Goal: Task Accomplishment & Management: Complete application form

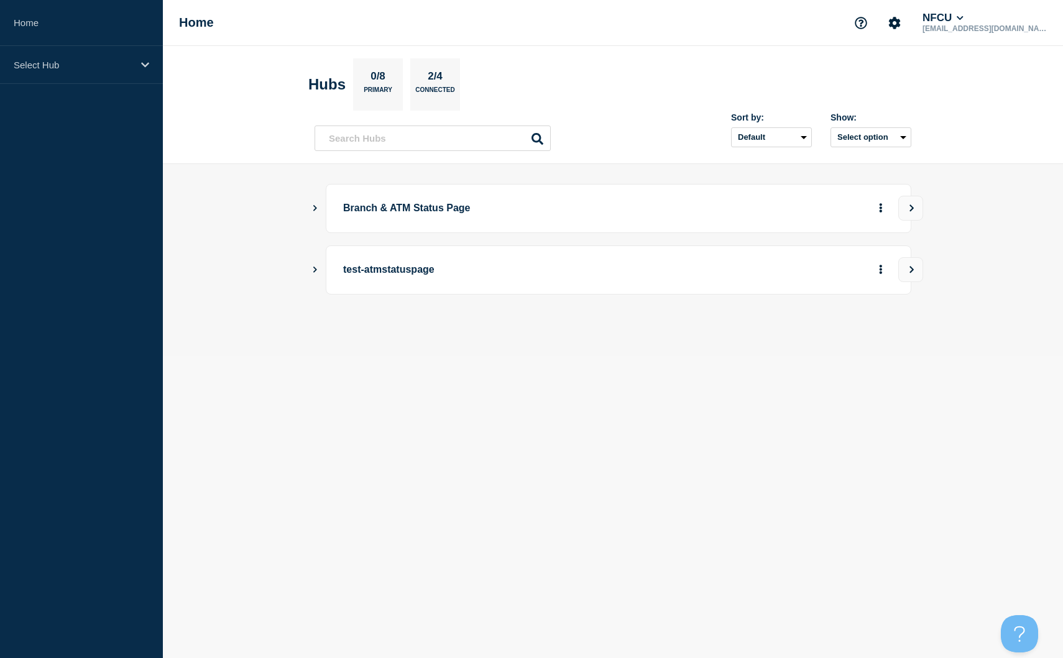
click at [324, 453] on body "Home Select Hub Home NFCU jeffry_jenkins@navyfederal.org Hubs 0/8 Primary 2/4 C…" at bounding box center [531, 329] width 1063 height 658
click at [316, 211] on icon "Show Connected Hubs" at bounding box center [315, 208] width 8 height 6
click at [844, 270] on button "See overview" at bounding box center [837, 271] width 66 height 25
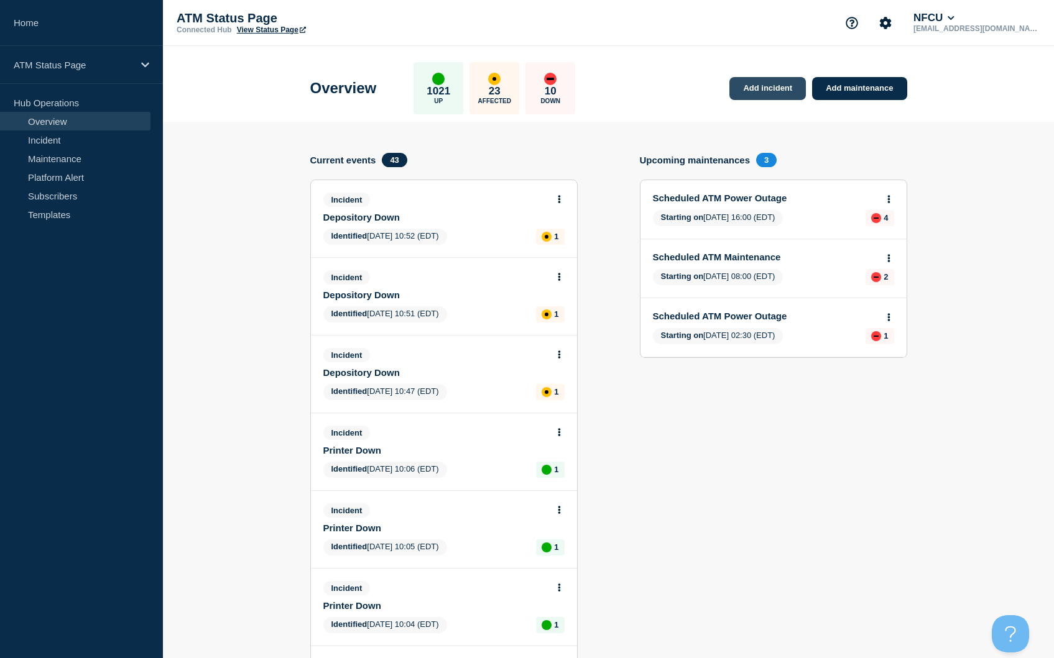
click at [758, 83] on link "Add incident" at bounding box center [767, 88] width 76 height 23
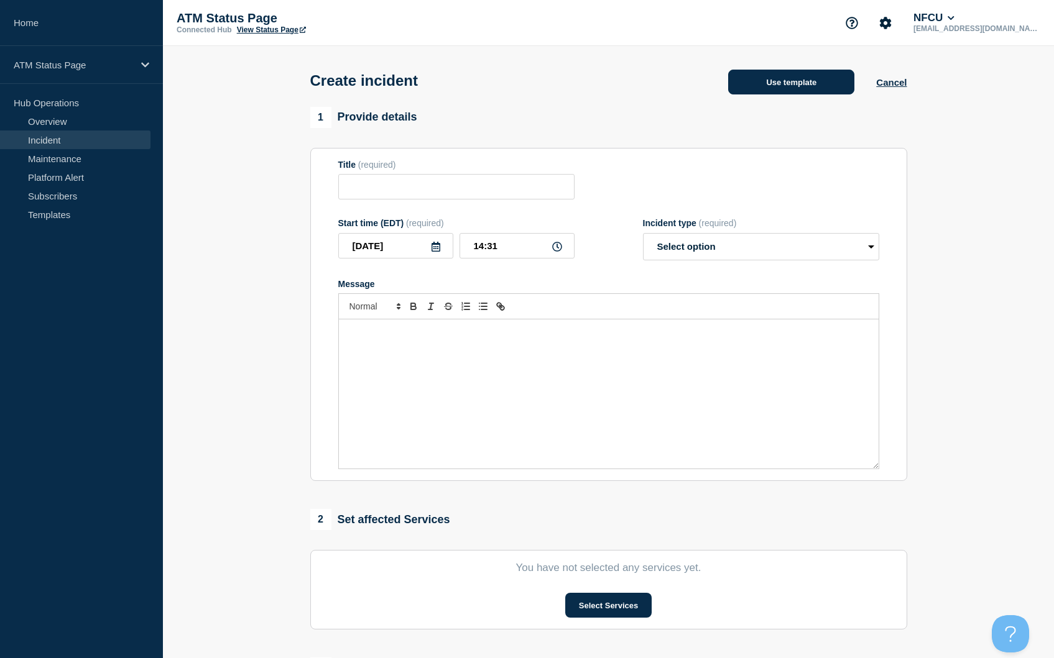
click at [799, 94] on button "Use template" at bounding box center [791, 82] width 126 height 25
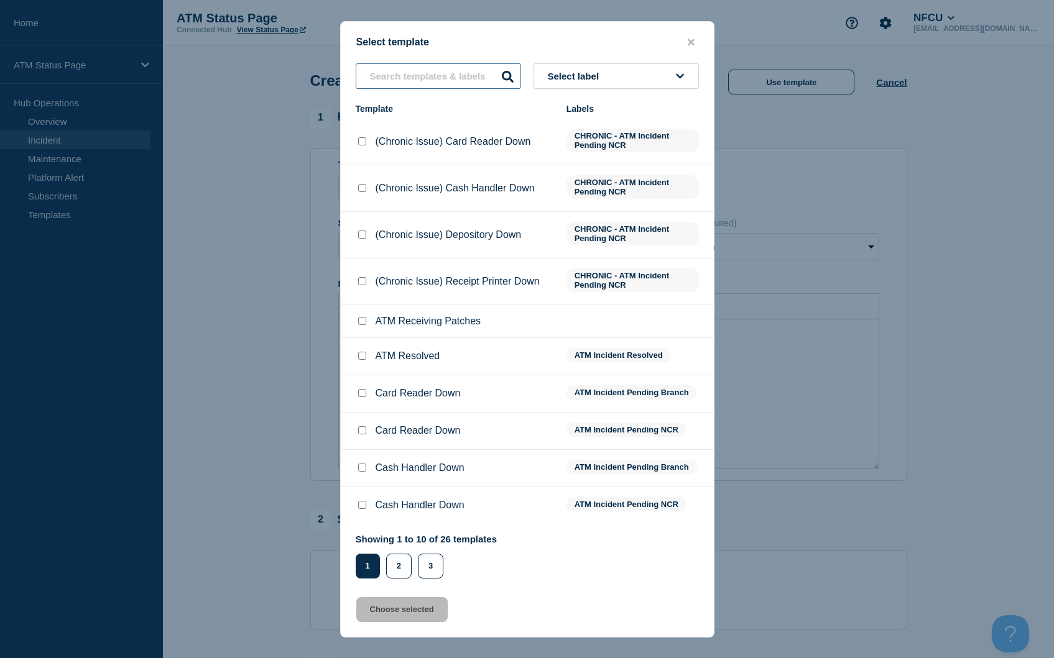
click at [458, 71] on input "text" at bounding box center [438, 75] width 165 height 25
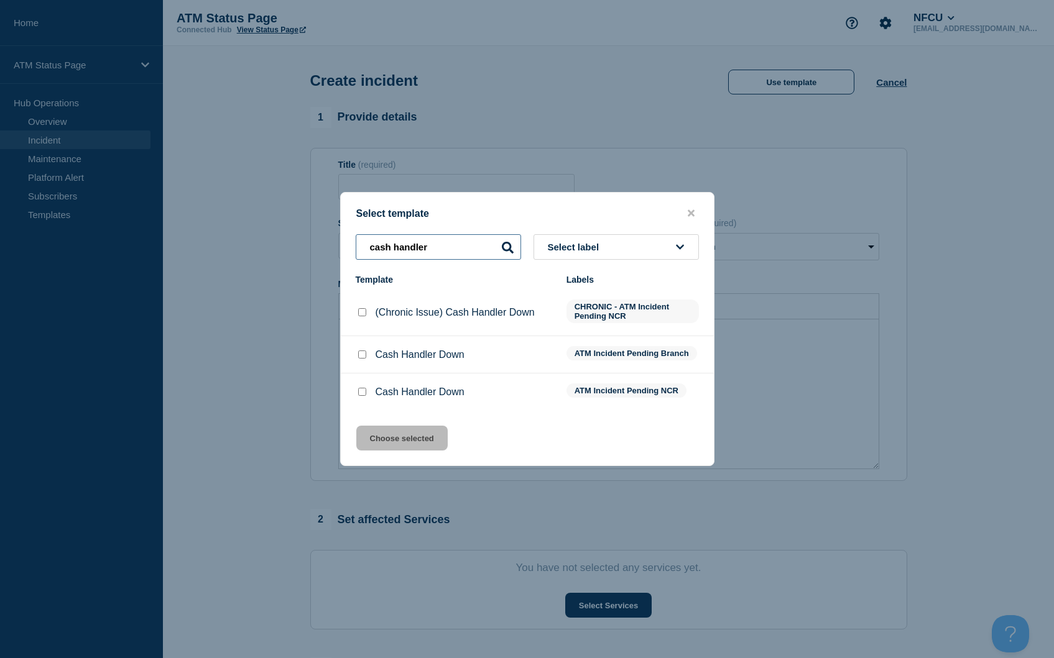
type input "cash handler"
click at [367, 361] on div at bounding box center [362, 355] width 12 height 12
click at [362, 358] on input "Cash Handler Down checkbox" at bounding box center [362, 355] width 8 height 8
checkbox input "true"
click at [409, 446] on button "Choose selected" at bounding box center [401, 438] width 91 height 25
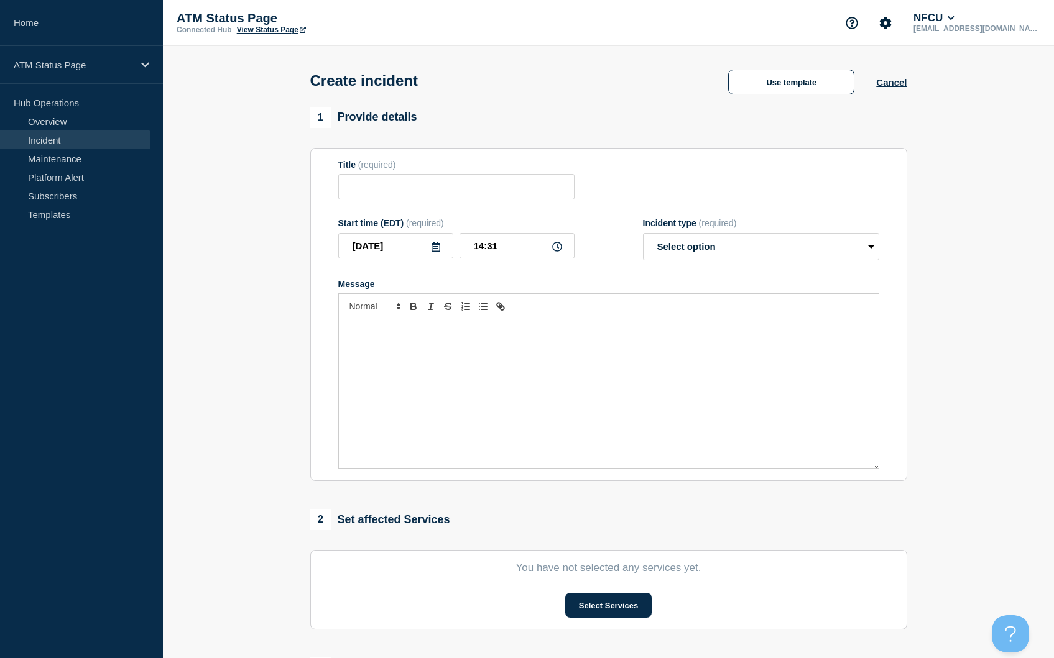
type input "Cash Handler Down"
select select "identified"
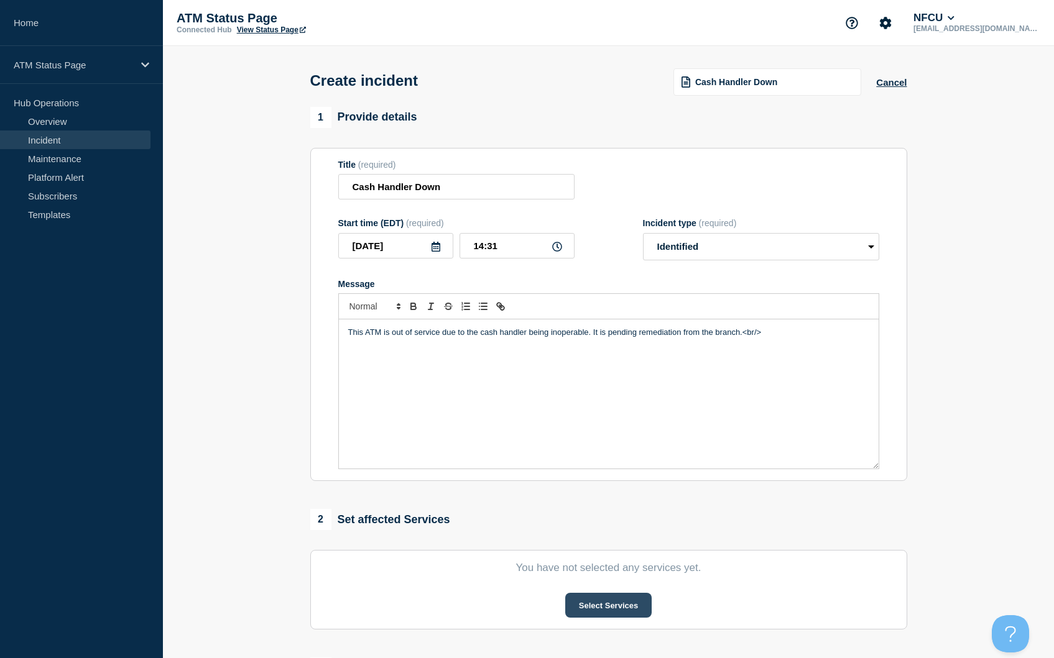
click at [614, 605] on button "Select Services" at bounding box center [608, 605] width 86 height 25
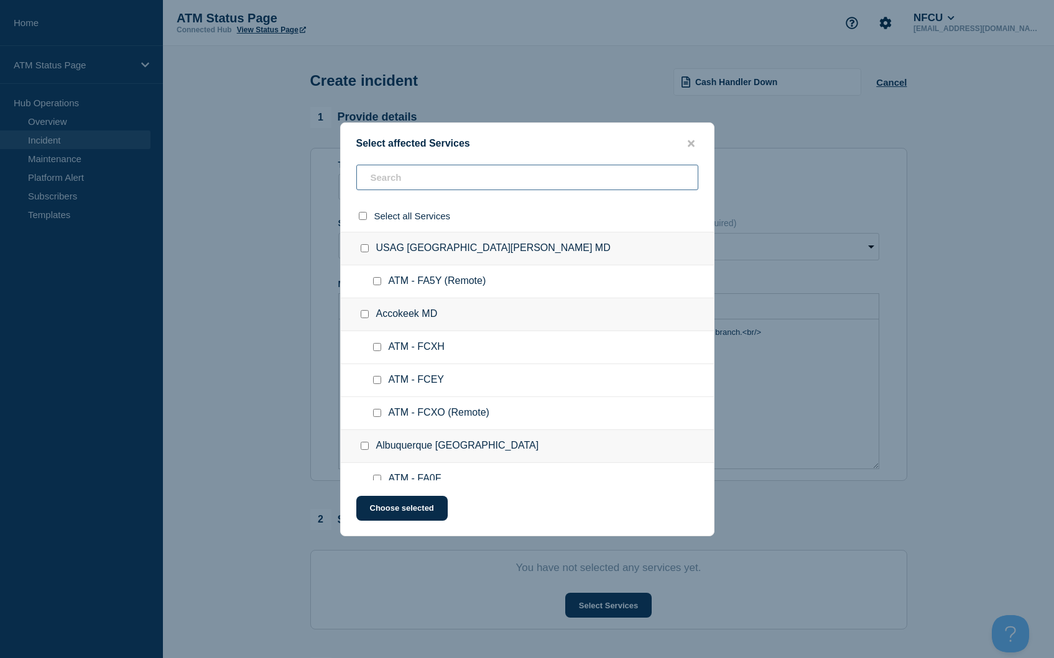
click at [418, 185] on input "text" at bounding box center [527, 177] width 342 height 25
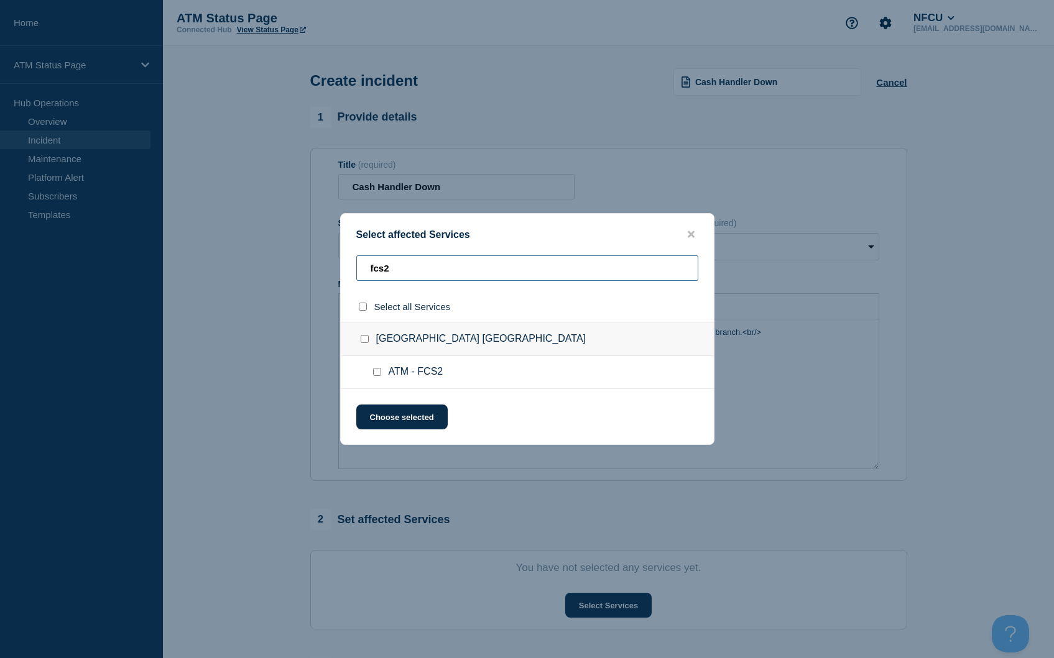
type input "fcs2"
click at [363, 305] on input "select all checkbox" at bounding box center [363, 307] width 8 height 8
checkbox input "true"
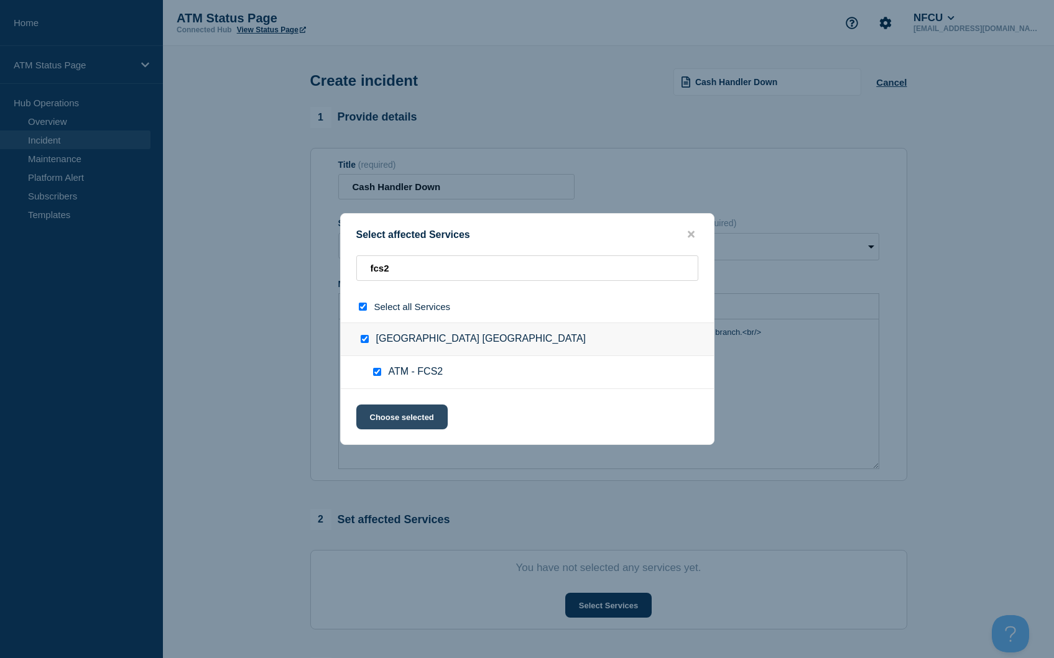
click at [402, 416] on button "Choose selected" at bounding box center [401, 417] width 91 height 25
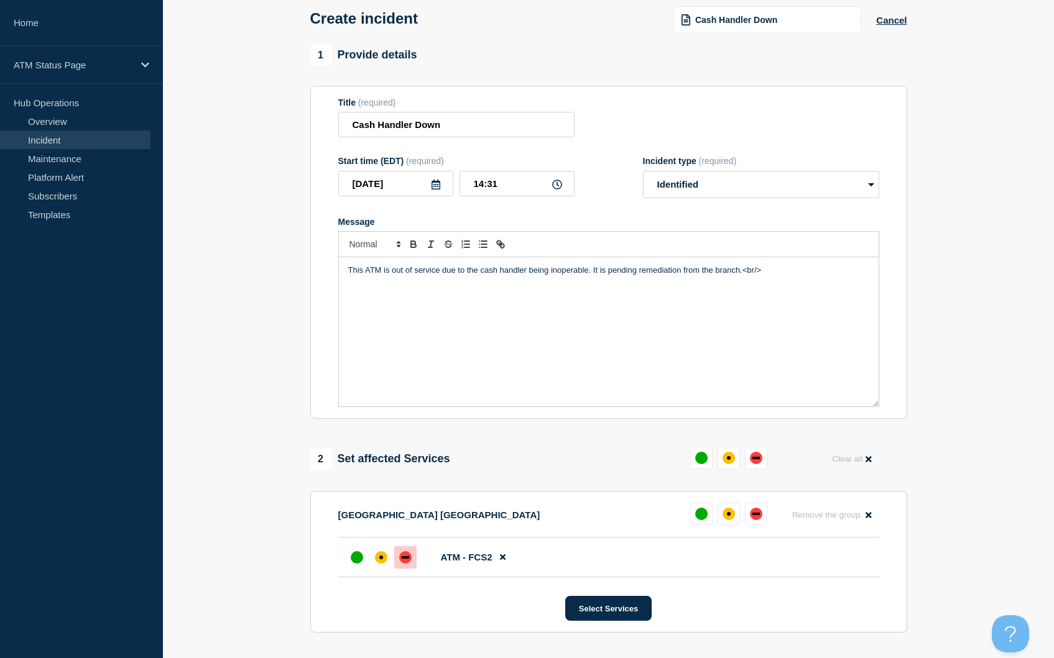
click at [407, 559] on div "down" at bounding box center [405, 557] width 7 height 2
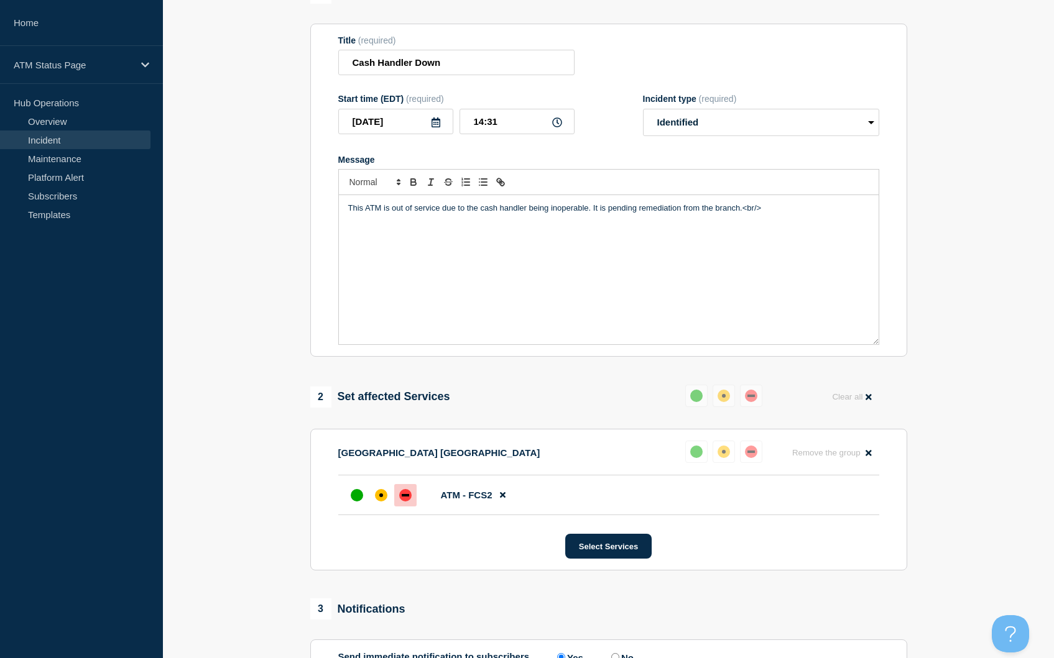
scroll to position [278, 0]
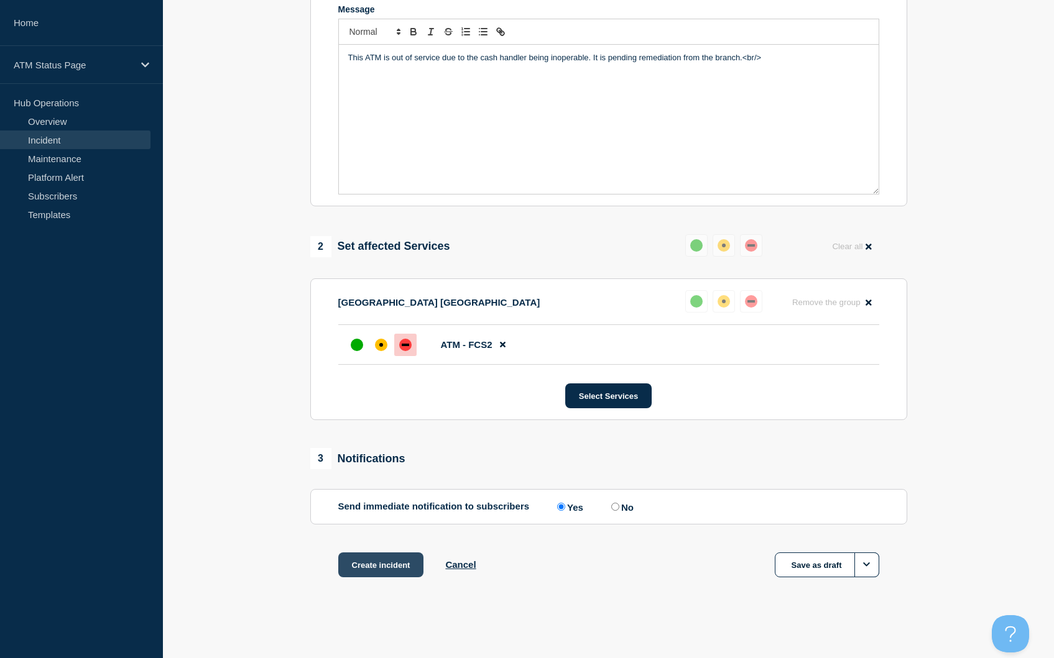
click at [396, 561] on button "Create incident" at bounding box center [381, 565] width 86 height 25
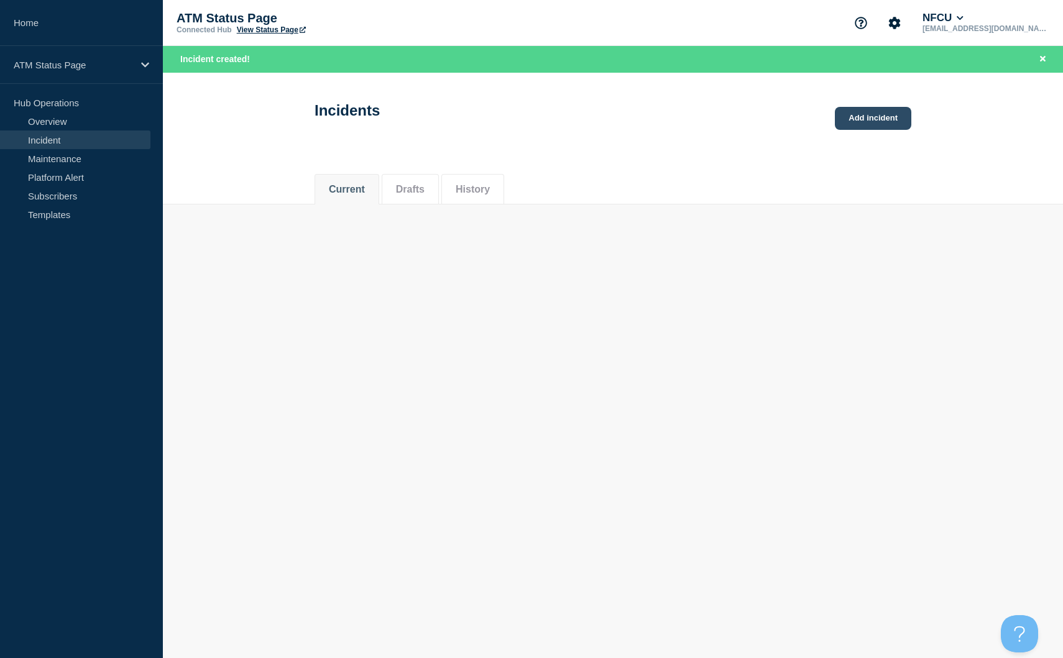
click at [869, 114] on link "Add incident" at bounding box center [873, 118] width 76 height 23
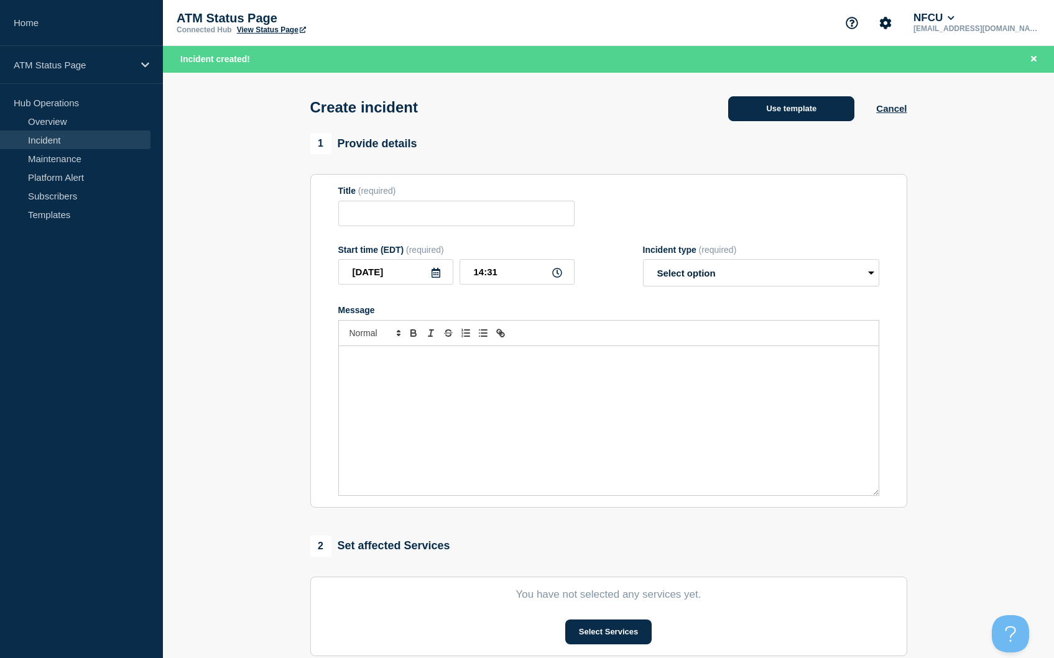
click at [775, 113] on button "Use template" at bounding box center [791, 108] width 126 height 25
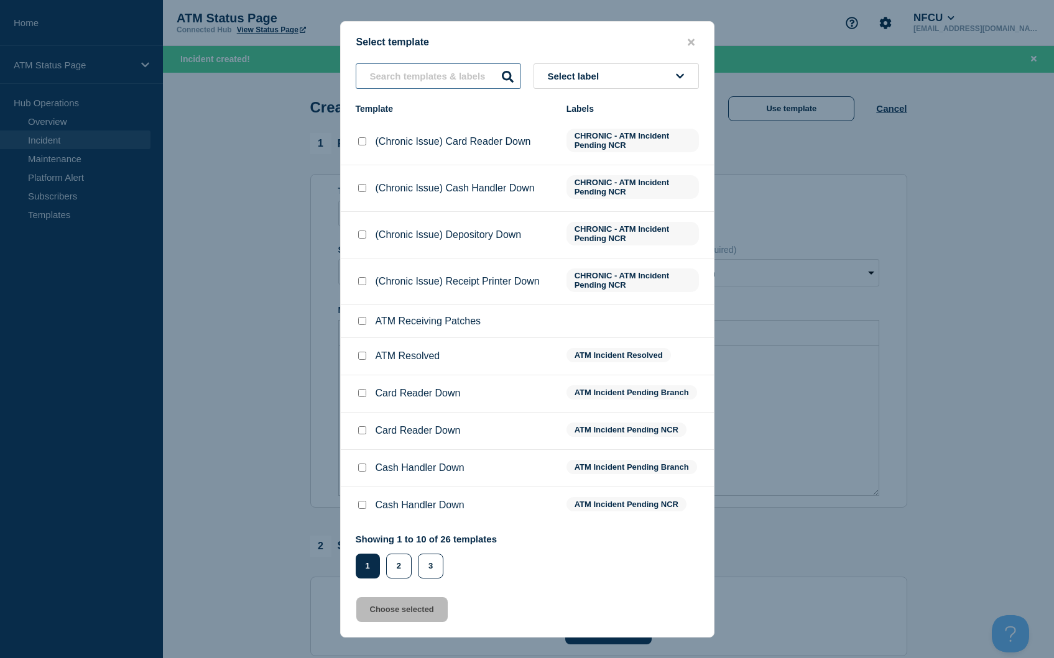
click at [458, 73] on input "text" at bounding box center [438, 75] width 165 height 25
click at [451, 80] on input "text" at bounding box center [438, 75] width 165 height 25
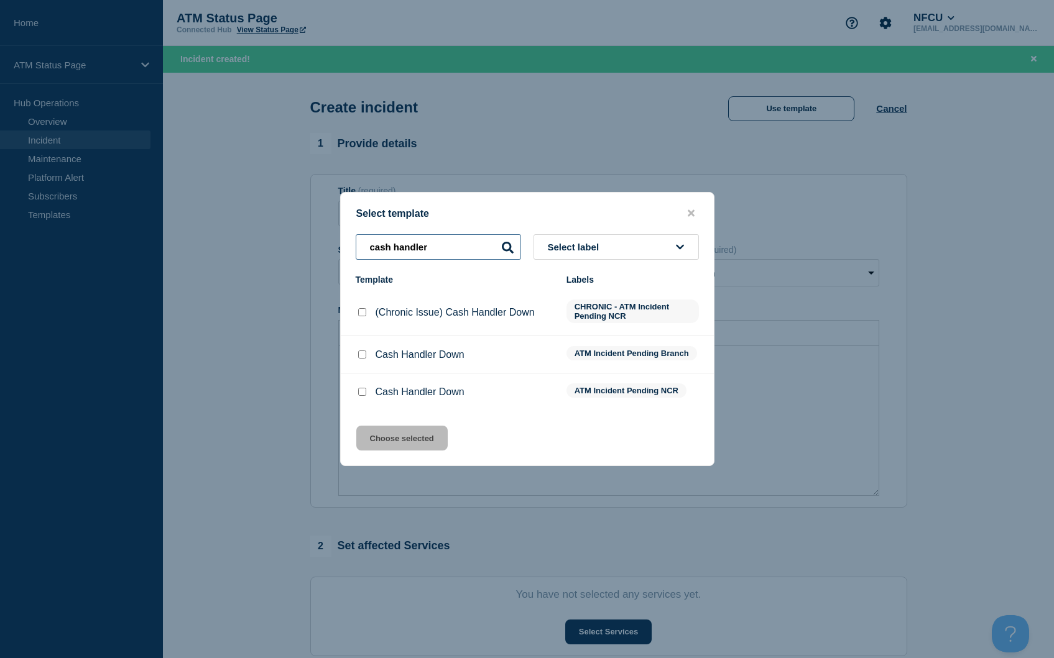
type input "cash handler"
click at [364, 392] on input "Cash Handler Down checkbox" at bounding box center [362, 392] width 8 height 8
checkbox input "true"
click at [395, 441] on button "Choose selected" at bounding box center [401, 438] width 91 height 25
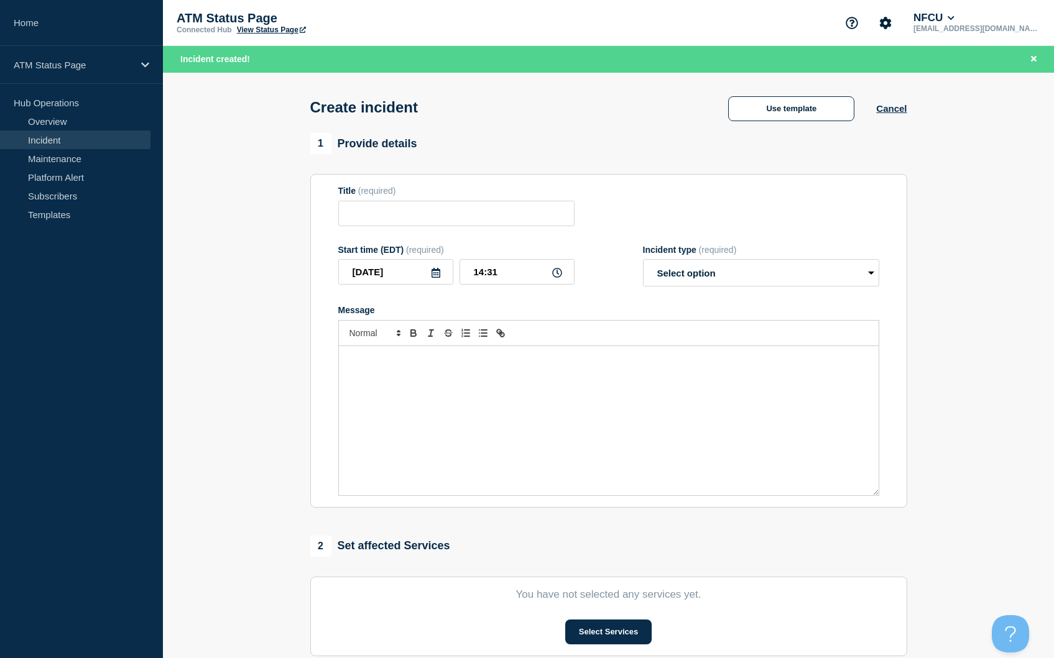
type input "Cash Handler Down"
select select "identified"
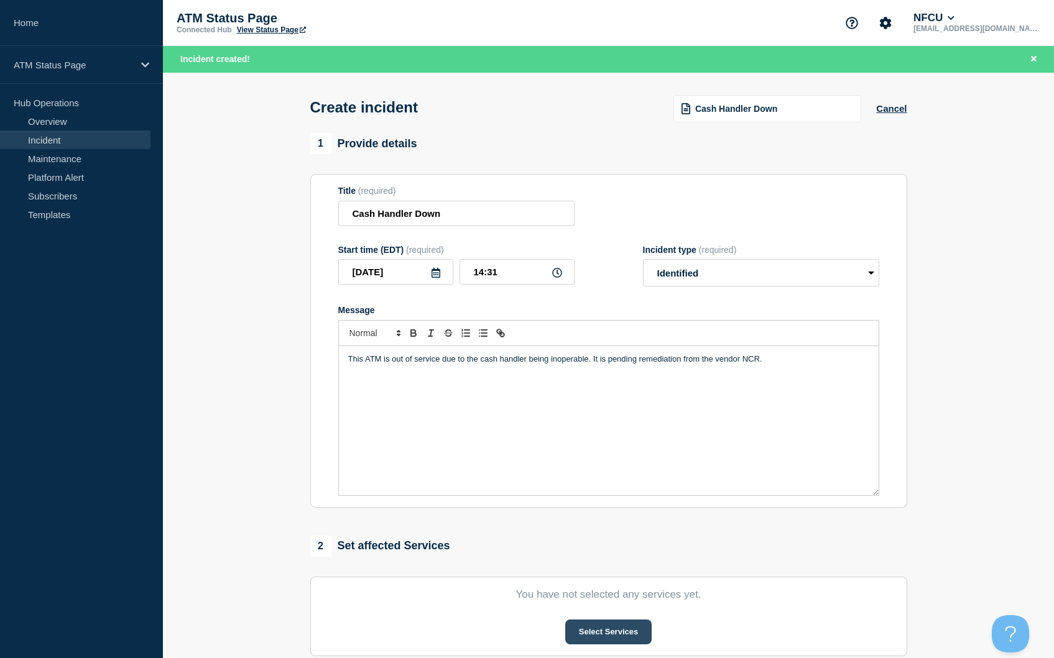
click at [614, 634] on button "Select Services" at bounding box center [608, 632] width 86 height 25
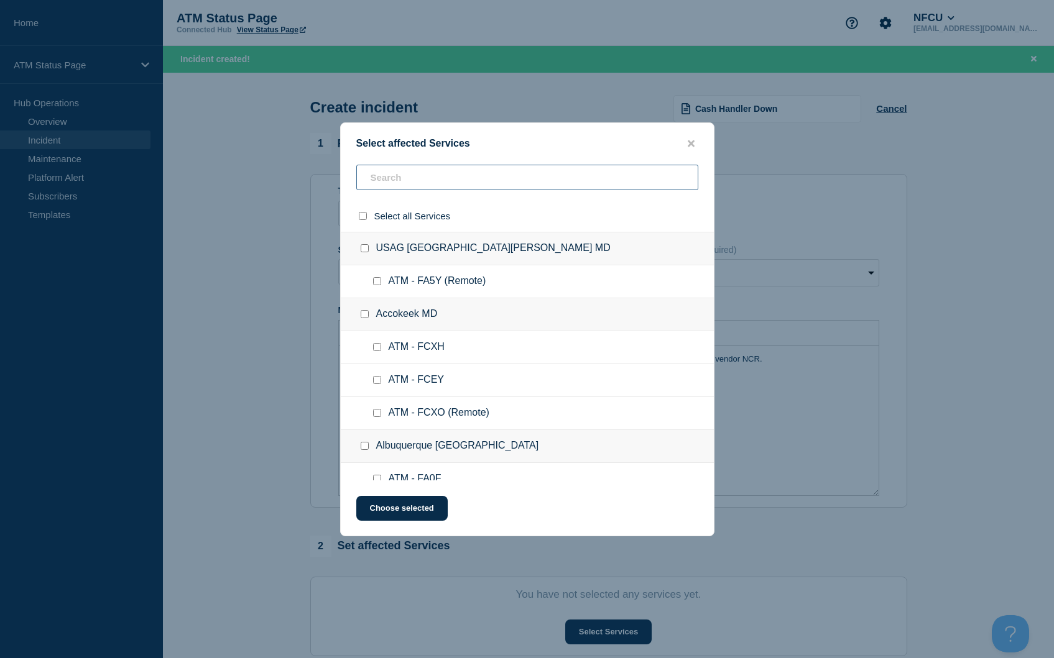
click at [409, 176] on input "text" at bounding box center [527, 177] width 342 height 25
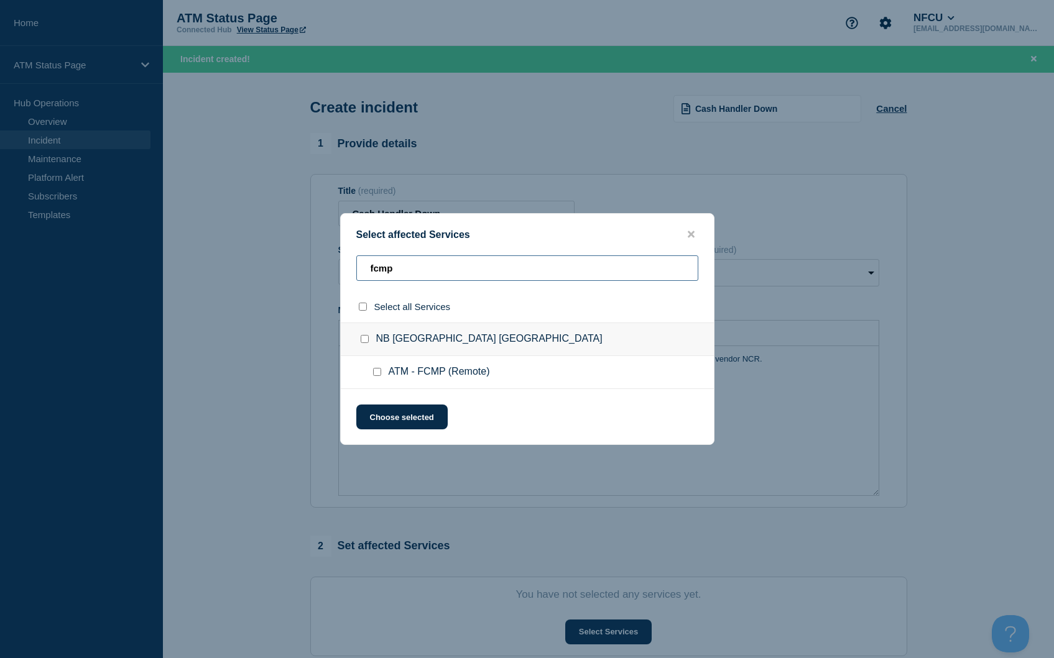
type input "fcmp"
click at [364, 306] on input "select all checkbox" at bounding box center [363, 307] width 8 height 8
checkbox input "true"
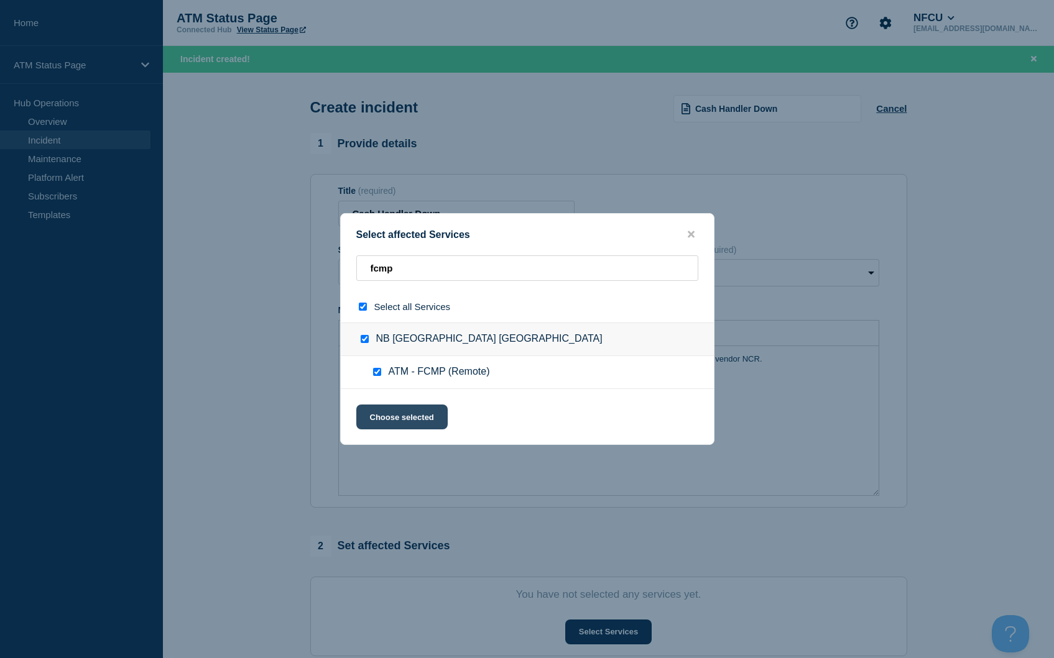
click at [426, 419] on button "Choose selected" at bounding box center [401, 417] width 91 height 25
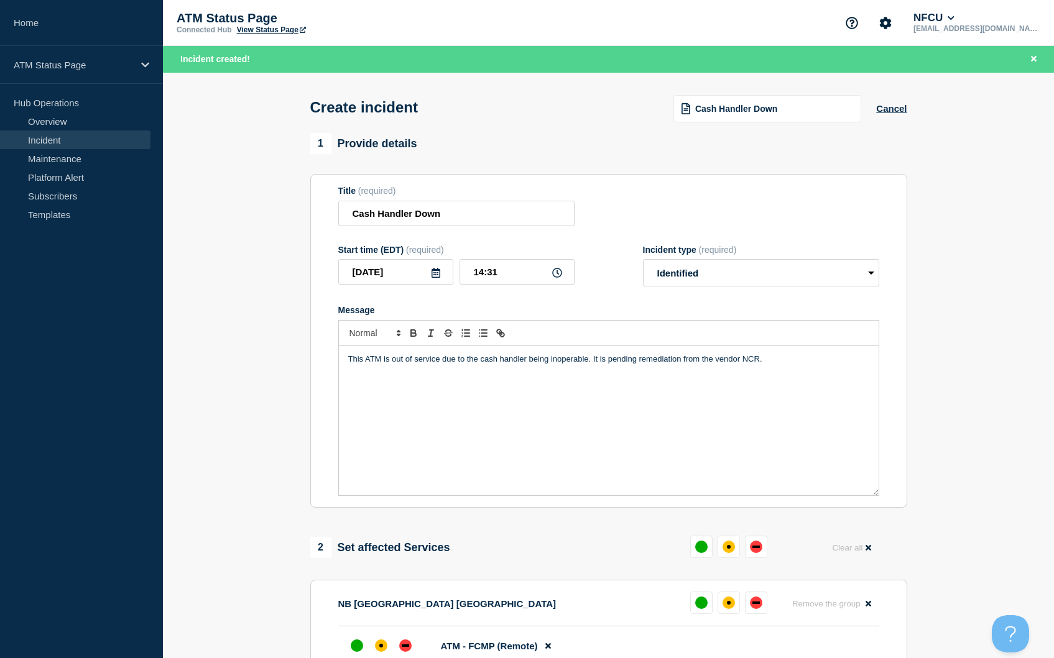
scroll to position [124, 0]
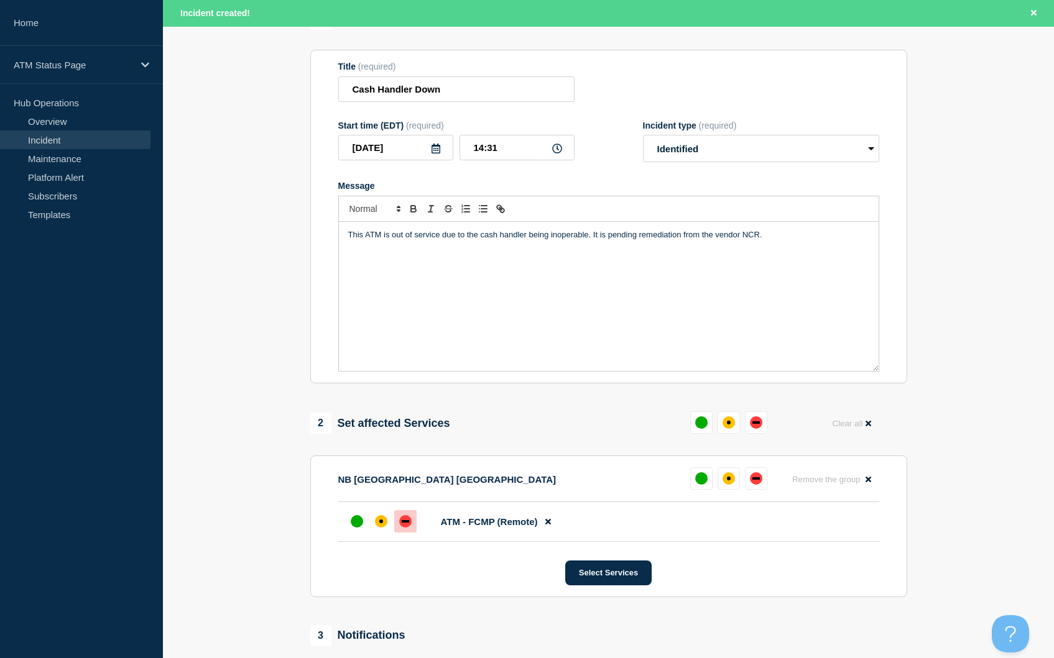
click at [408, 518] on div at bounding box center [405, 521] width 22 height 22
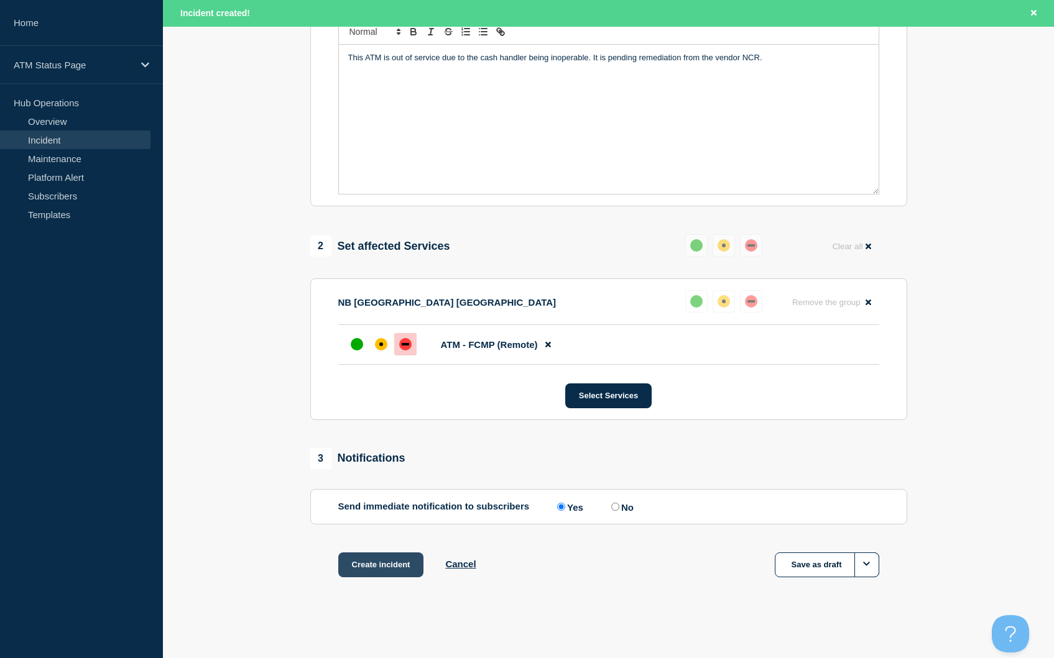
click at [381, 559] on button "Create incident" at bounding box center [381, 565] width 86 height 25
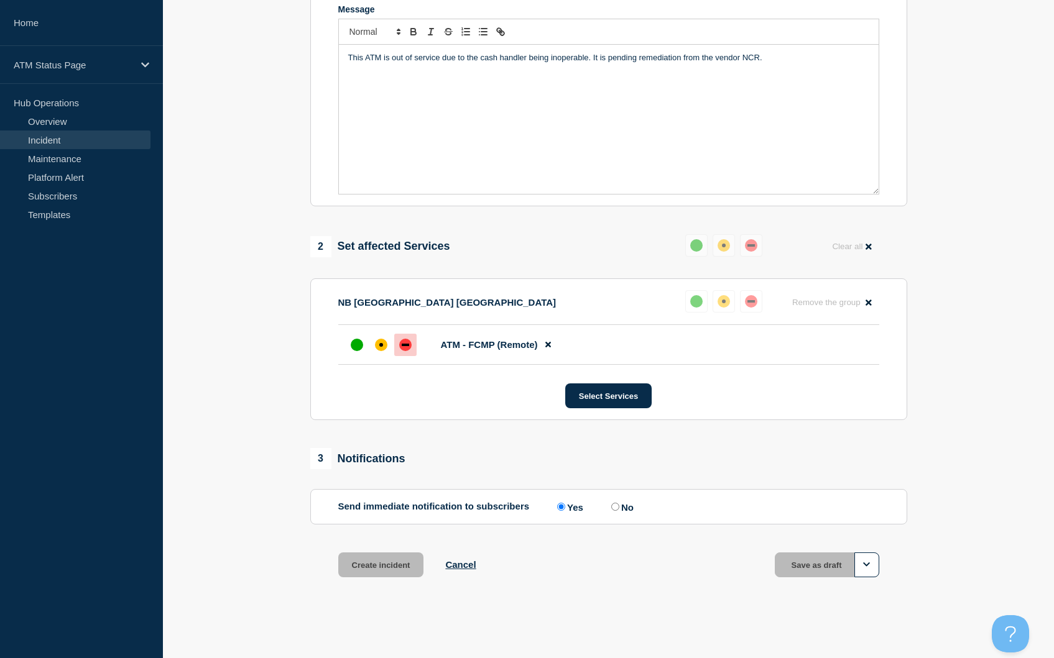
scroll to position [91, 0]
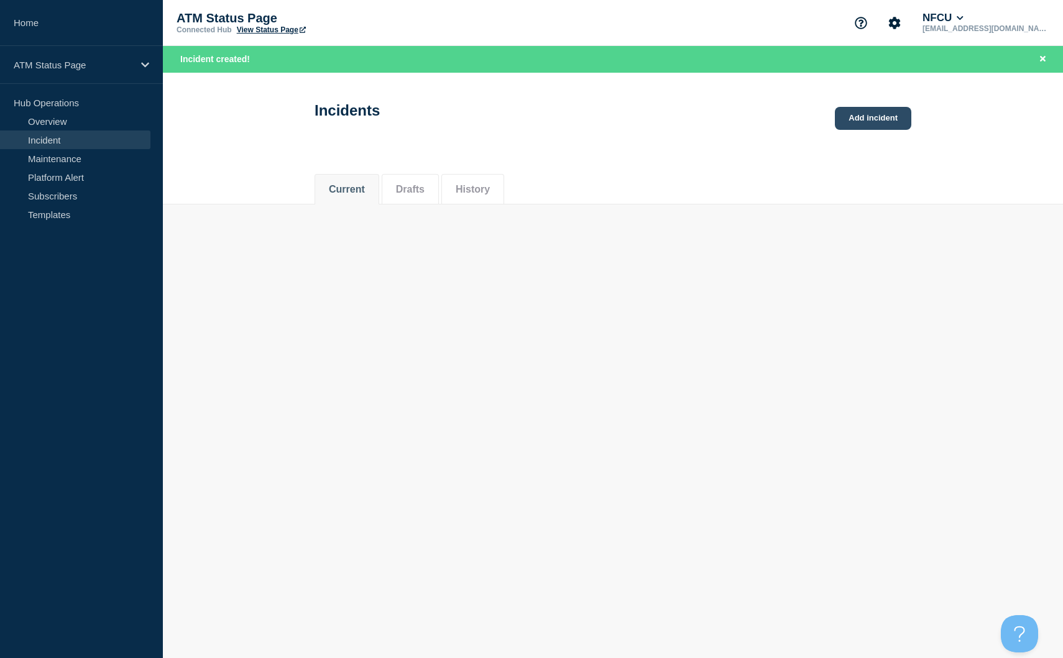
click at [873, 124] on link "Add incident" at bounding box center [873, 118] width 76 height 23
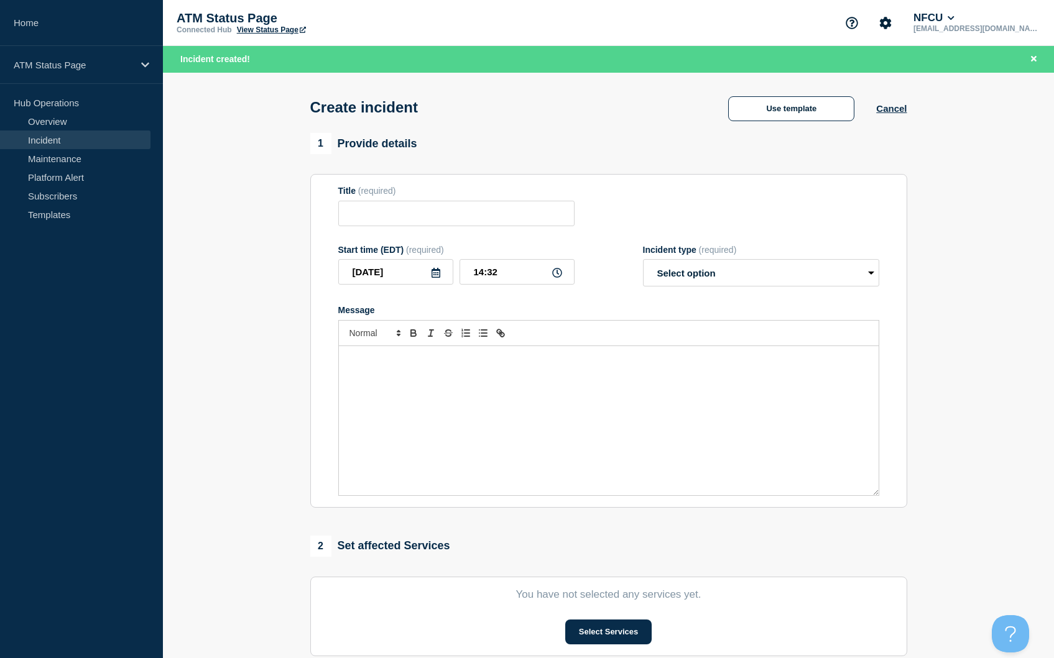
click at [789, 96] on div "Use template Cancel" at bounding box center [806, 107] width 200 height 27
click at [788, 109] on button "Use template" at bounding box center [791, 108] width 126 height 25
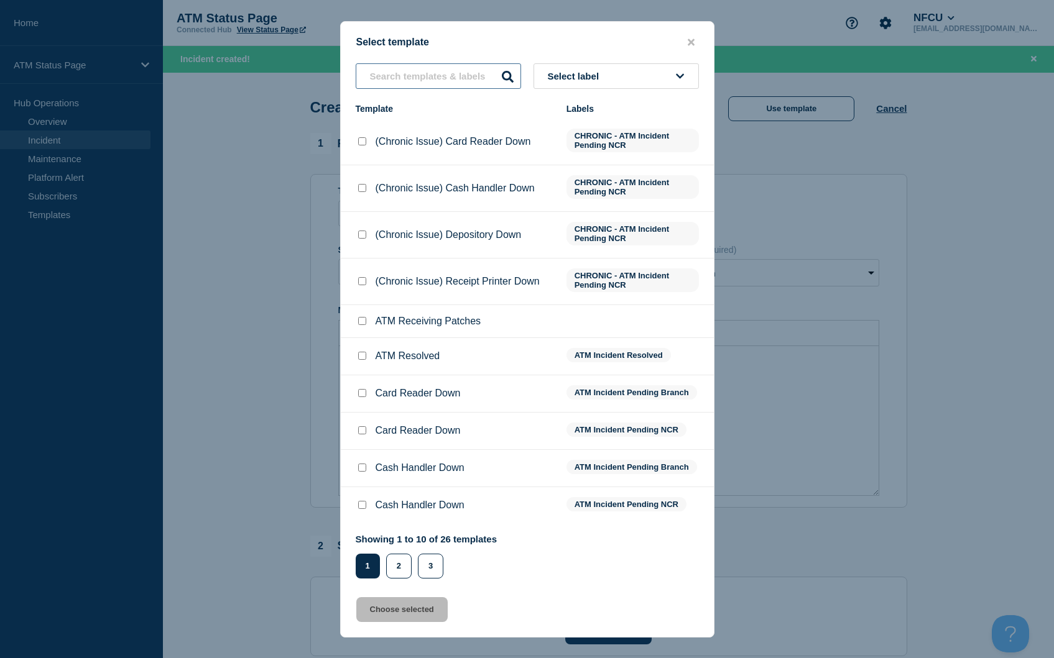
click at [448, 74] on input "text" at bounding box center [438, 75] width 165 height 25
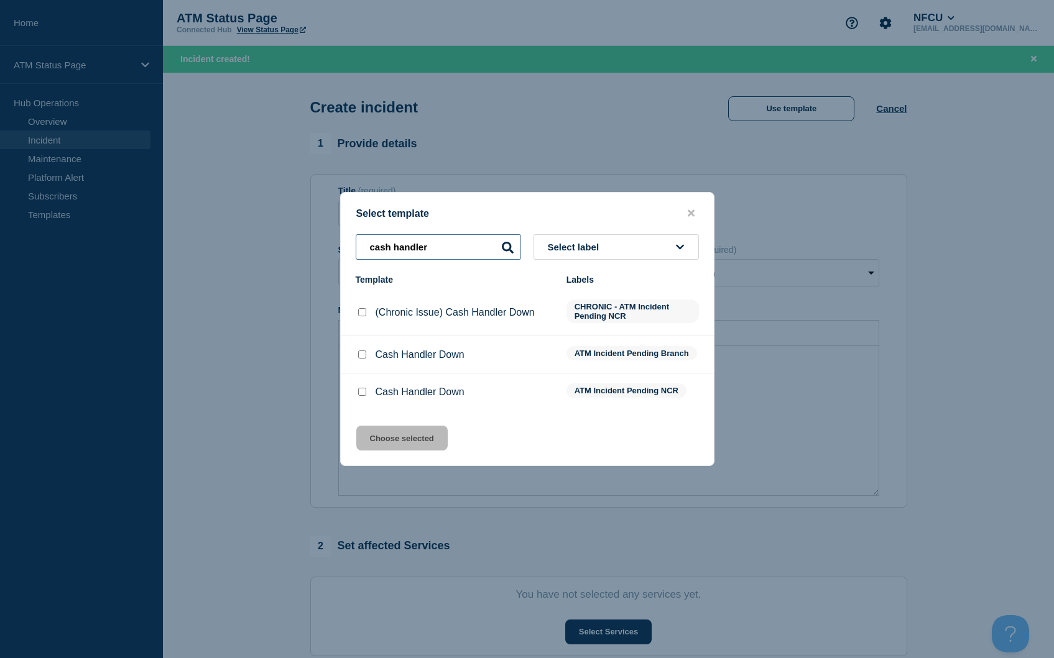
type input "cash handler"
click at [363, 393] on input "Cash Handler Down checkbox" at bounding box center [362, 392] width 8 height 8
checkbox input "true"
click at [402, 433] on button "Choose selected" at bounding box center [401, 438] width 91 height 25
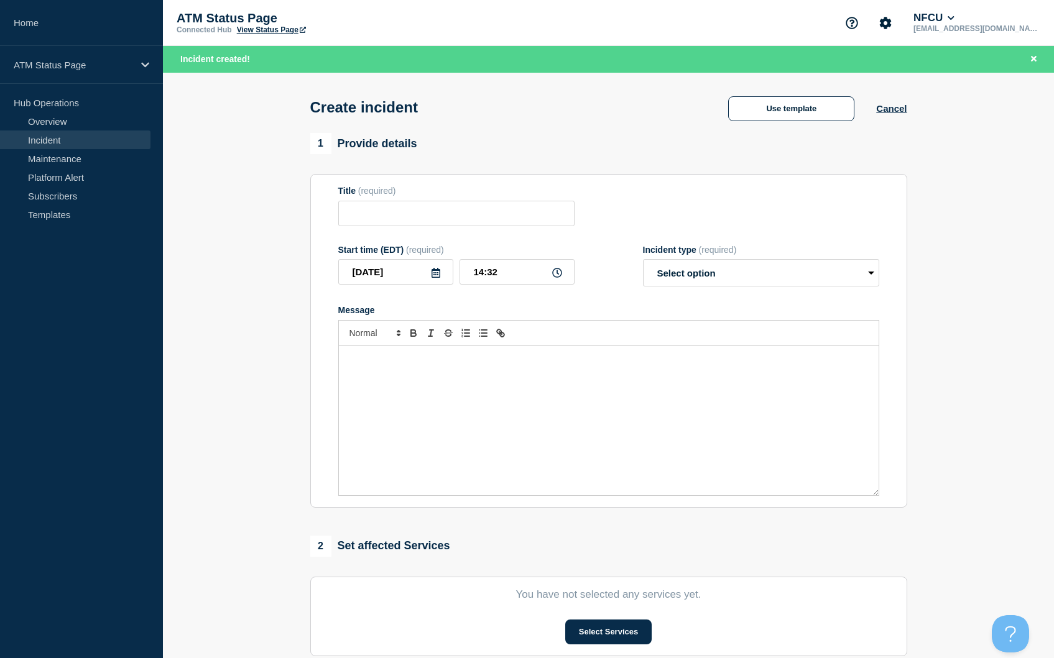
type input "Cash Handler Down"
select select "identified"
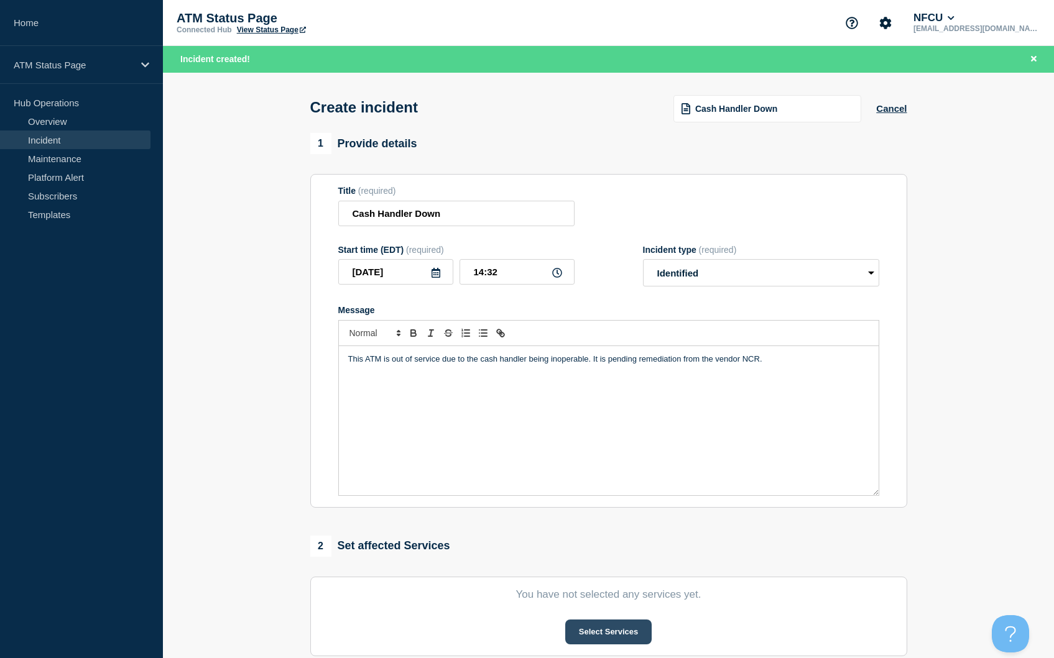
click at [630, 627] on button "Select Services" at bounding box center [608, 632] width 86 height 25
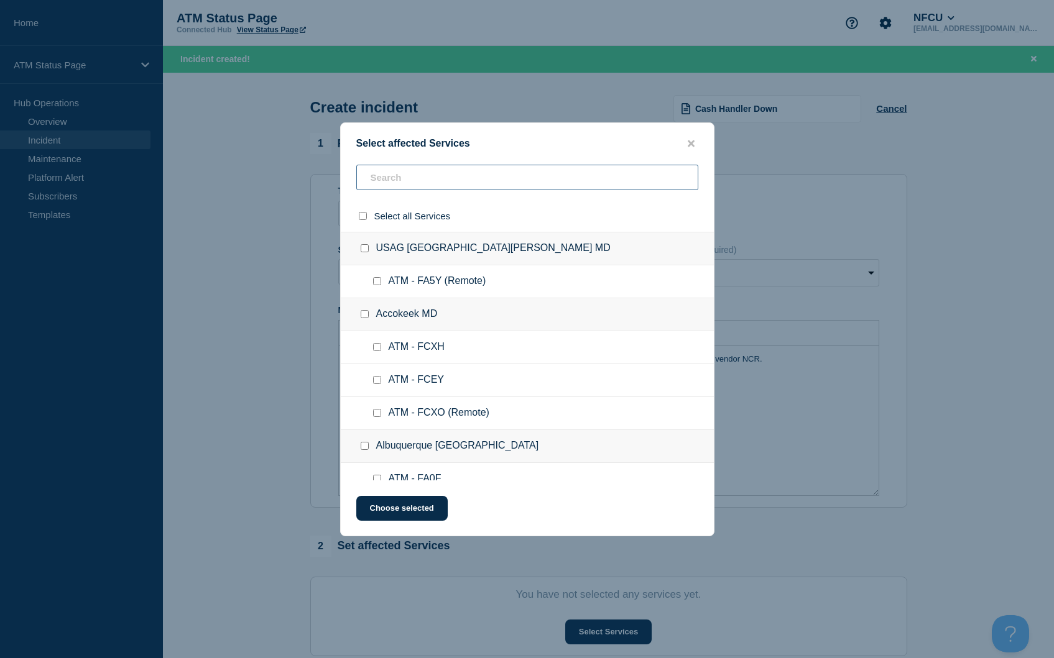
click at [425, 188] on input "text" at bounding box center [527, 177] width 342 height 25
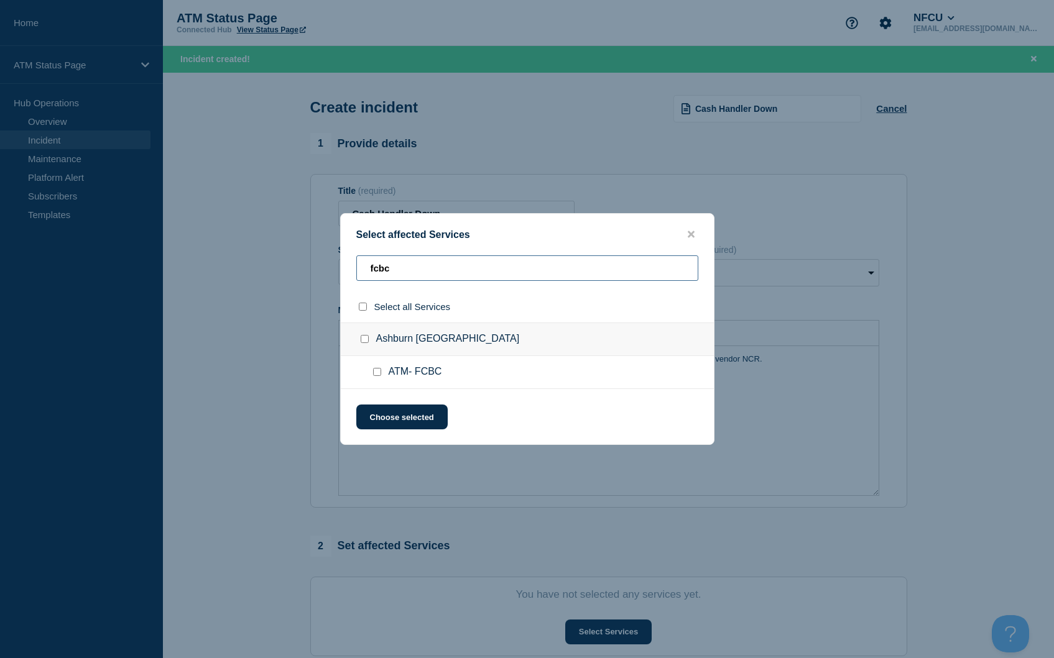
type input "fcbc"
click at [366, 305] on input "select all checkbox" at bounding box center [363, 307] width 8 height 8
checkbox input "true"
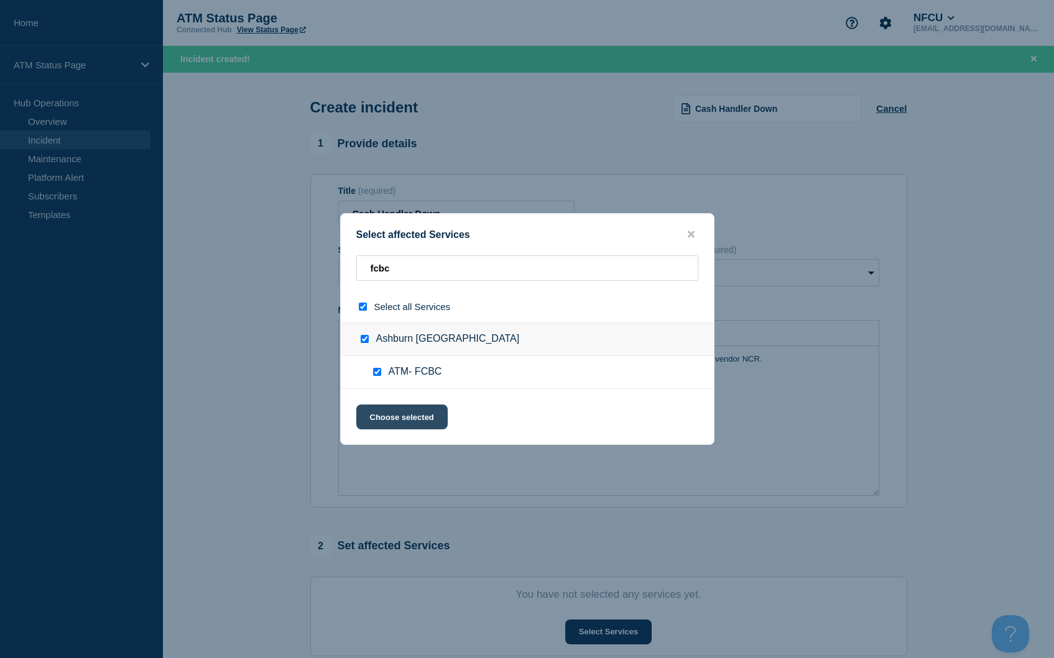
click at [390, 413] on button "Choose selected" at bounding box center [401, 417] width 91 height 25
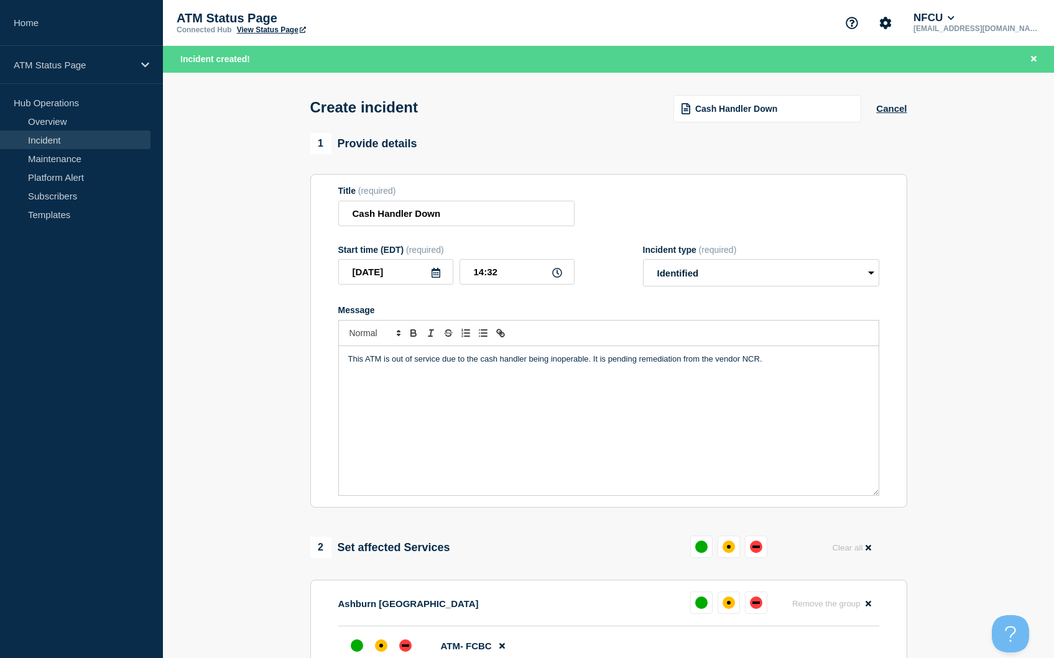
scroll to position [124, 0]
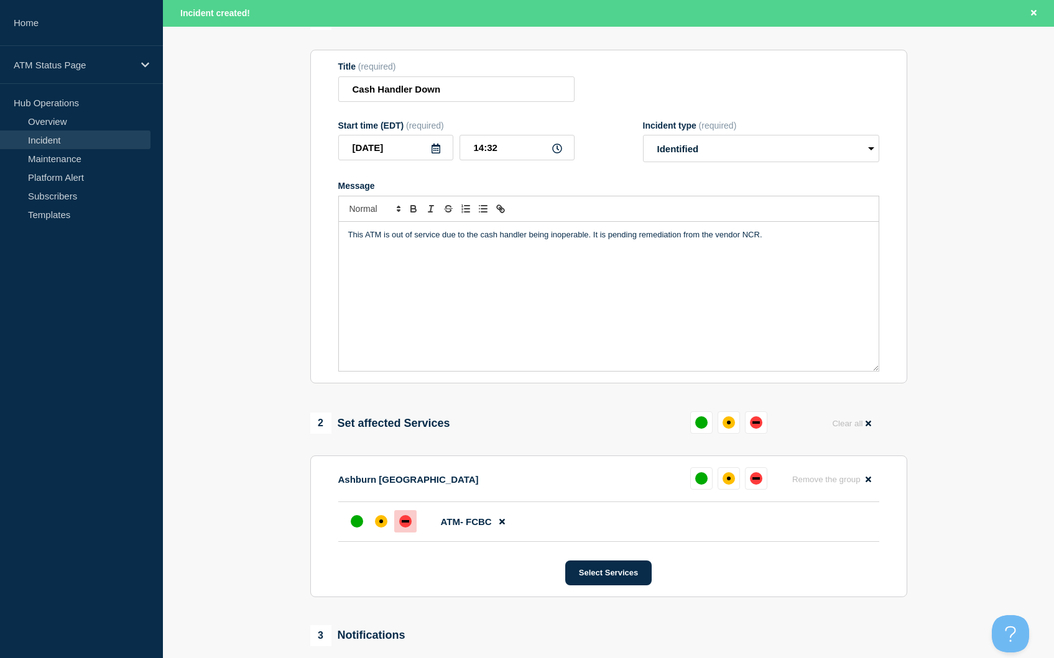
click at [408, 518] on div at bounding box center [405, 521] width 22 height 22
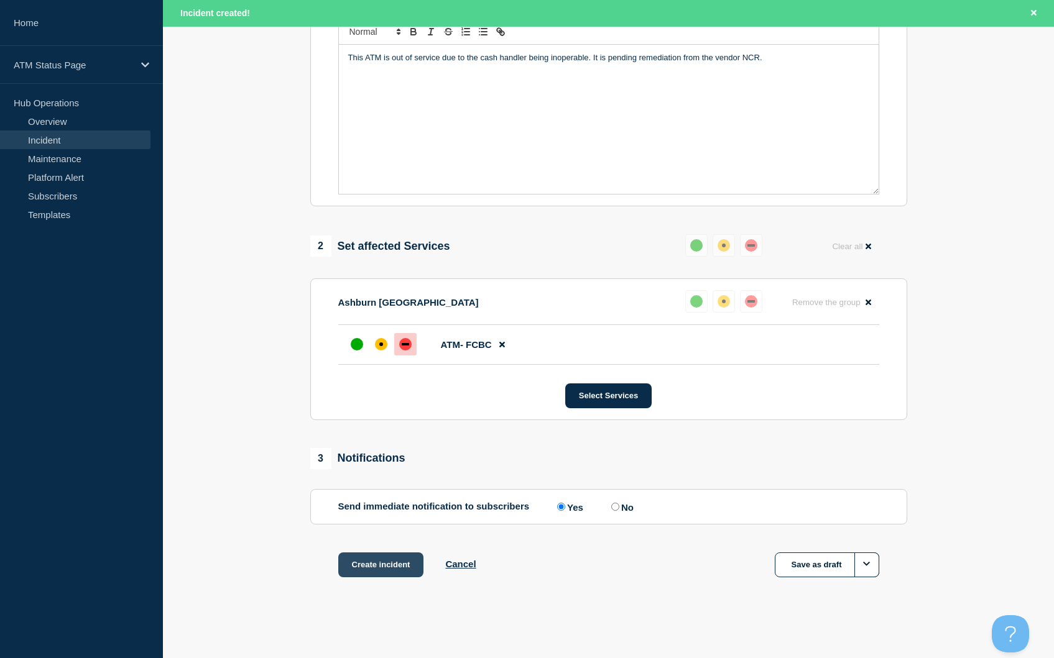
click at [356, 569] on button "Create incident" at bounding box center [381, 565] width 86 height 25
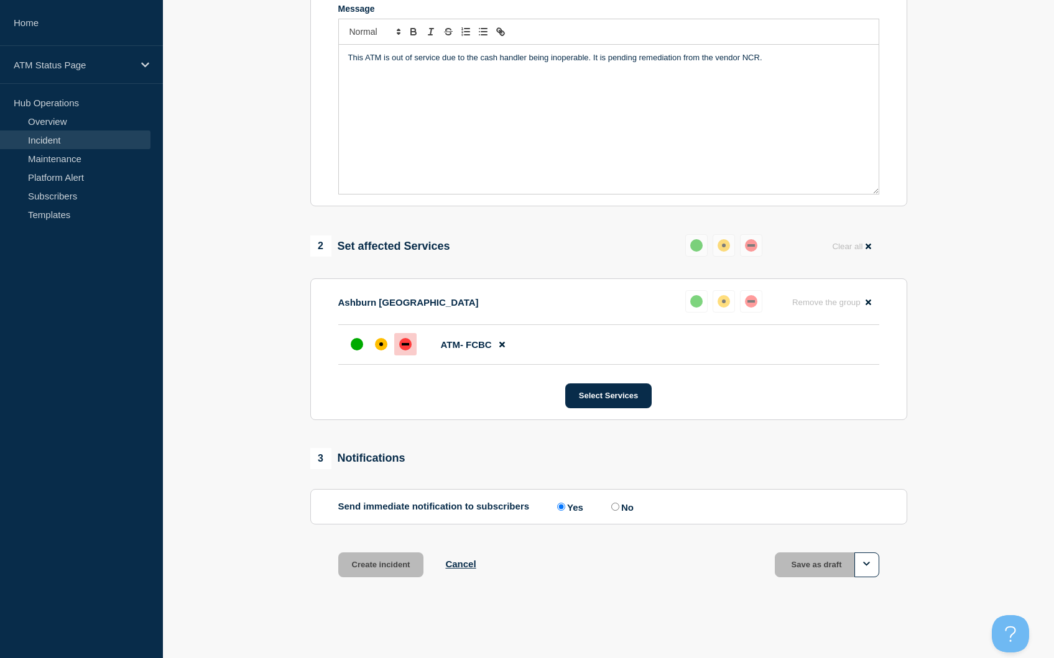
scroll to position [278, 0]
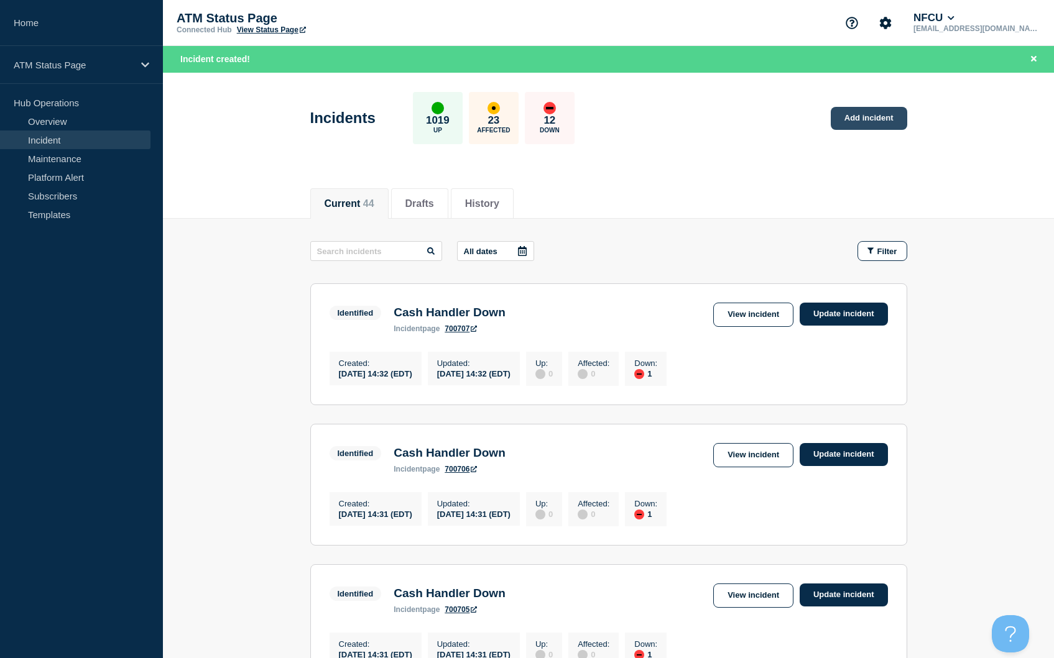
click at [854, 120] on link "Add incident" at bounding box center [868, 118] width 76 height 23
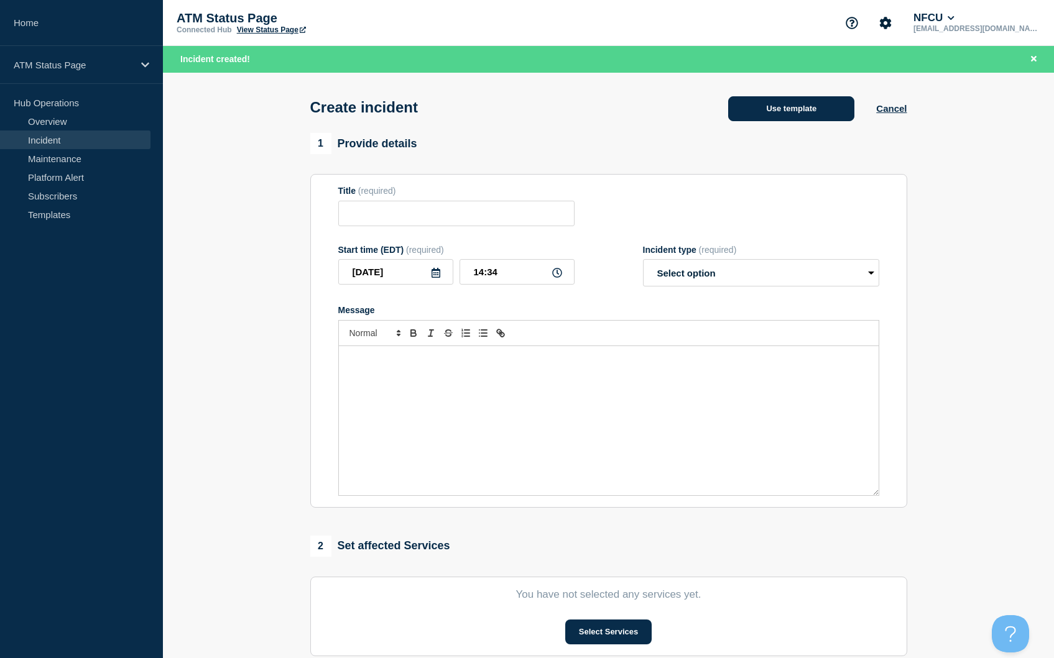
click at [793, 121] on button "Use template" at bounding box center [791, 108] width 126 height 25
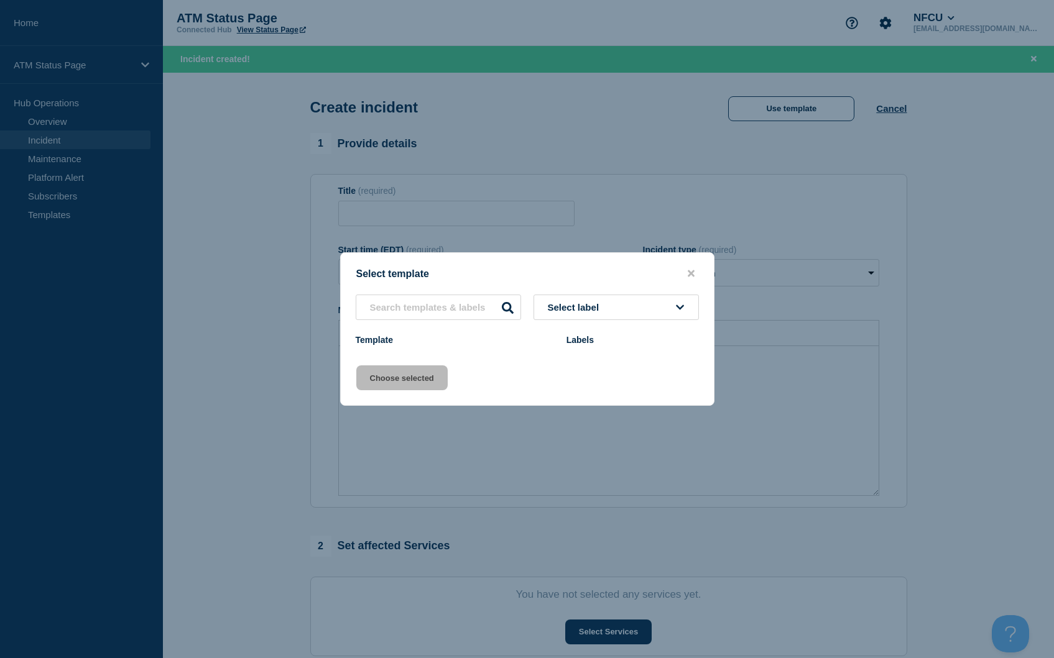
click at [794, 114] on div at bounding box center [527, 329] width 1054 height 658
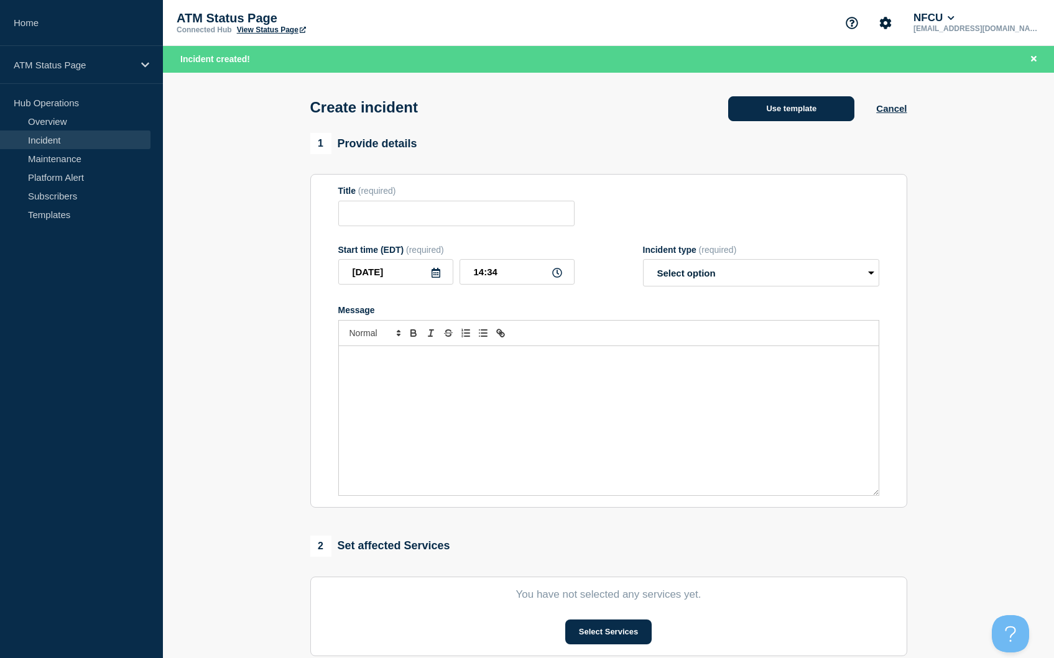
click at [766, 99] on button "Use template" at bounding box center [791, 108] width 126 height 25
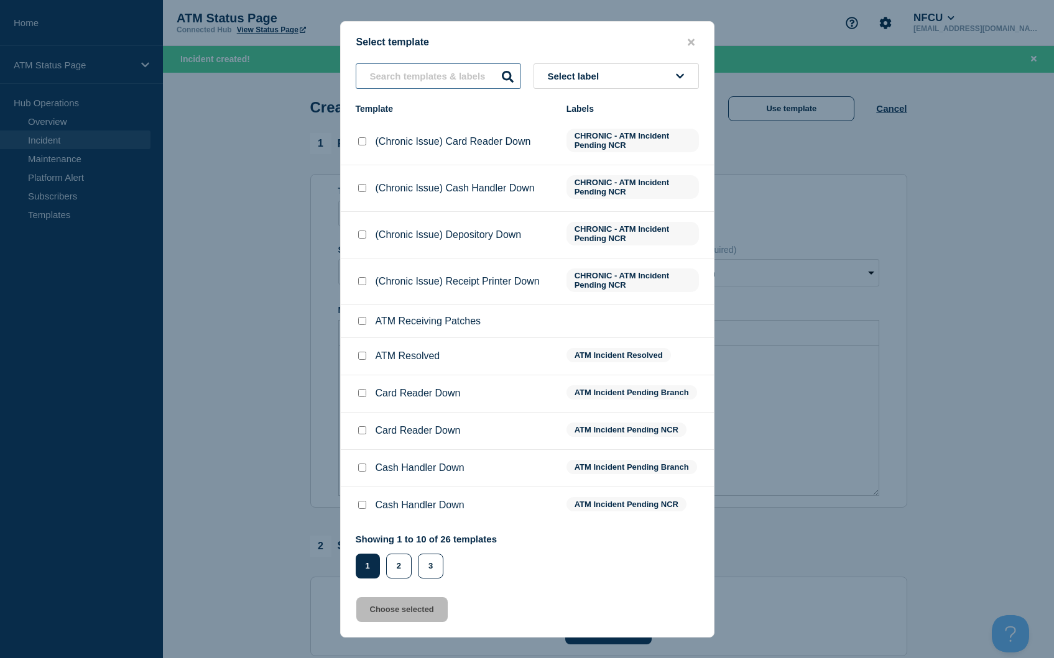
click at [418, 86] on input "text" at bounding box center [438, 75] width 165 height 25
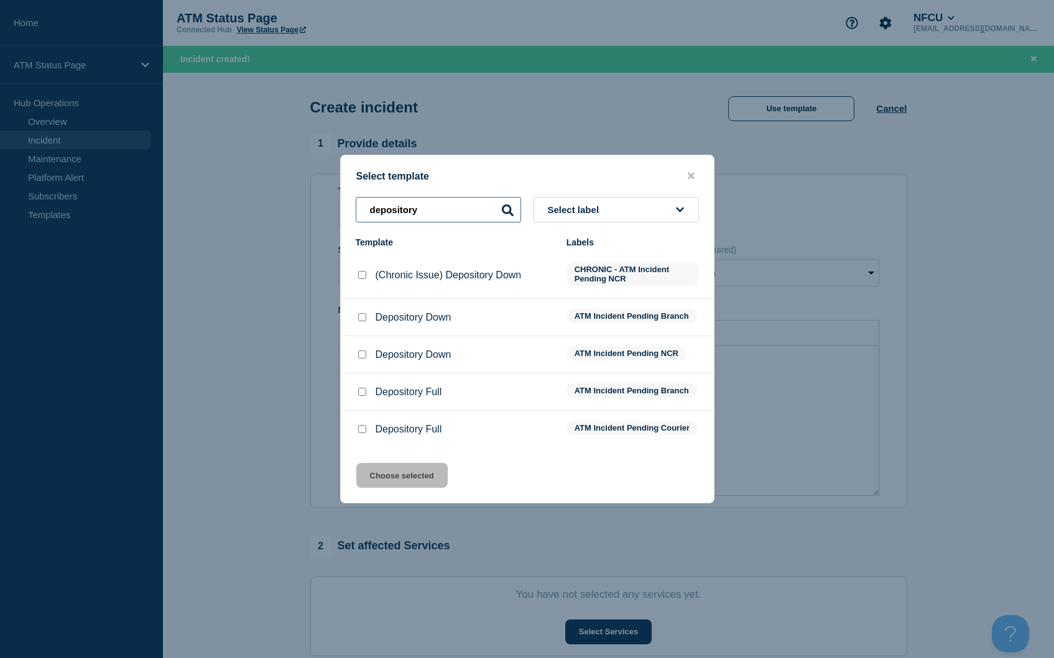
type input "depository"
click at [362, 351] on input "Depository Down checkbox" at bounding box center [362, 355] width 8 height 8
checkbox input "true"
click at [404, 477] on button "Choose selected" at bounding box center [401, 475] width 91 height 25
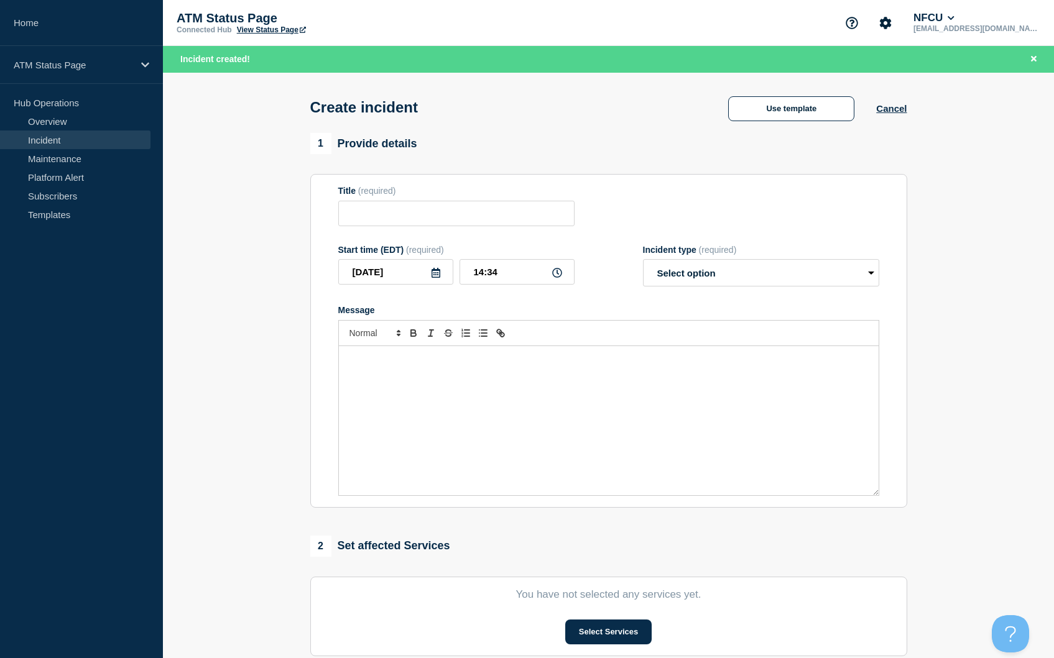
type input "Depository Down"
select select "identified"
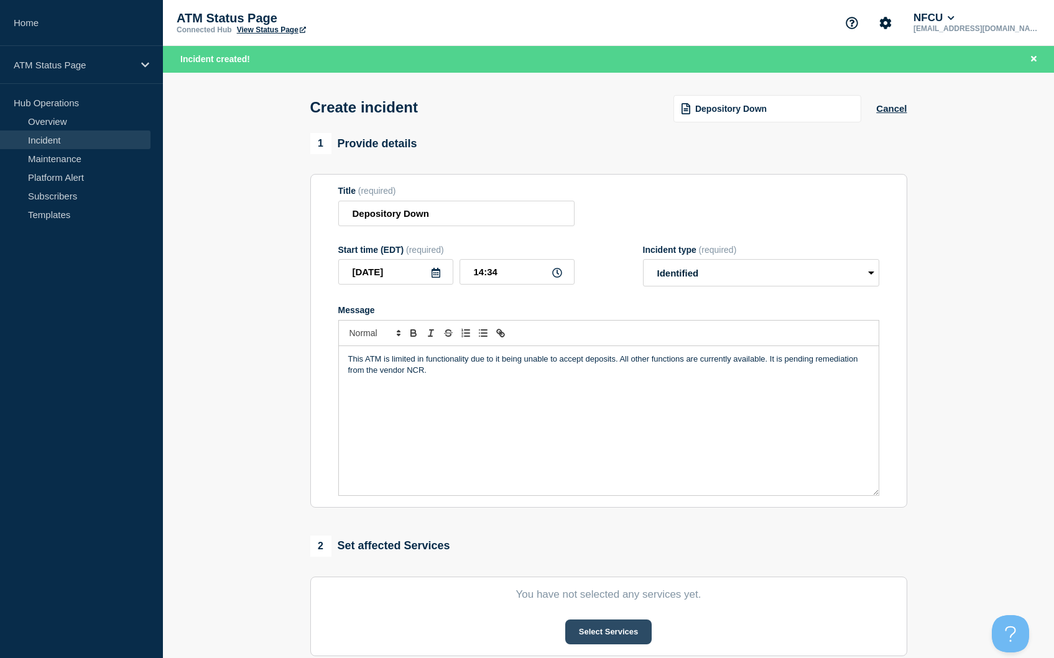
click at [594, 645] on button "Select Services" at bounding box center [608, 632] width 86 height 25
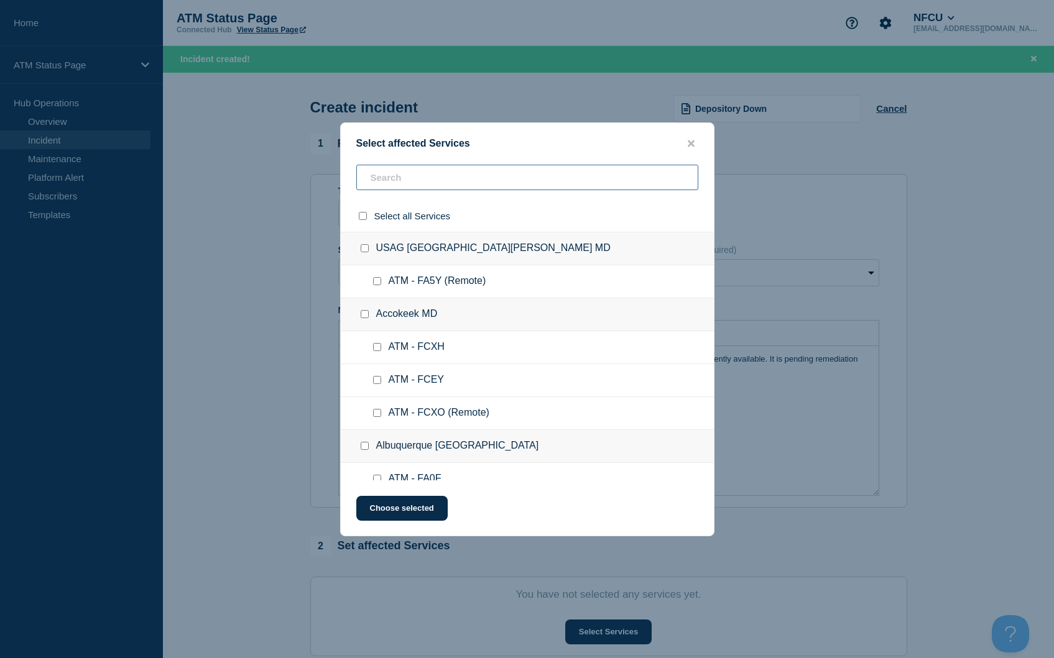
click at [411, 178] on input "text" at bounding box center [527, 177] width 342 height 25
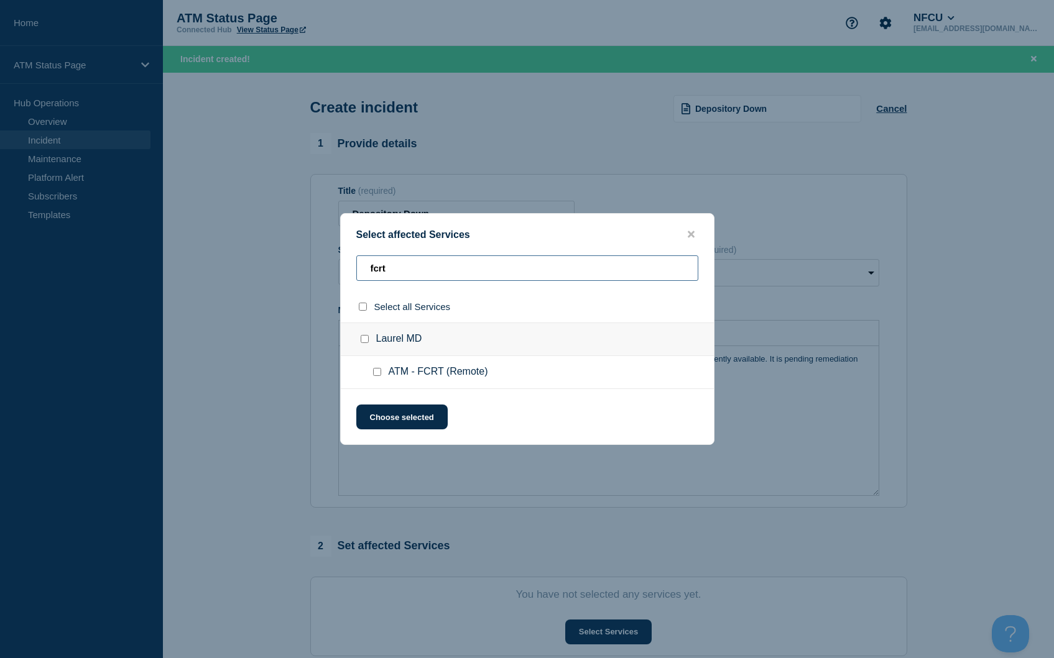
type input "fcrt"
click at [362, 309] on input "select all checkbox" at bounding box center [363, 307] width 8 height 8
checkbox input "true"
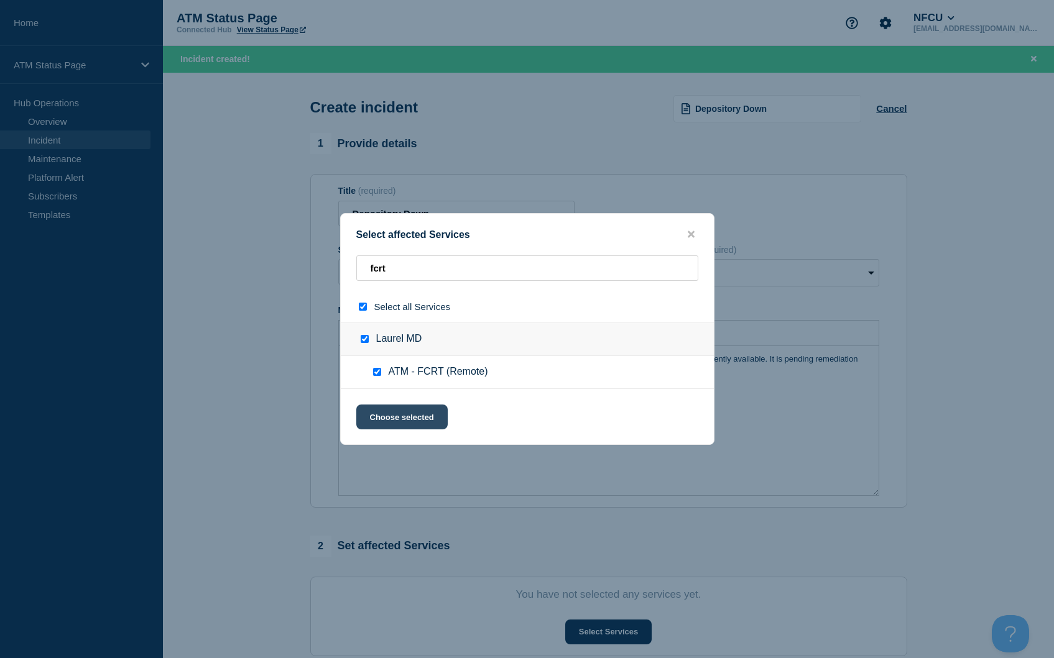
click at [406, 412] on button "Choose selected" at bounding box center [401, 417] width 91 height 25
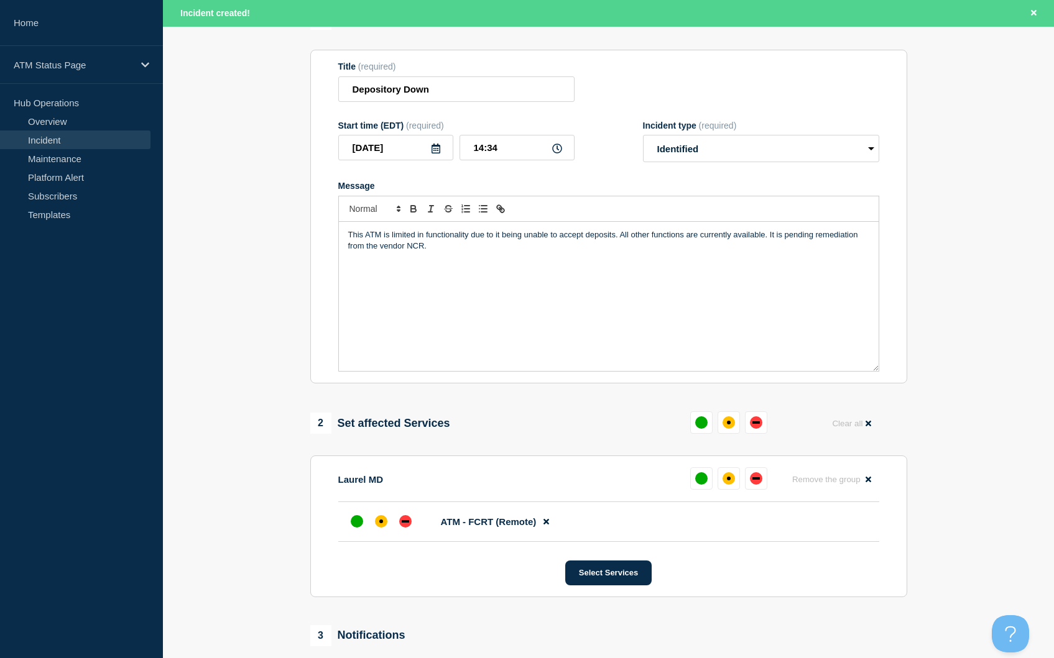
scroll to position [186, 0]
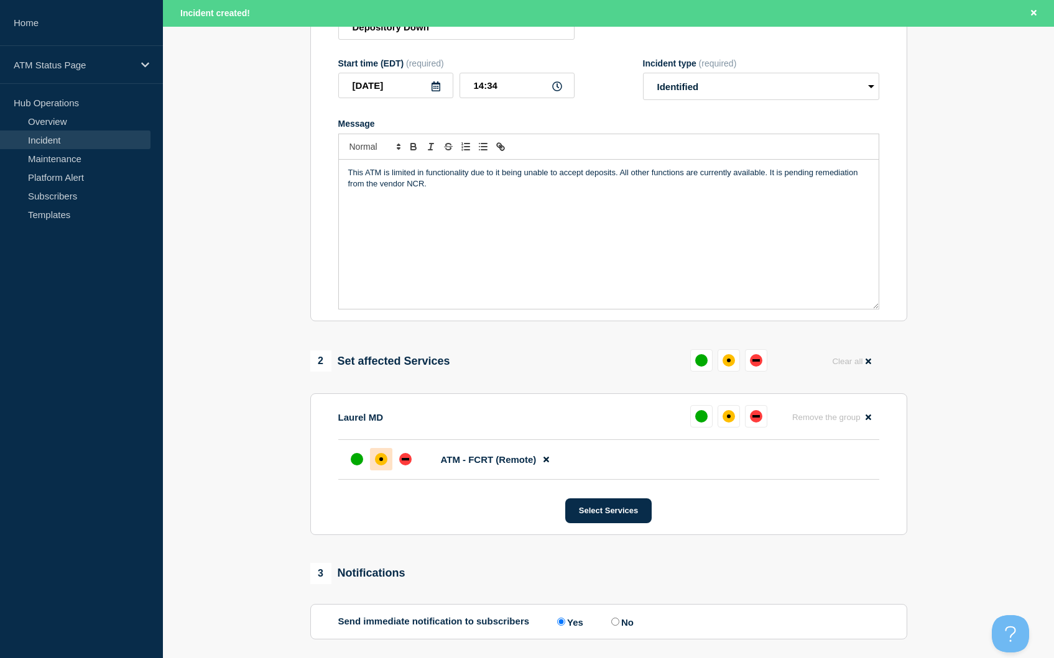
click at [387, 466] on div at bounding box center [381, 459] width 22 height 22
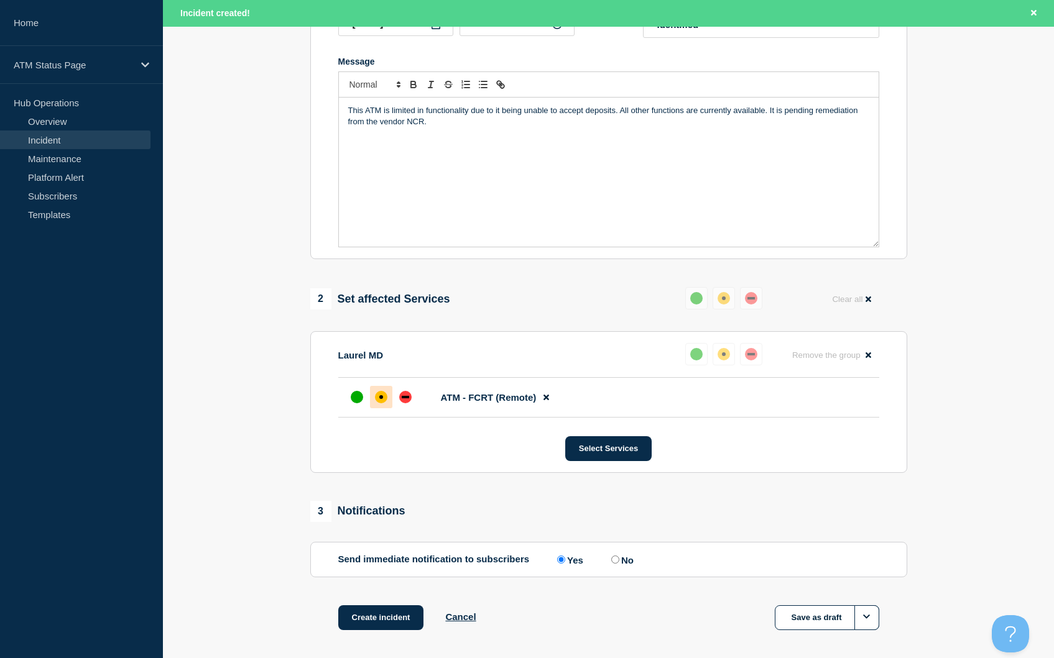
scroll to position [305, 0]
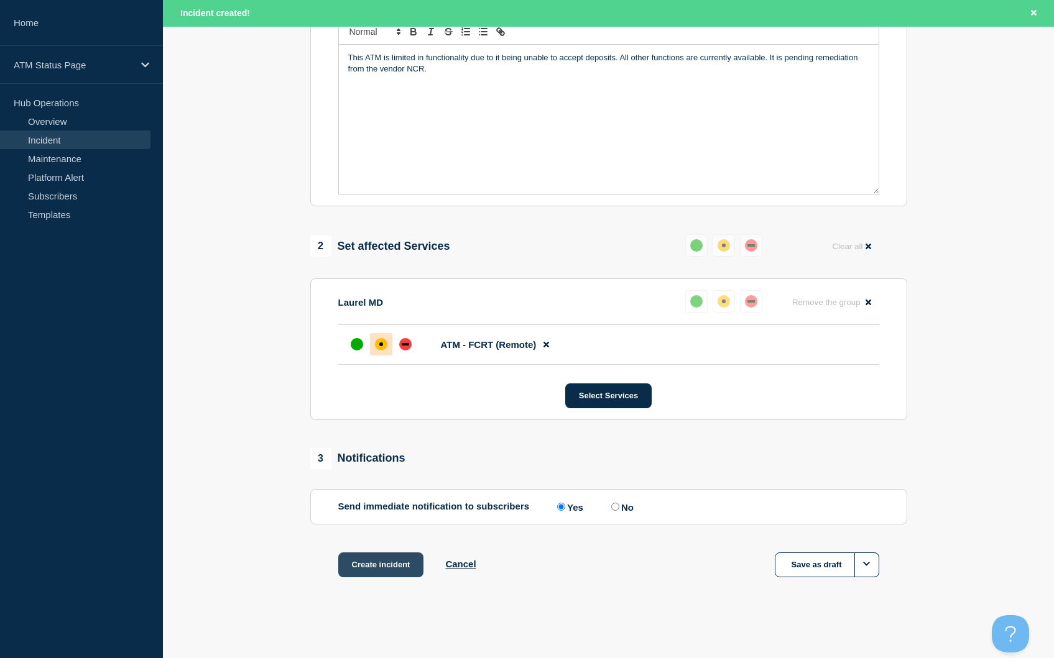
click at [378, 568] on button "Create incident" at bounding box center [381, 565] width 86 height 25
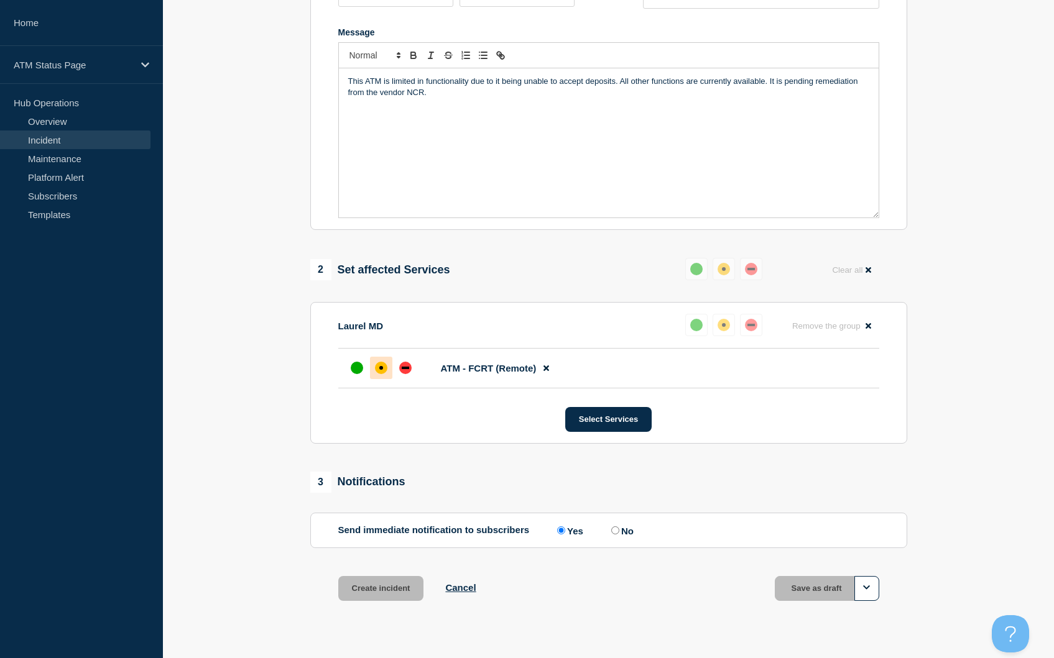
scroll to position [91, 0]
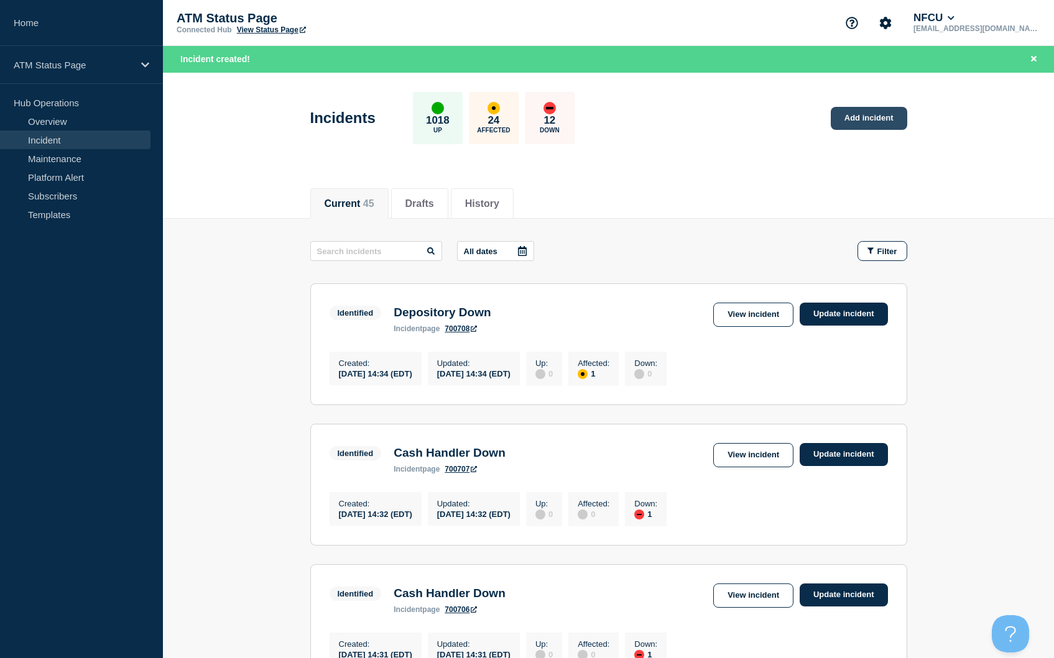
click at [868, 112] on link "Add incident" at bounding box center [868, 118] width 76 height 23
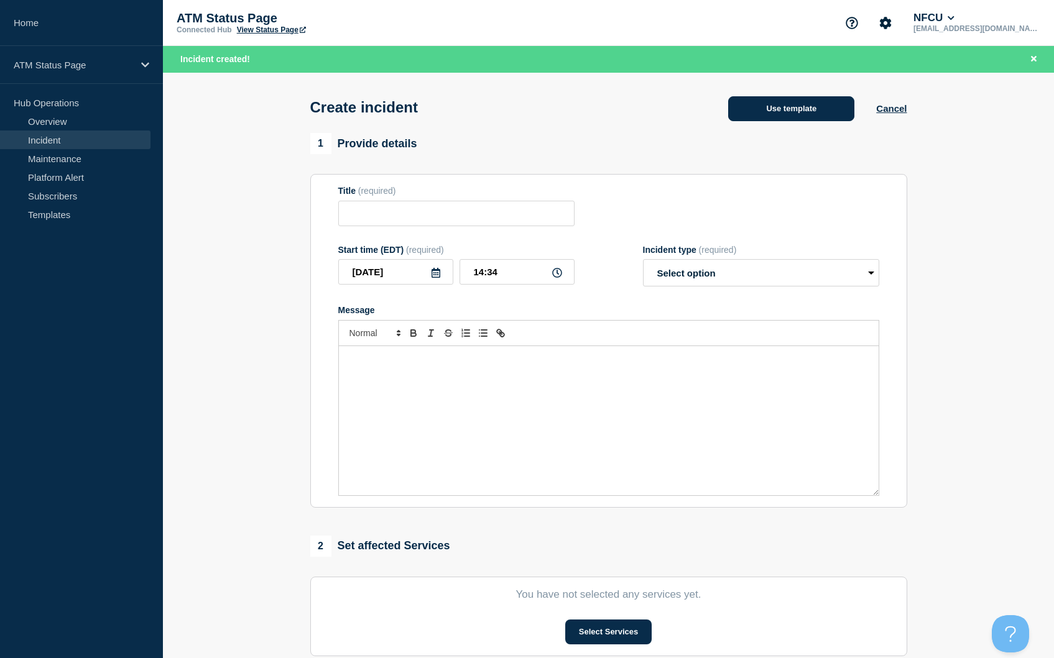
click at [805, 117] on button "Use template" at bounding box center [791, 108] width 126 height 25
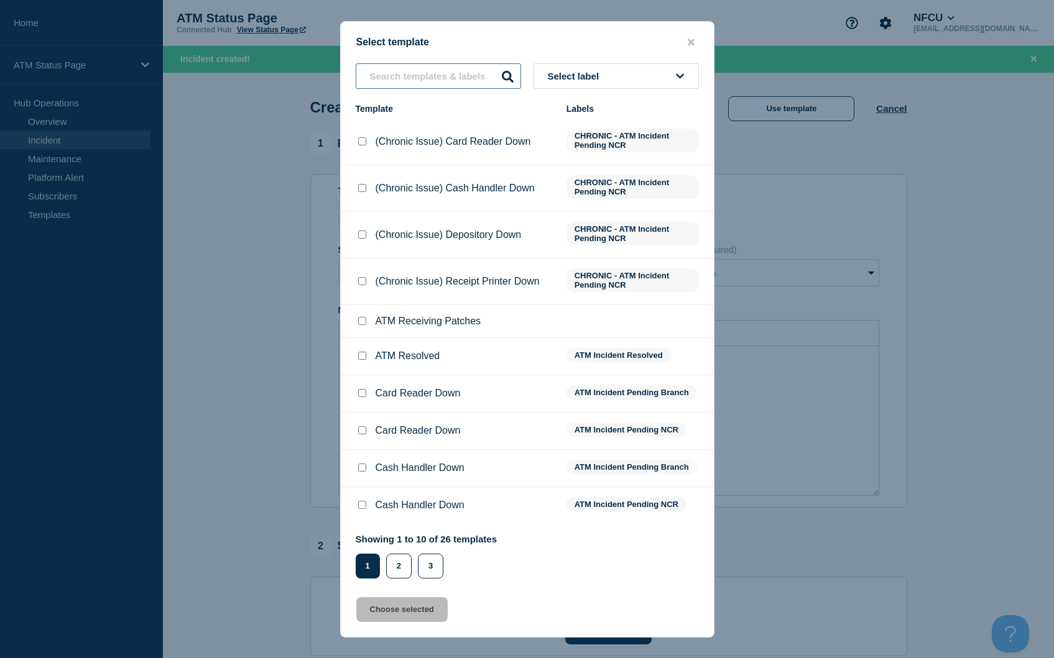
click at [402, 68] on input "text" at bounding box center [438, 75] width 165 height 25
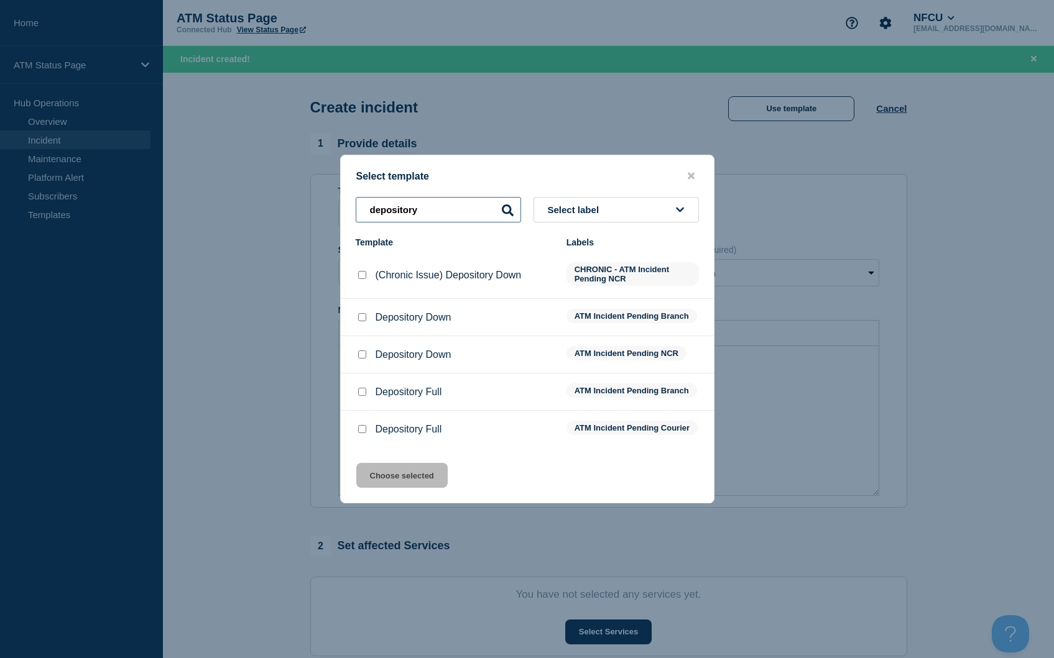
type input "depository"
click at [364, 353] on input "Depository Down checkbox" at bounding box center [362, 355] width 8 height 8
checkbox input "true"
click at [409, 482] on button "Choose selected" at bounding box center [401, 475] width 91 height 25
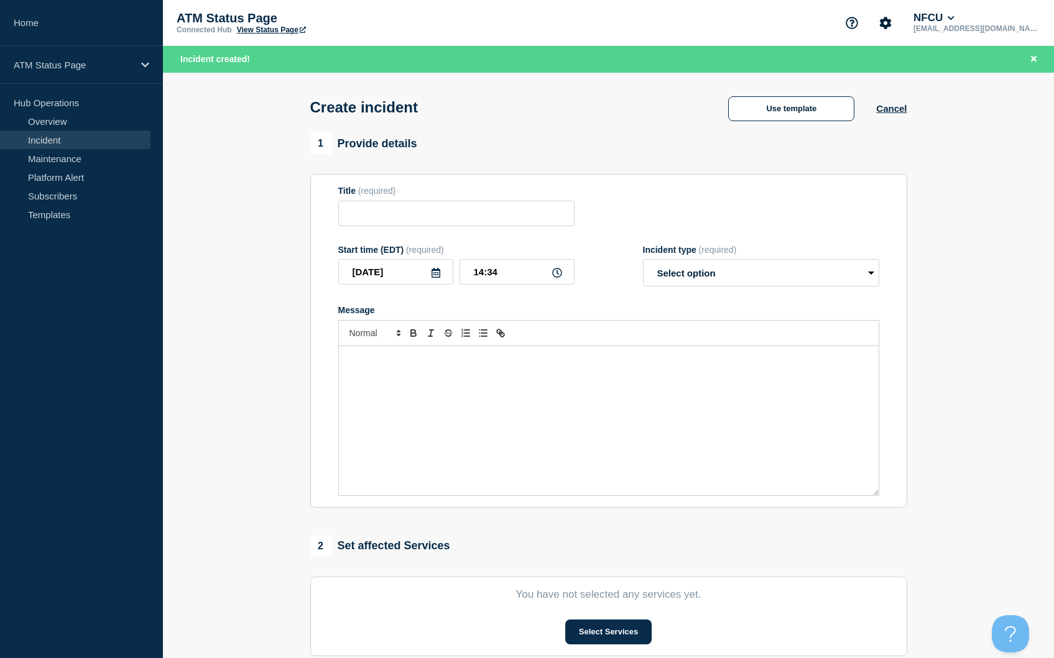
type input "Depository Down"
select select "identified"
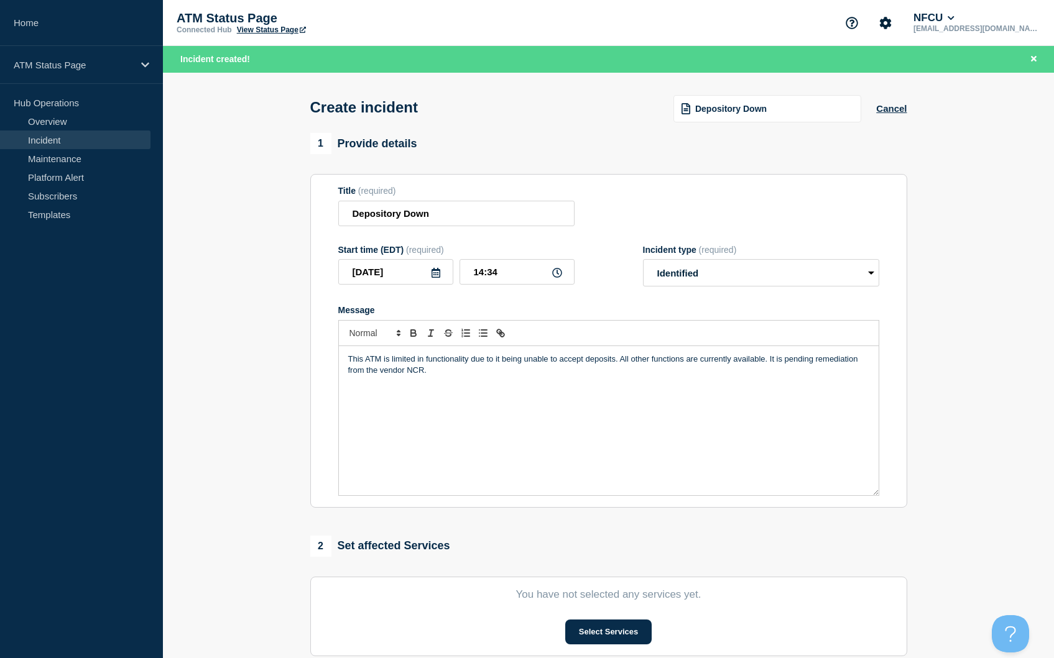
scroll to position [186, 0]
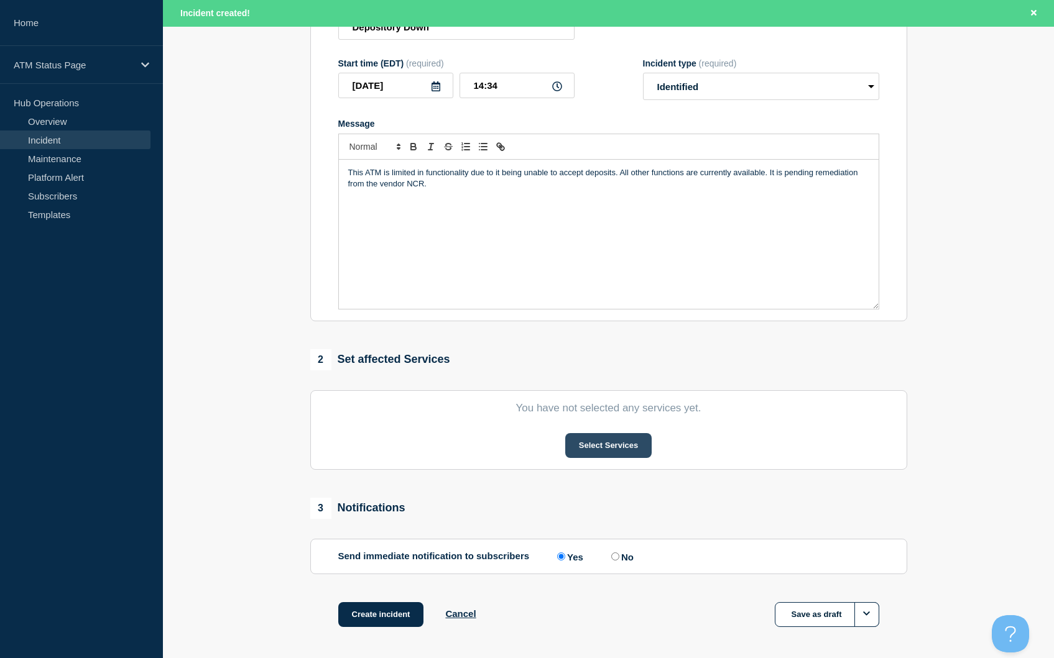
click at [604, 439] on button "Select Services" at bounding box center [608, 445] width 86 height 25
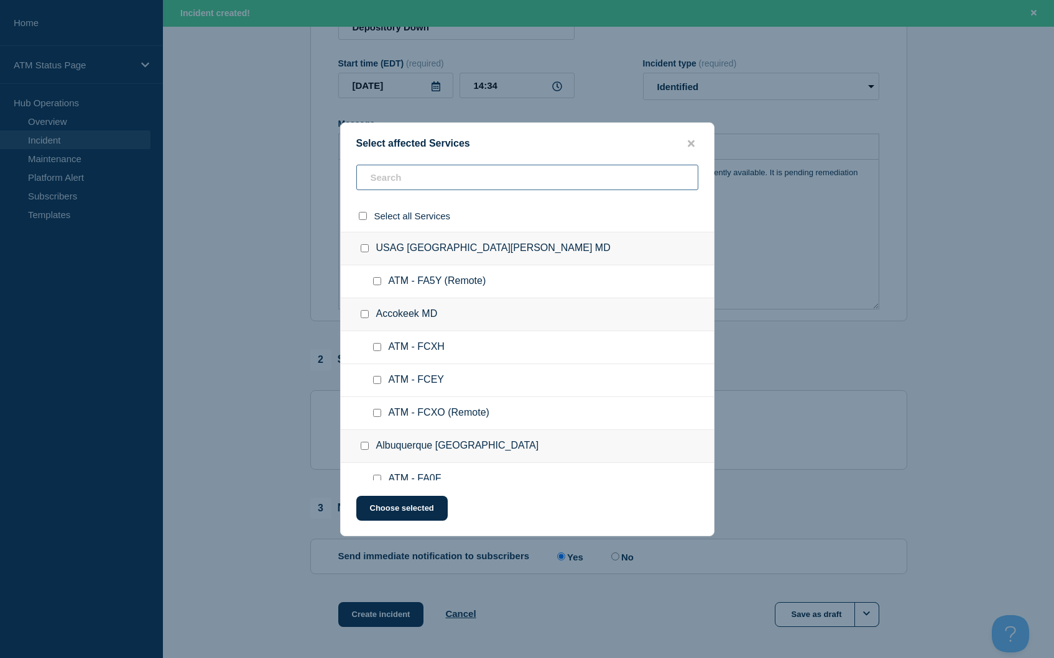
click at [397, 178] on input "text" at bounding box center [527, 177] width 342 height 25
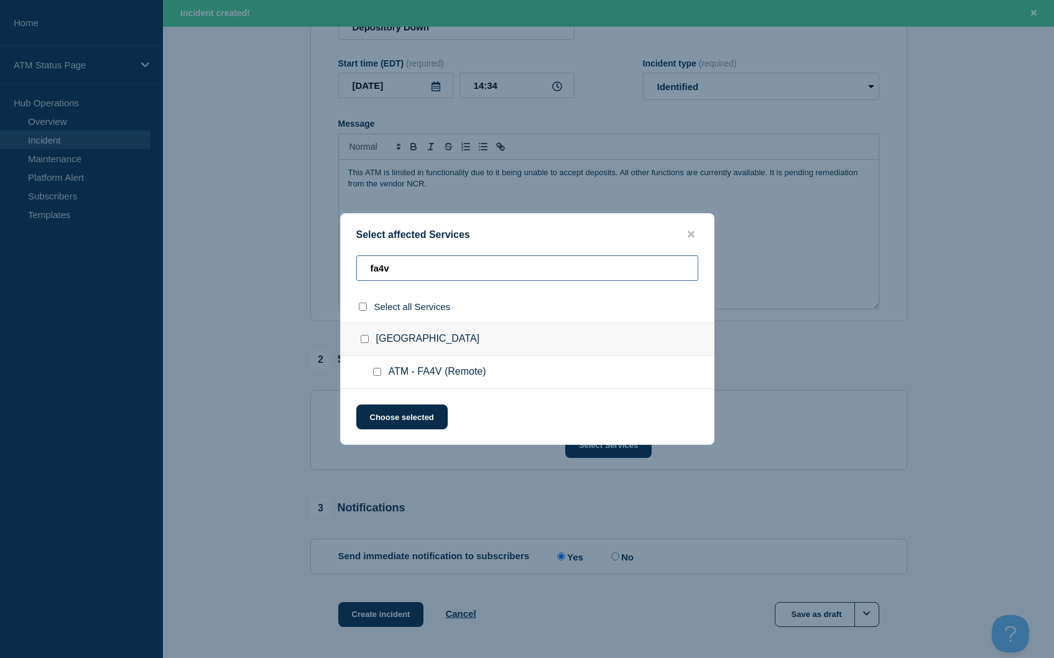
type input "fa4v"
click at [364, 302] on div at bounding box center [365, 307] width 18 height 12
click at [366, 306] on input "select all checkbox" at bounding box center [363, 307] width 8 height 8
checkbox input "true"
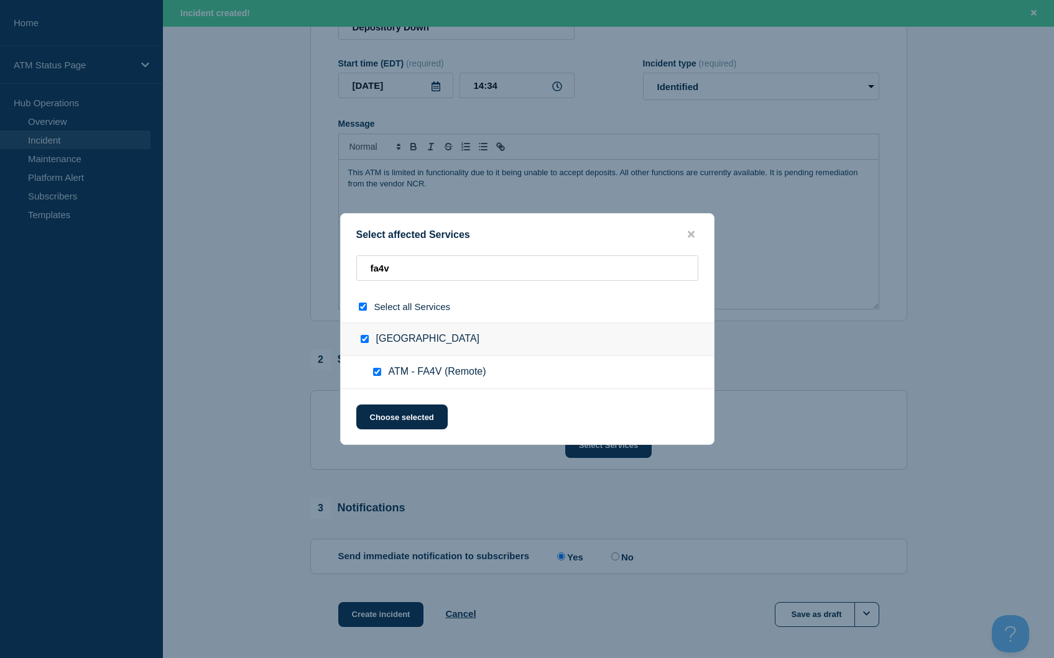
checkbox input "true"
click at [428, 420] on button "Choose selected" at bounding box center [401, 417] width 91 height 25
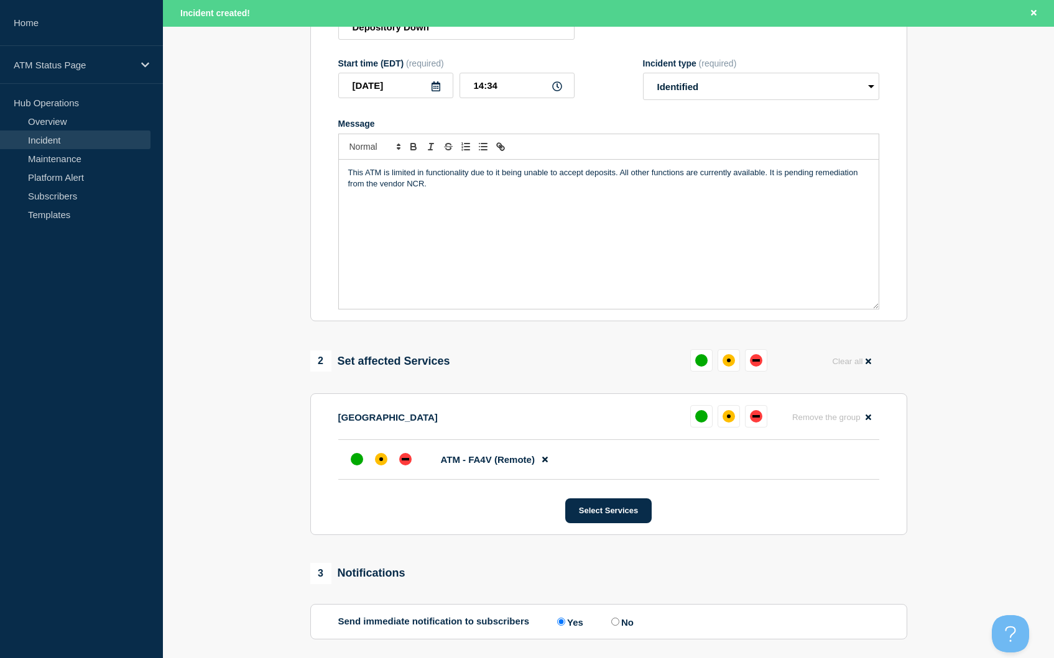
scroll to position [305, 0]
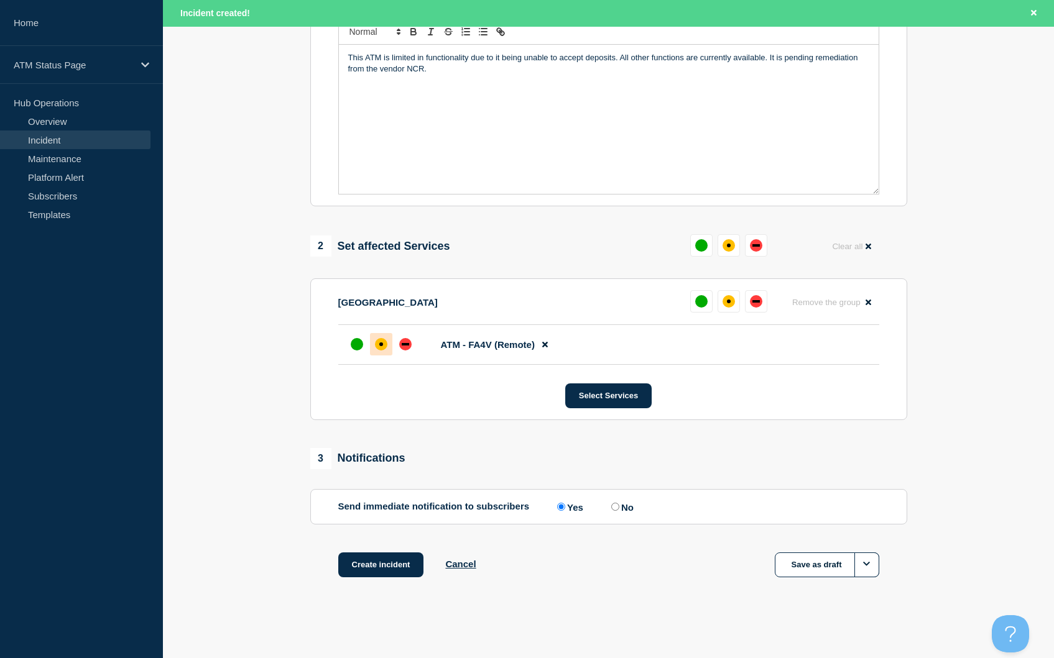
click at [375, 347] on div "affected" at bounding box center [381, 344] width 12 height 12
click at [380, 570] on button "Create incident" at bounding box center [381, 565] width 86 height 25
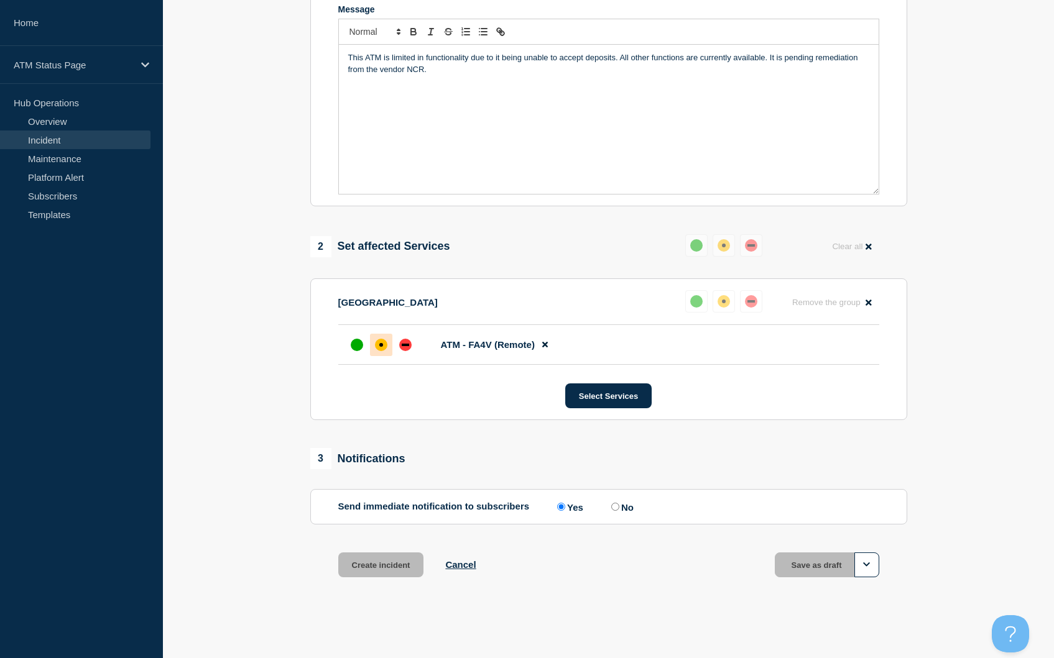
scroll to position [278, 0]
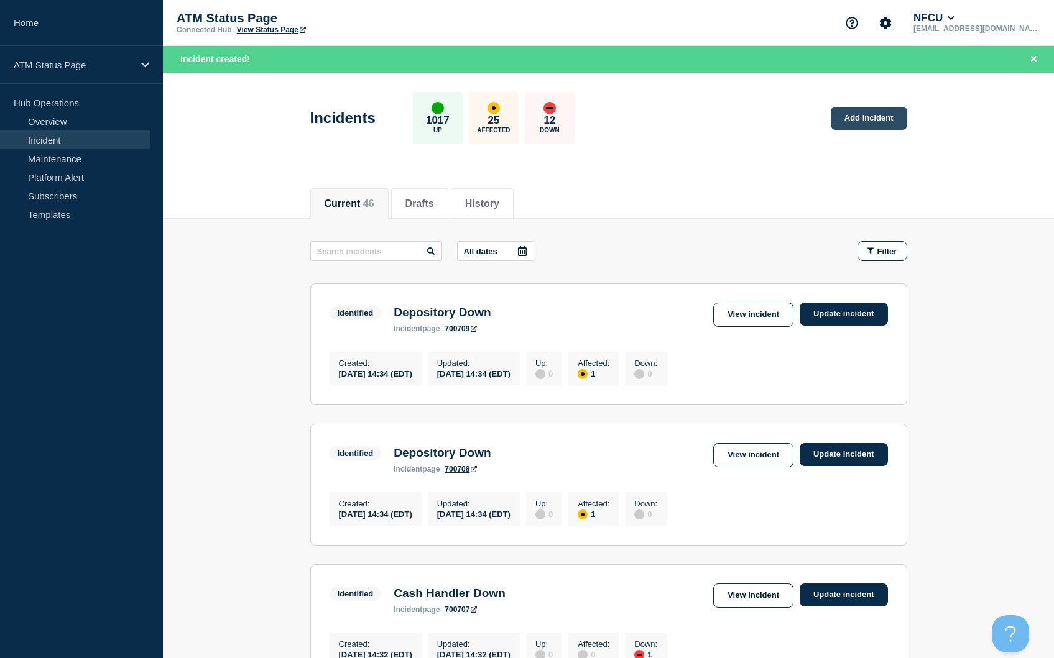
click at [847, 114] on link "Add incident" at bounding box center [868, 118] width 76 height 23
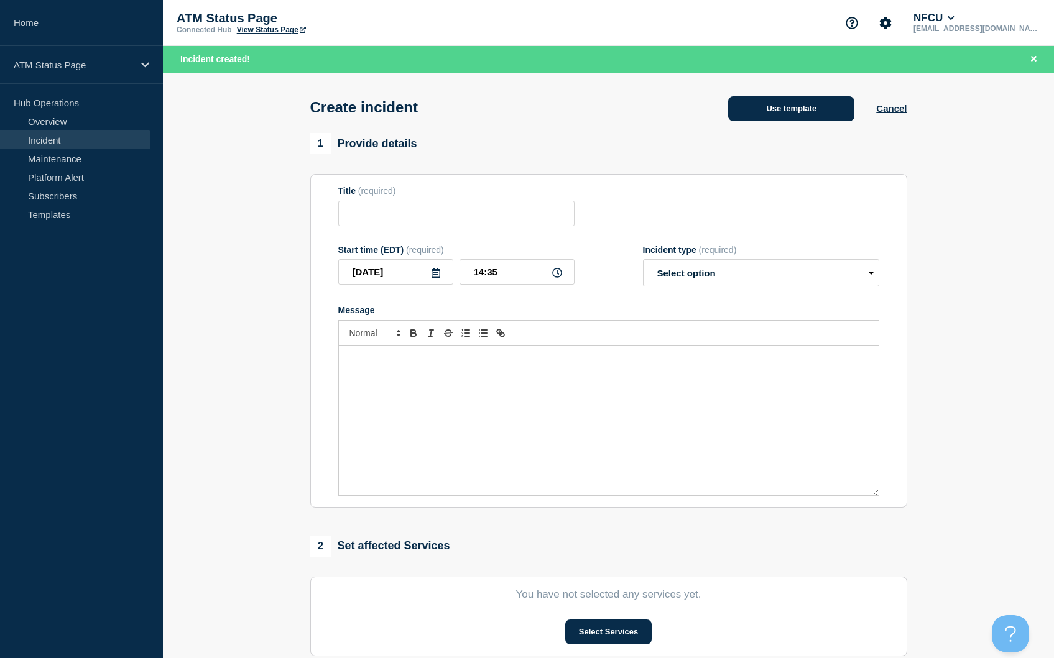
click at [775, 106] on button "Use template" at bounding box center [791, 108] width 126 height 25
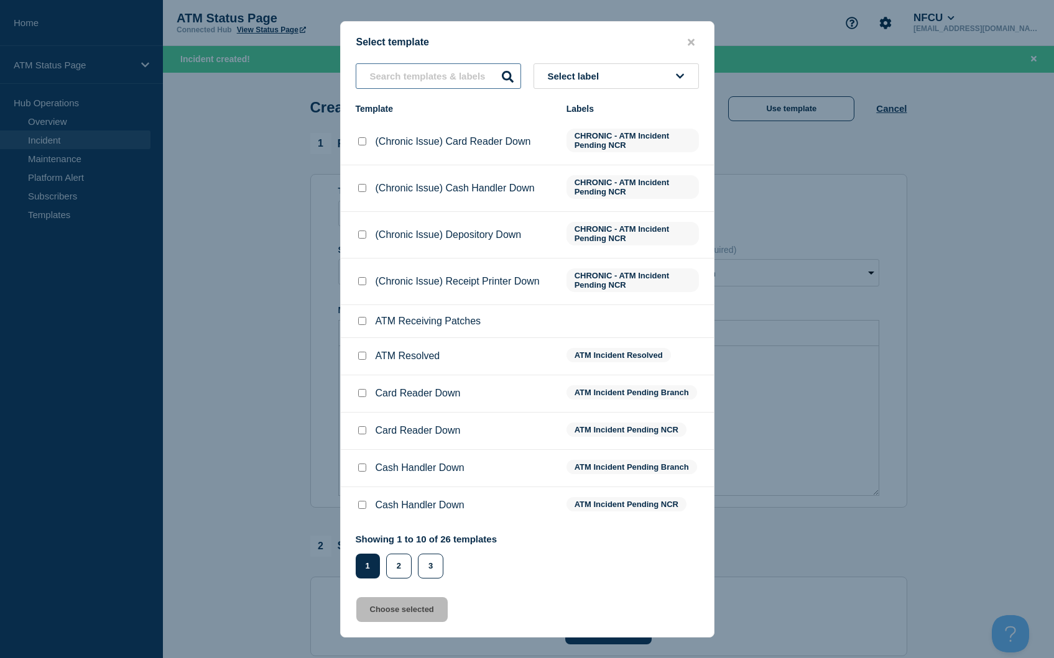
click at [453, 84] on input "text" at bounding box center [438, 75] width 165 height 25
click at [453, 83] on input "text" at bounding box center [438, 75] width 165 height 25
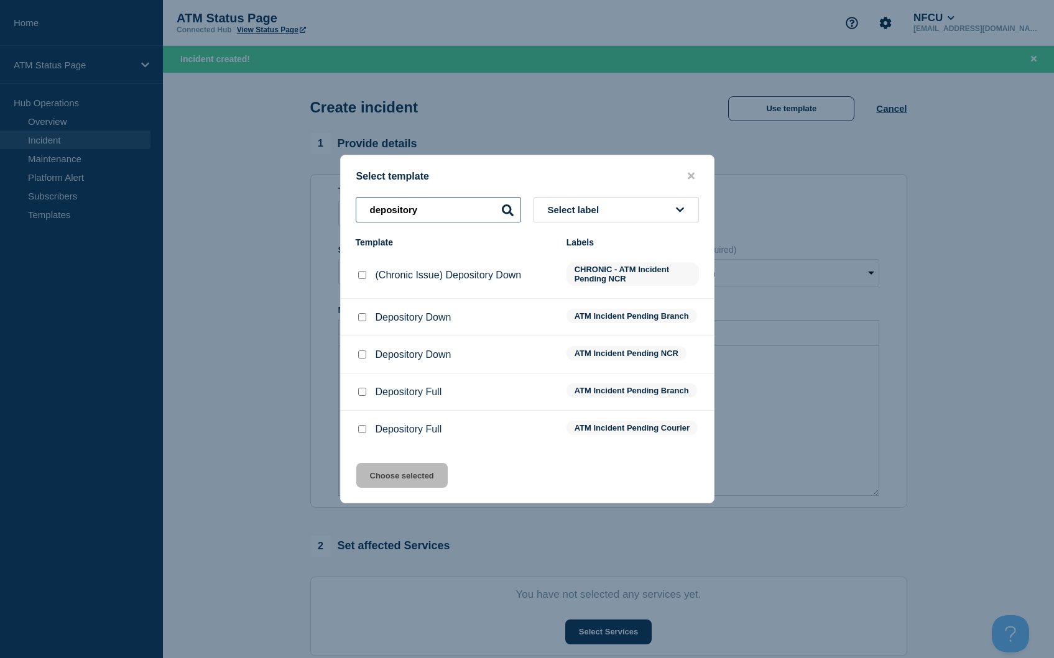
type input "depository"
click at [361, 313] on input "Depository Down checkbox" at bounding box center [362, 317] width 8 height 8
checkbox input "true"
click at [400, 484] on button "Choose selected" at bounding box center [401, 475] width 91 height 25
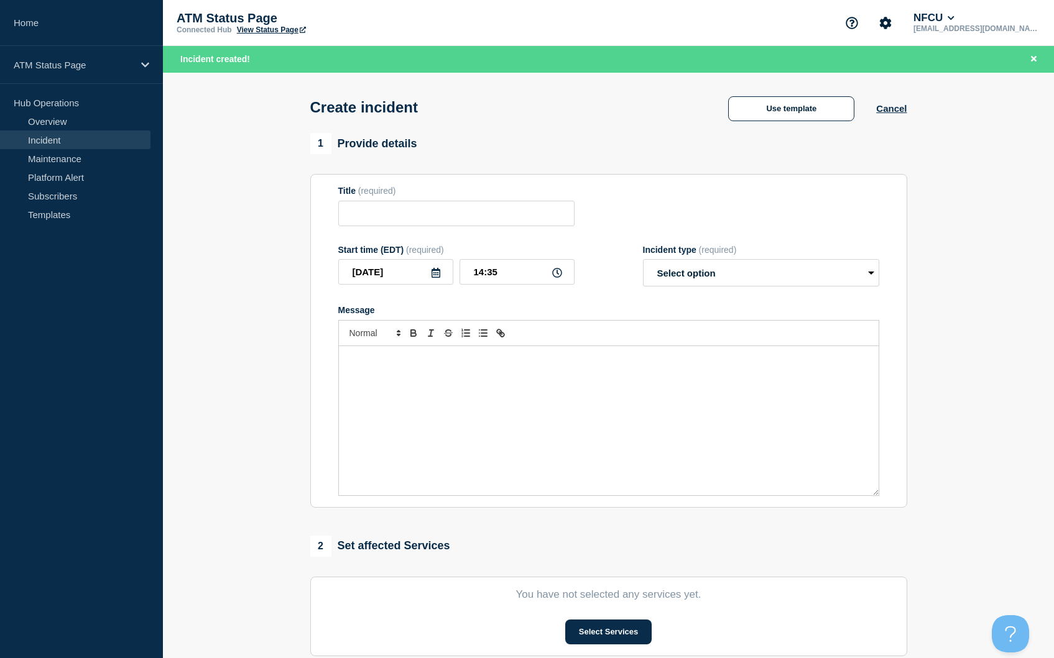
type input "Depository Down"
select select "identified"
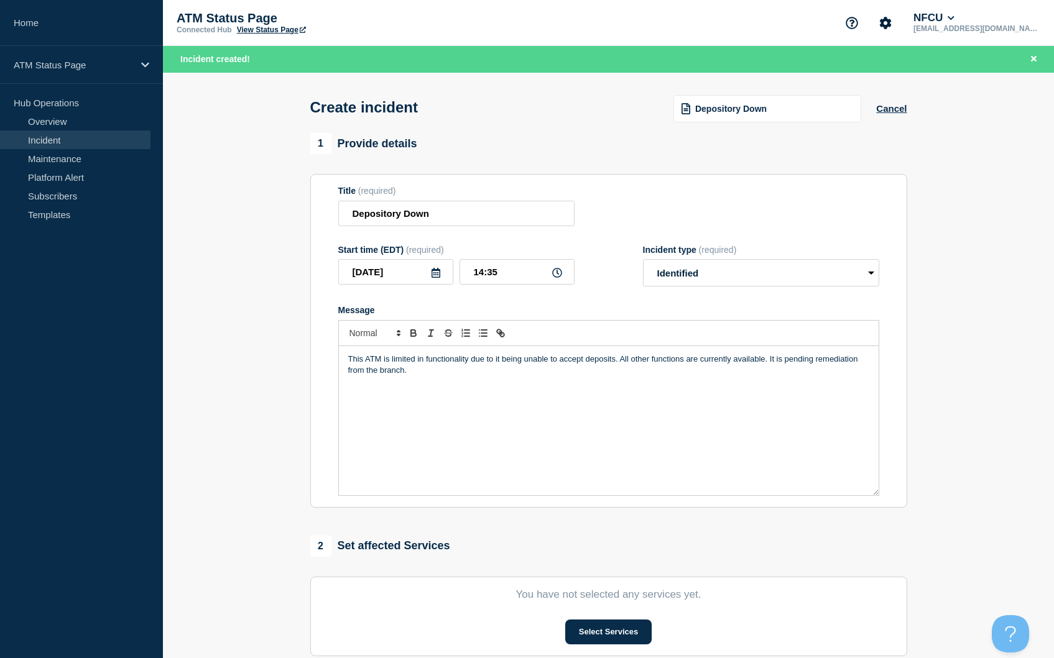
scroll to position [186, 0]
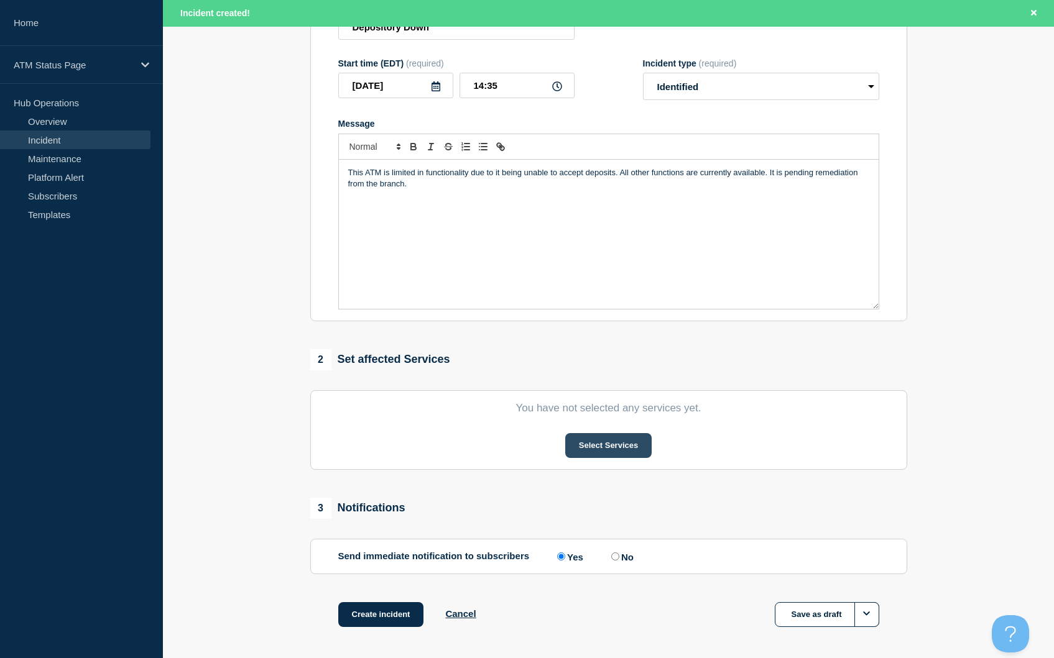
click at [625, 458] on button "Select Services" at bounding box center [608, 445] width 86 height 25
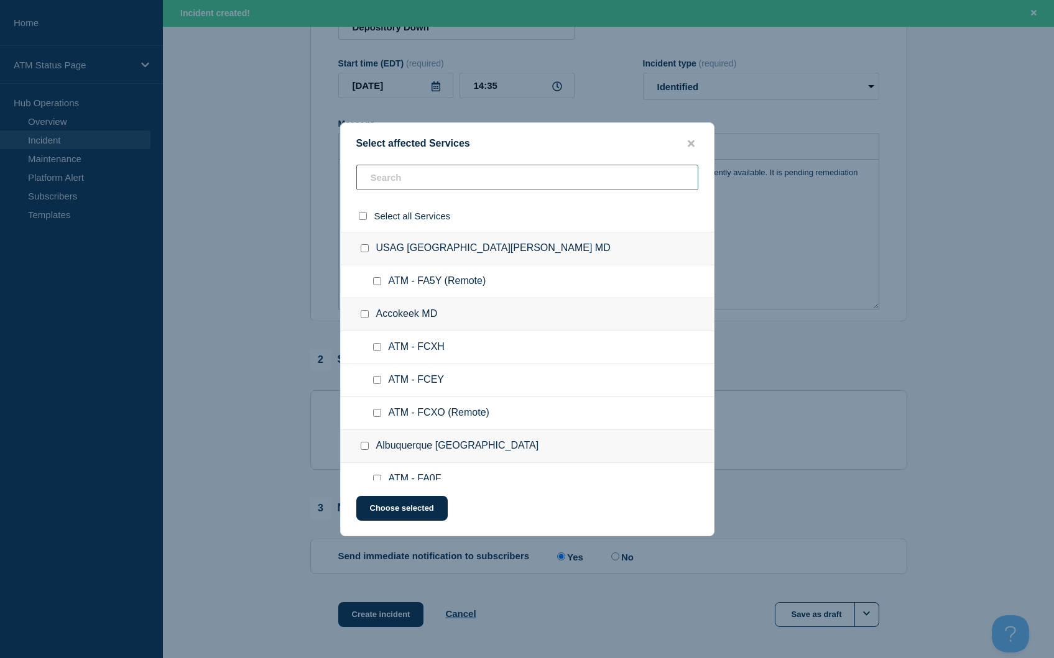
click at [433, 176] on input "text" at bounding box center [527, 177] width 342 height 25
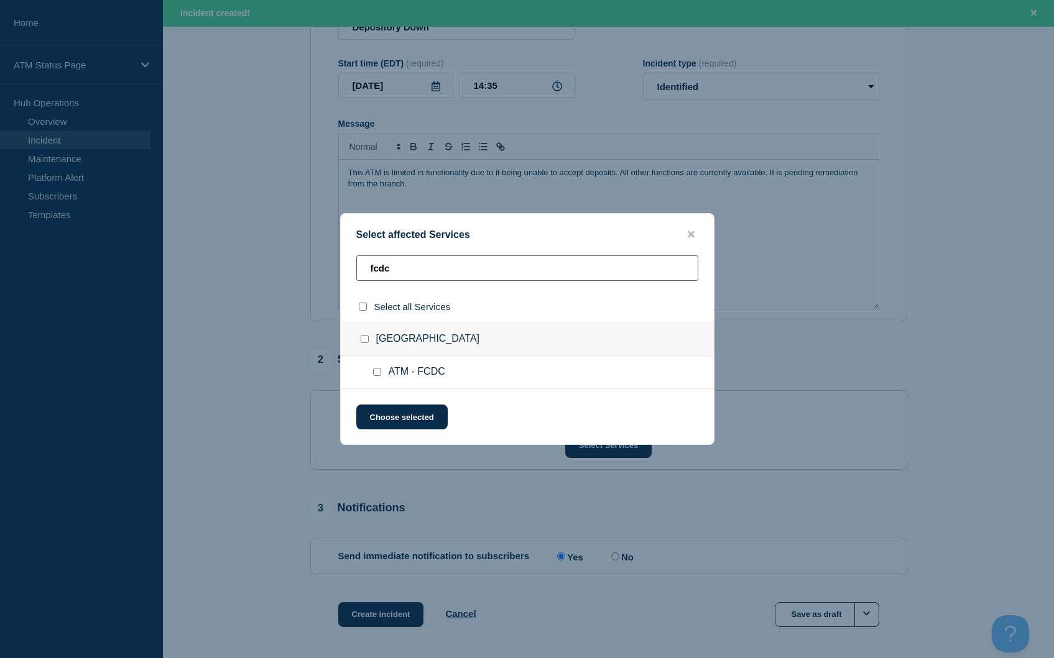
type input "fcdc"
click at [365, 305] on input "select all checkbox" at bounding box center [363, 307] width 8 height 8
checkbox input "true"
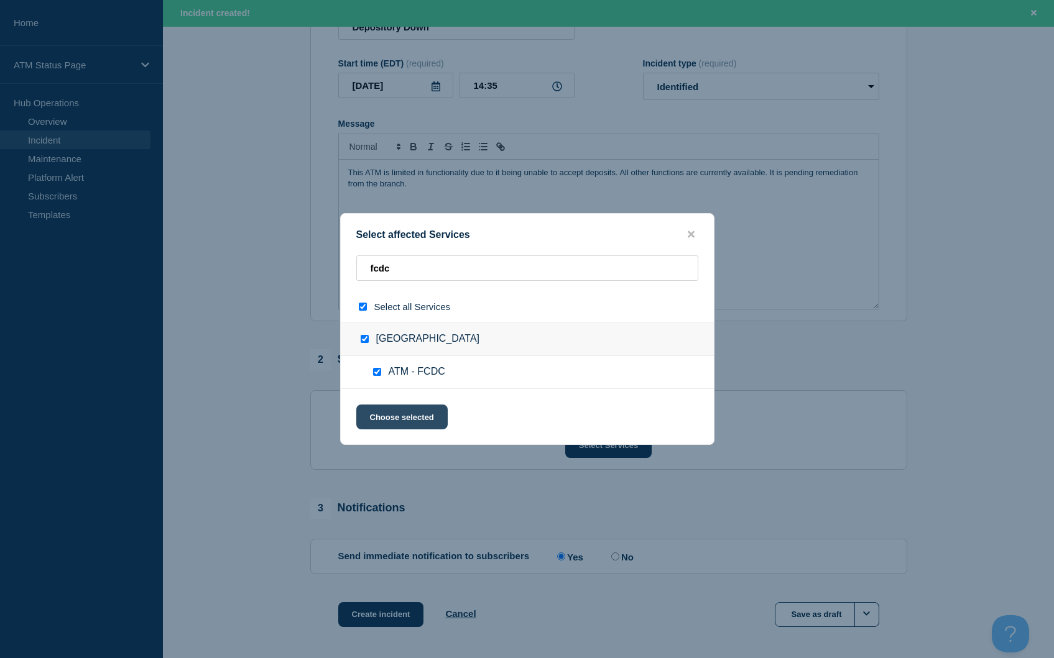
click at [407, 417] on button "Choose selected" at bounding box center [401, 417] width 91 height 25
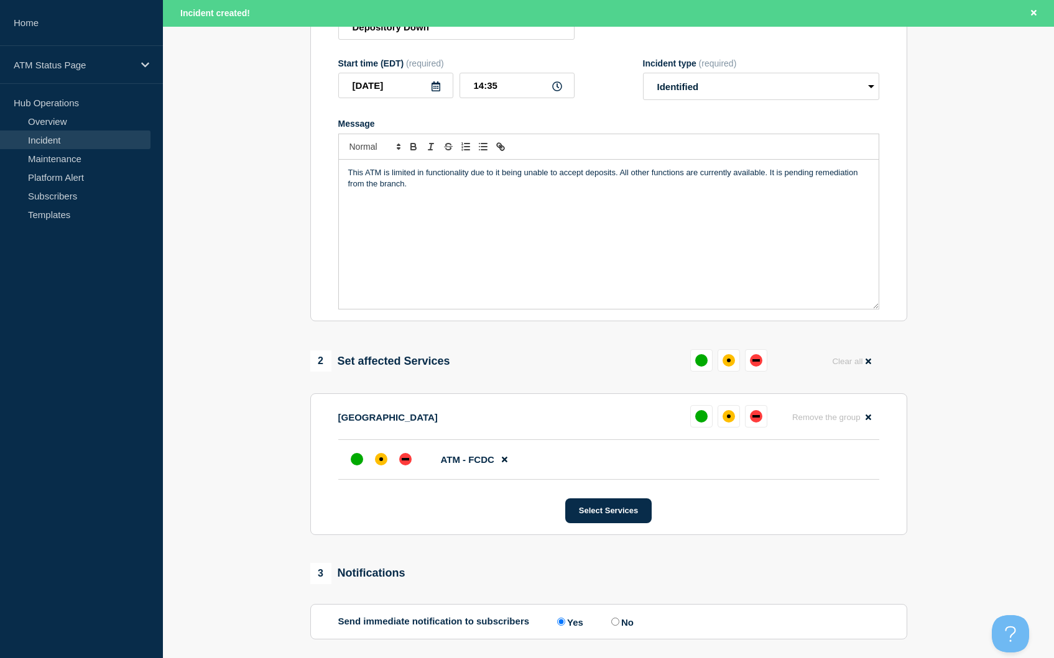
scroll to position [305, 0]
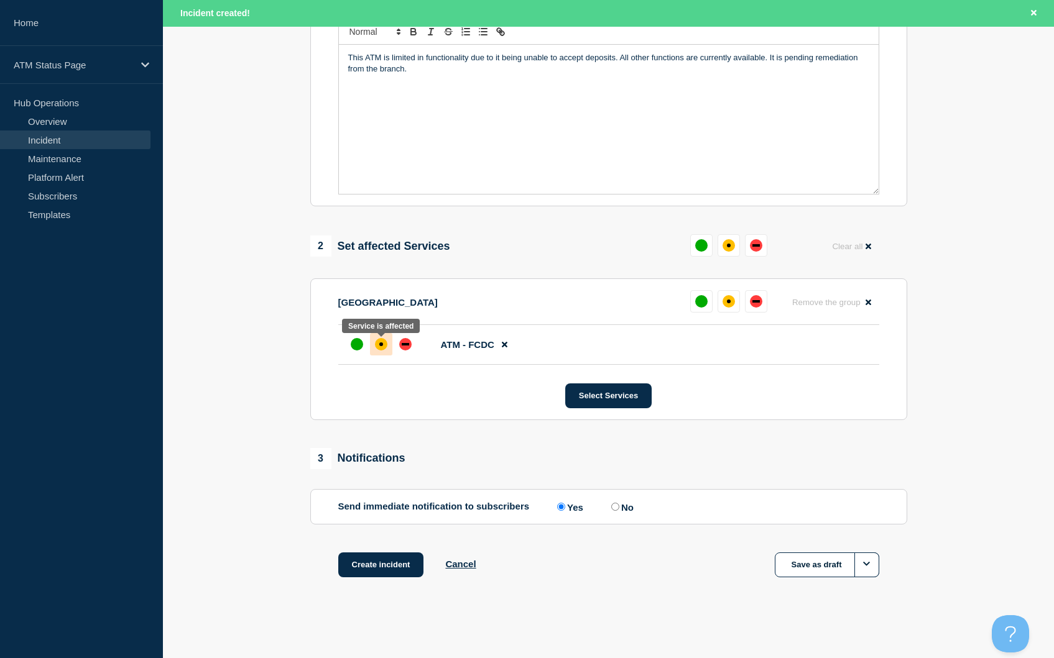
click at [383, 346] on div "affected" at bounding box center [381, 344] width 12 height 12
click at [381, 554] on button "Create incident" at bounding box center [381, 565] width 86 height 25
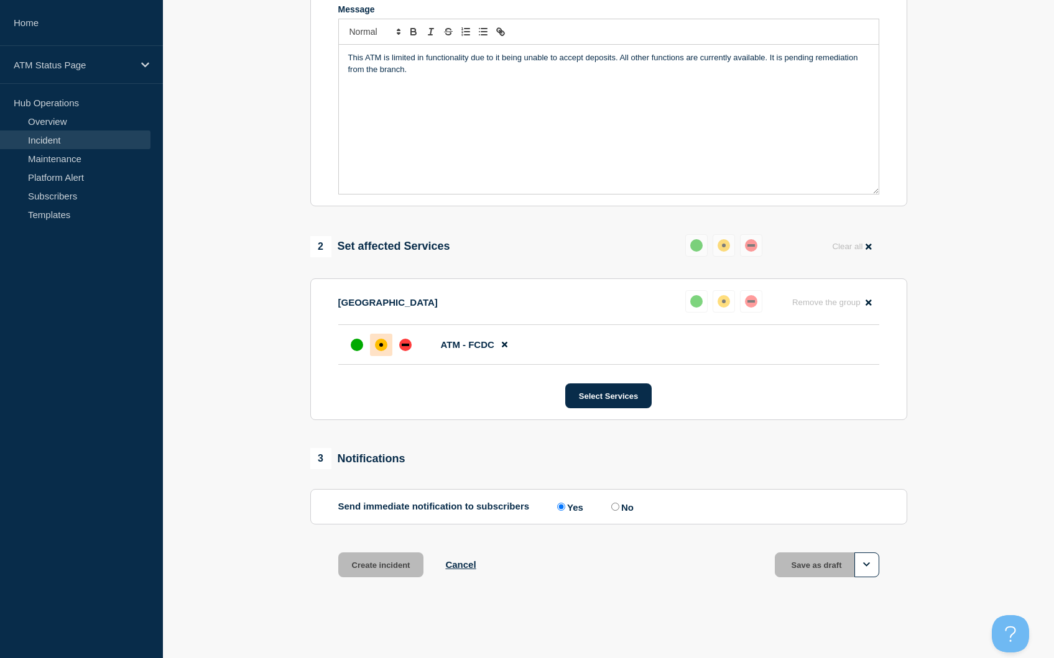
scroll to position [278, 0]
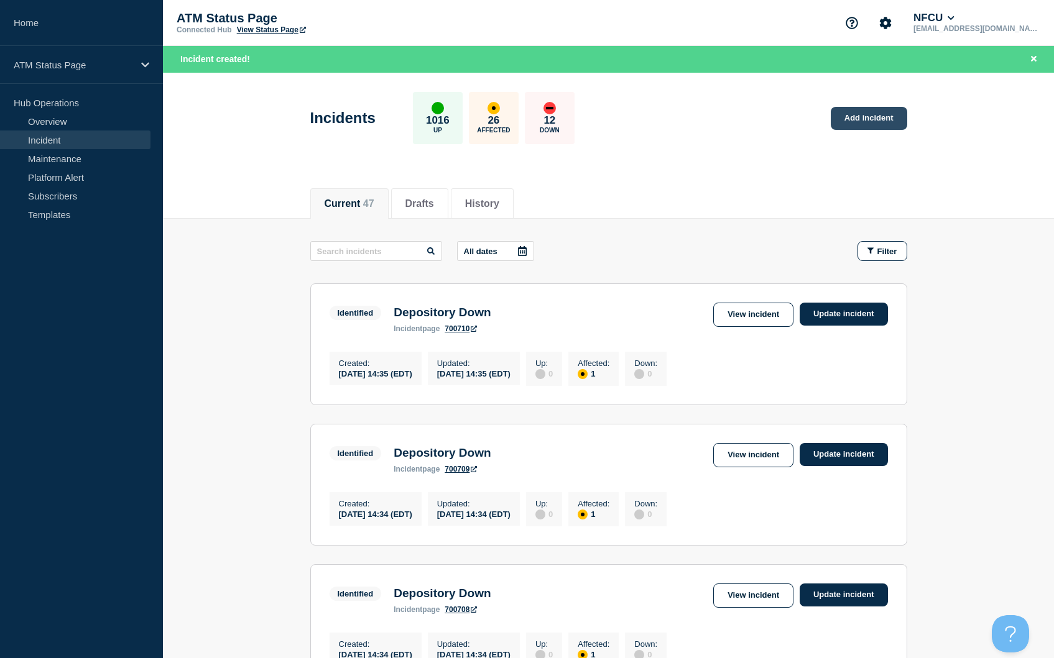
click at [860, 118] on link "Add incident" at bounding box center [868, 118] width 76 height 23
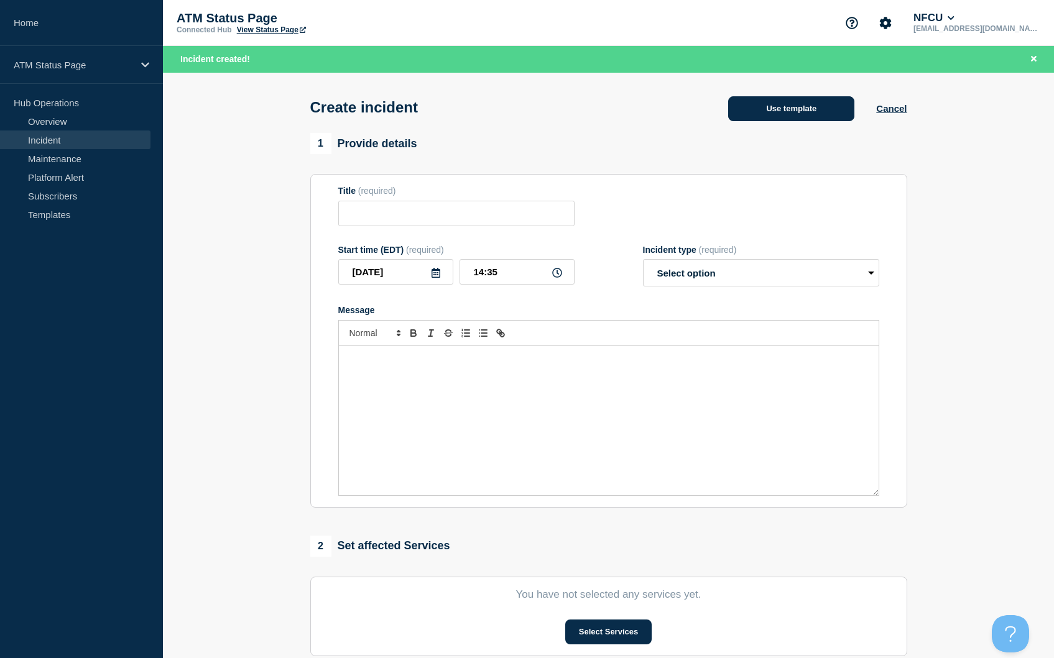
click at [796, 108] on button "Use template" at bounding box center [791, 108] width 126 height 25
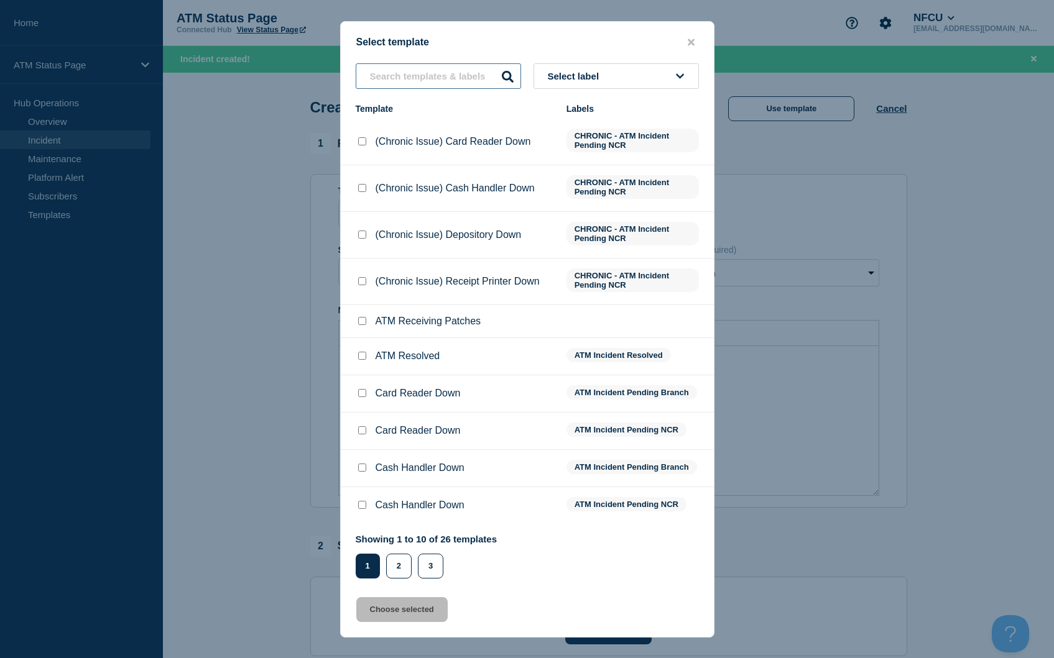
click at [449, 78] on input "text" at bounding box center [438, 75] width 165 height 25
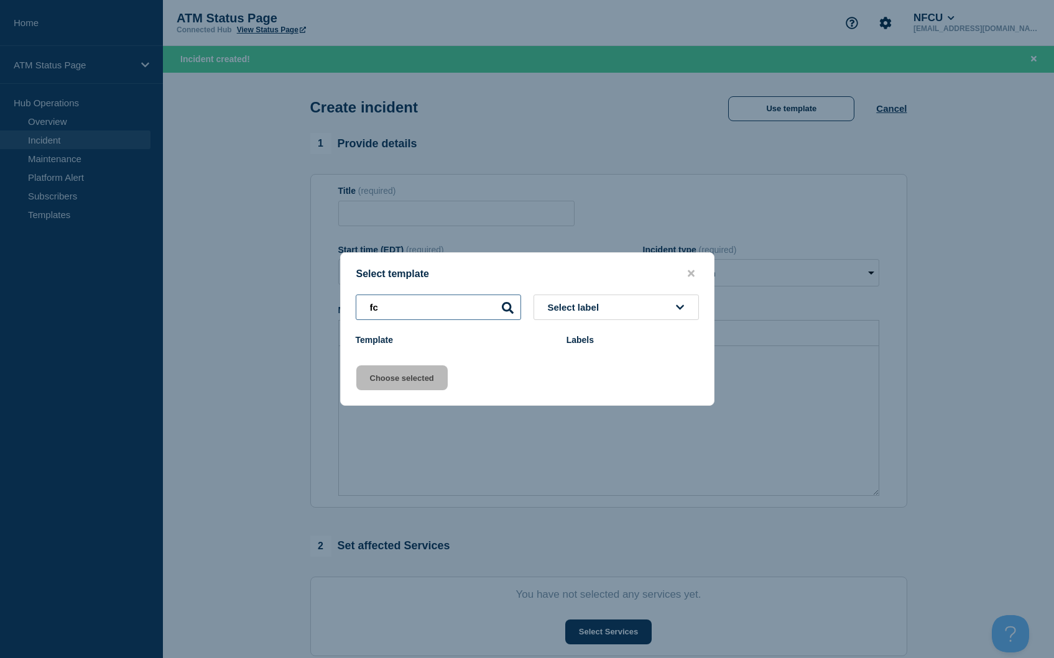
type input "f"
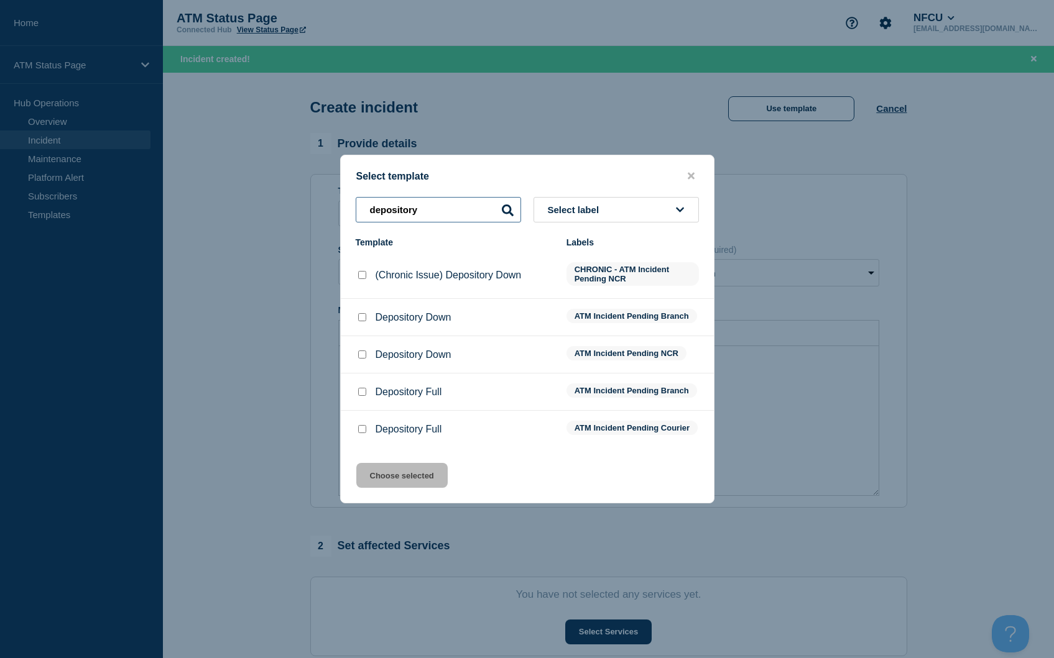
type input "depository"
click at [364, 351] on input "Depository Down checkbox" at bounding box center [362, 355] width 8 height 8
checkbox input "true"
click at [423, 488] on button "Choose selected" at bounding box center [401, 475] width 91 height 25
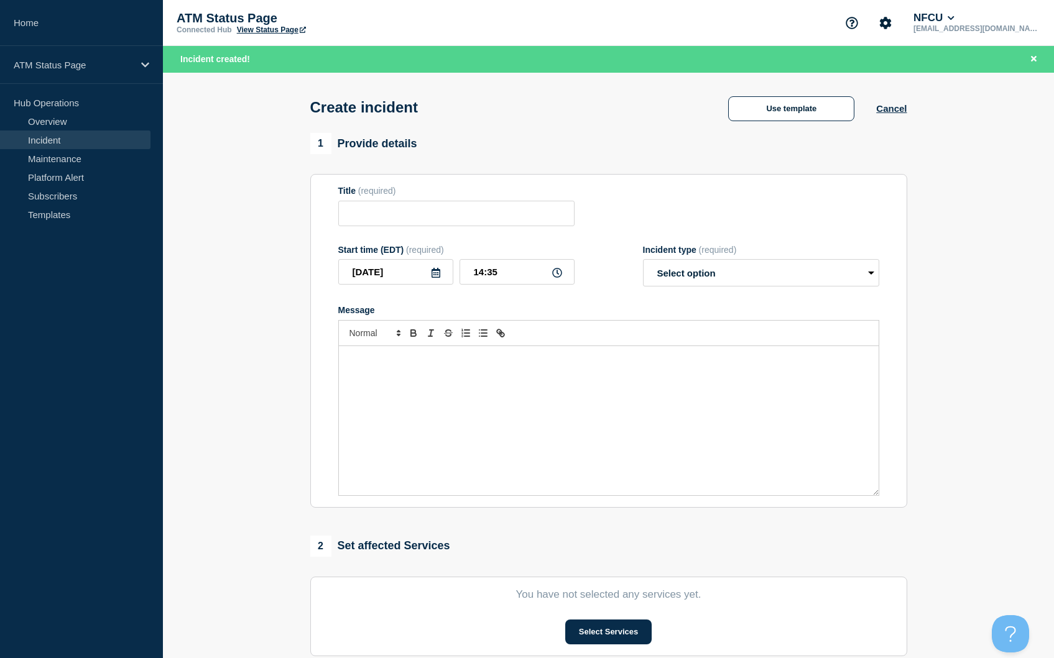
type input "Depository Down"
select select "identified"
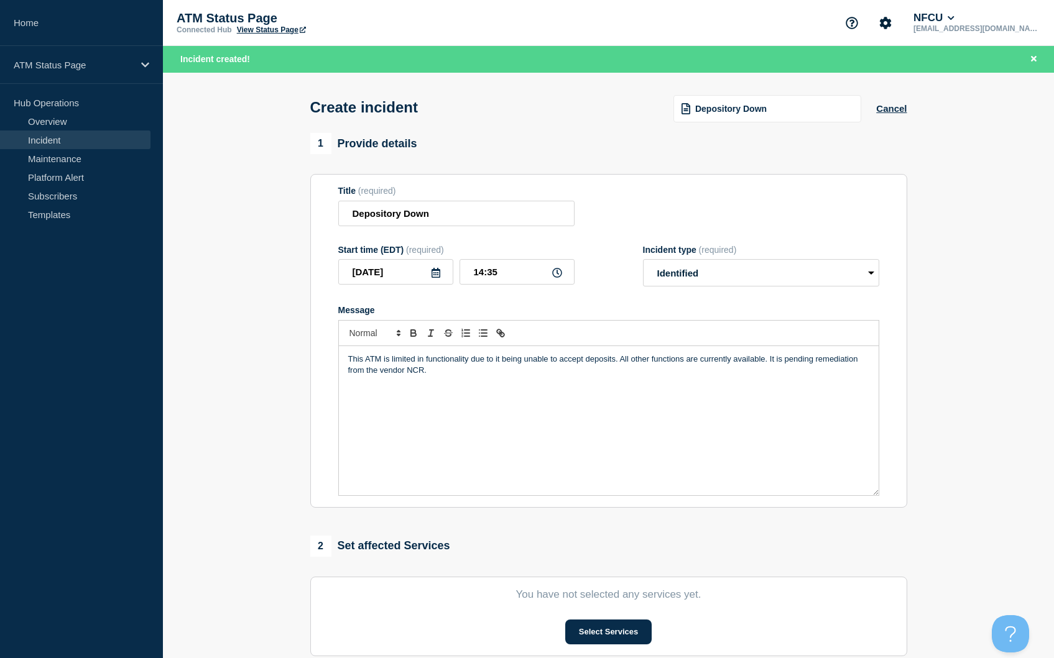
scroll to position [124, 0]
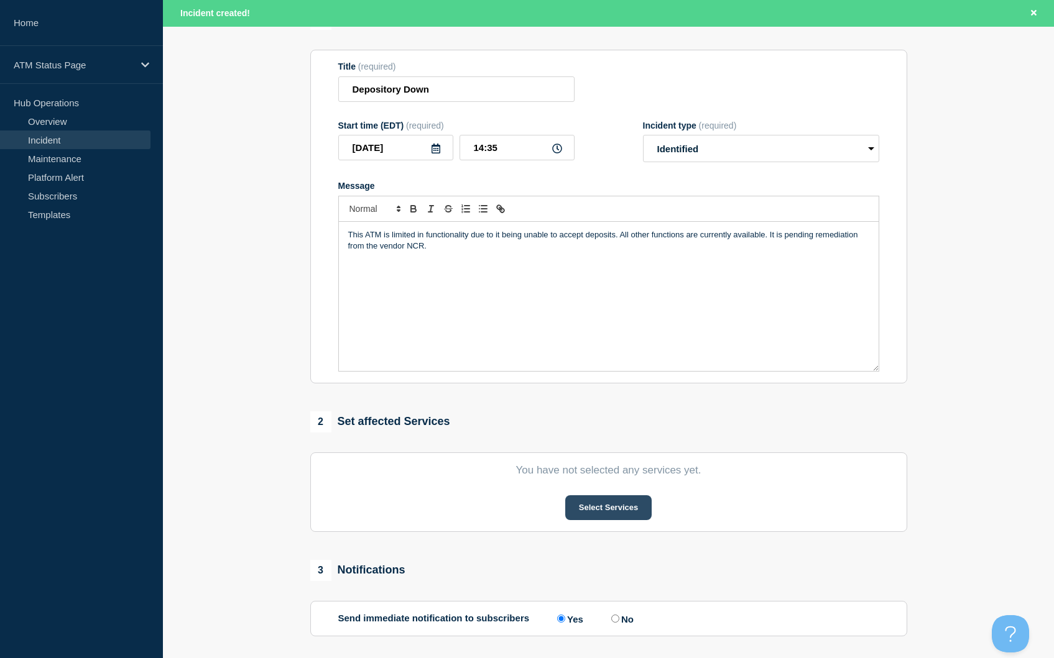
click at [599, 515] on button "Select Services" at bounding box center [608, 507] width 86 height 25
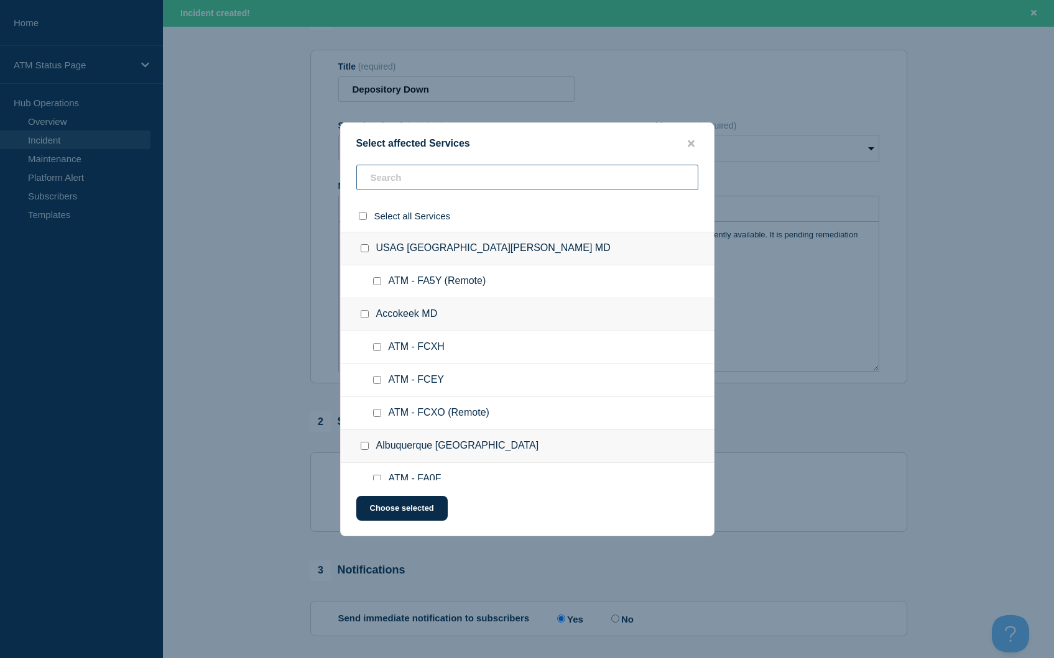
drag, startPoint x: 396, startPoint y: 173, endPoint x: 385, endPoint y: 171, distance: 10.9
click at [394, 173] on input "text" at bounding box center [527, 177] width 342 height 25
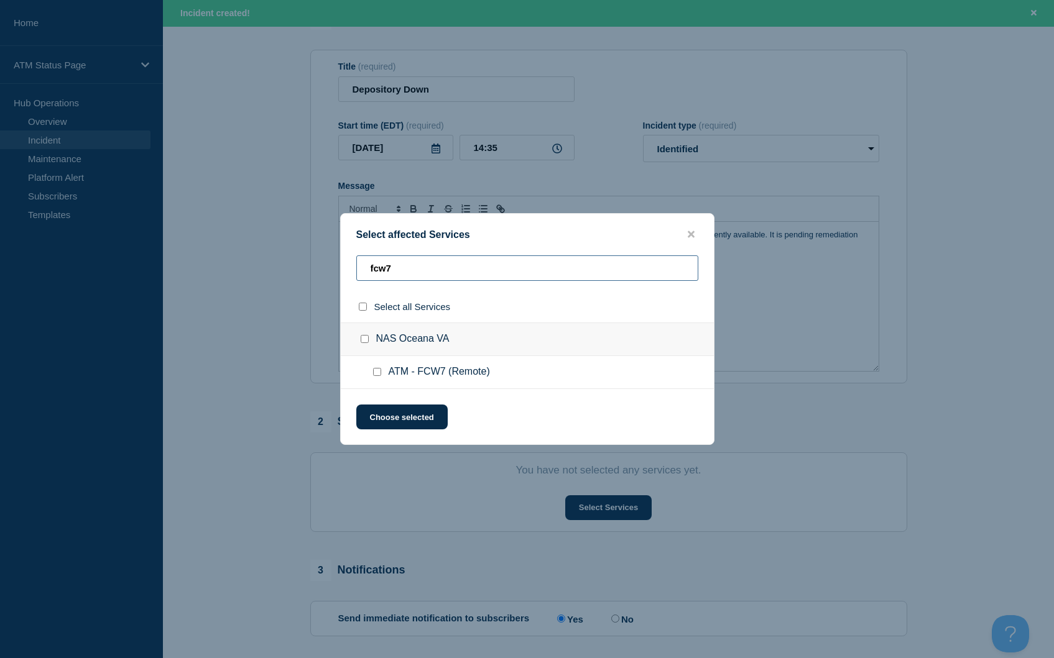
type input "fcw7"
click at [359, 311] on input "select all checkbox" at bounding box center [363, 307] width 8 height 8
checkbox input "true"
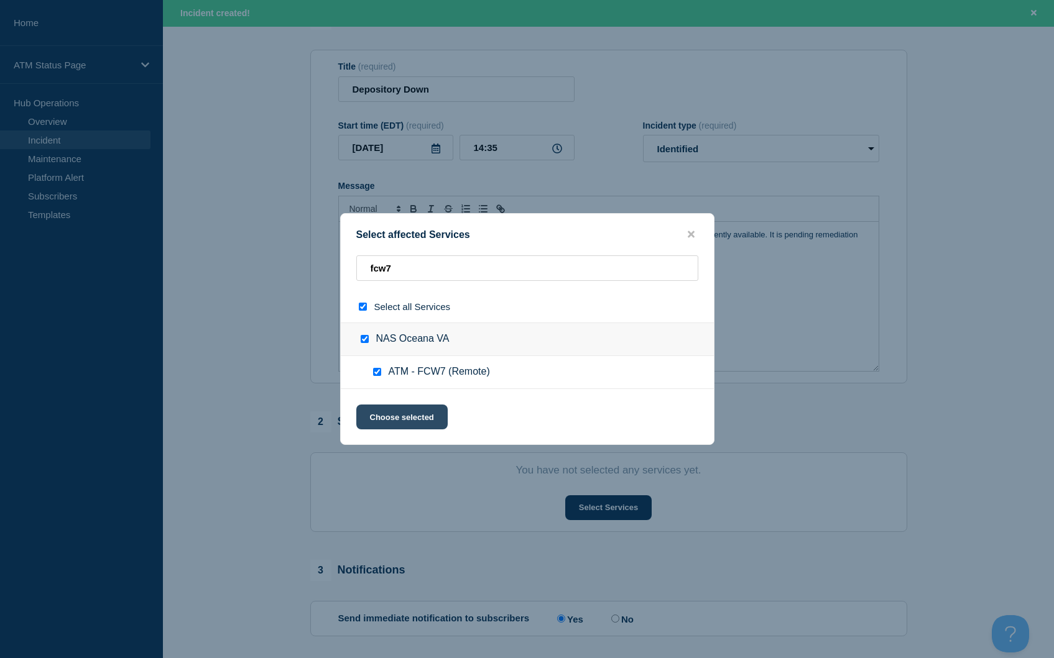
click at [381, 408] on button "Choose selected" at bounding box center [401, 417] width 91 height 25
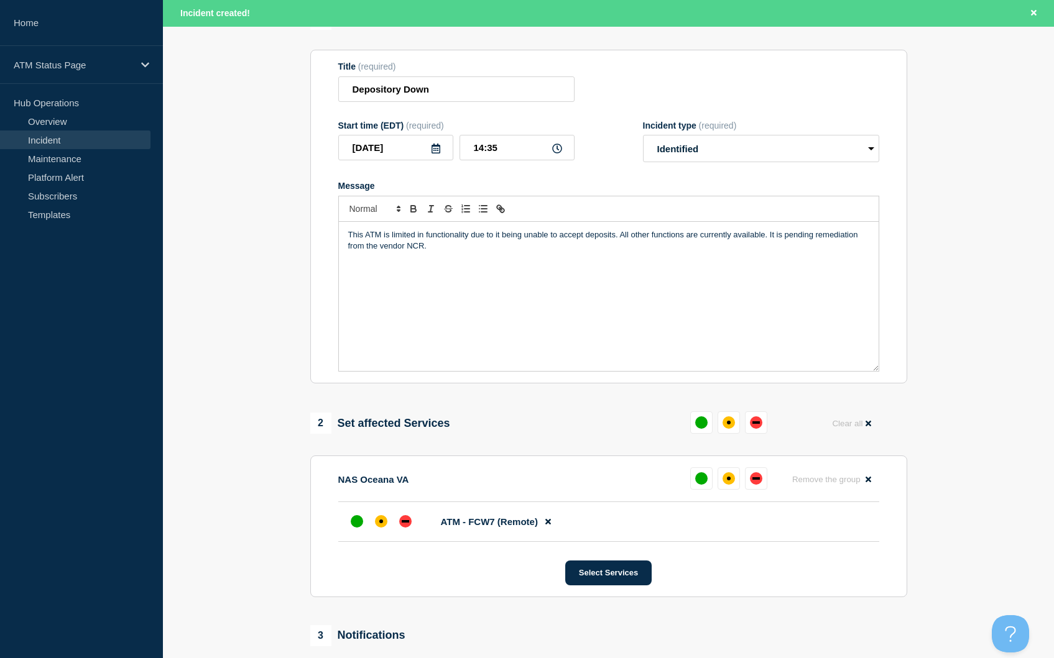
scroll to position [305, 0]
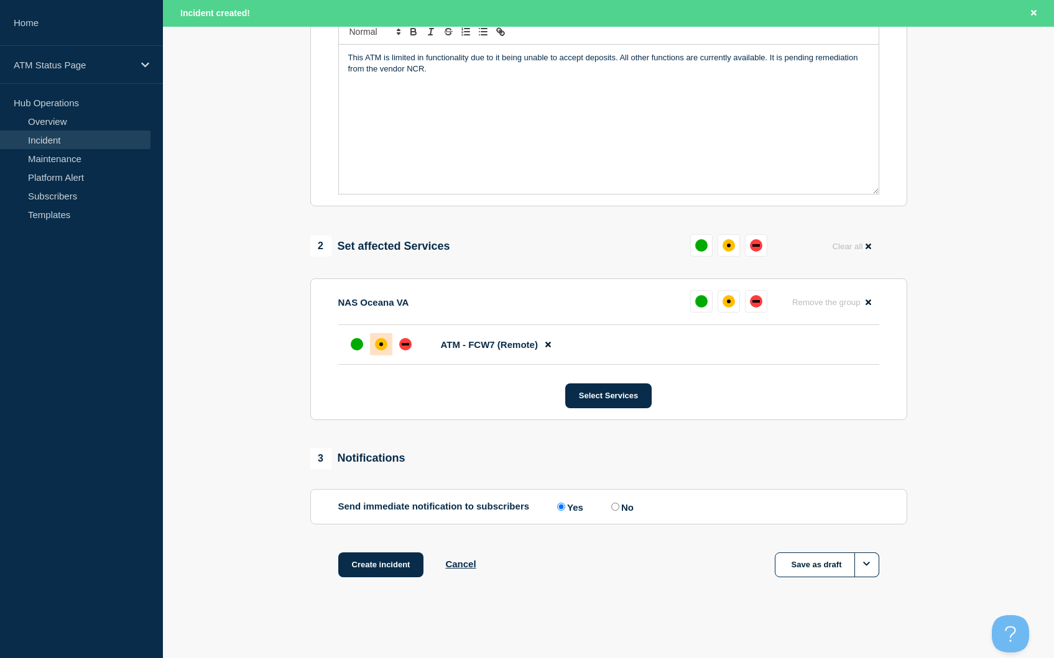
click at [372, 347] on div at bounding box center [381, 344] width 22 height 22
click at [379, 564] on button "Create incident" at bounding box center [381, 565] width 86 height 25
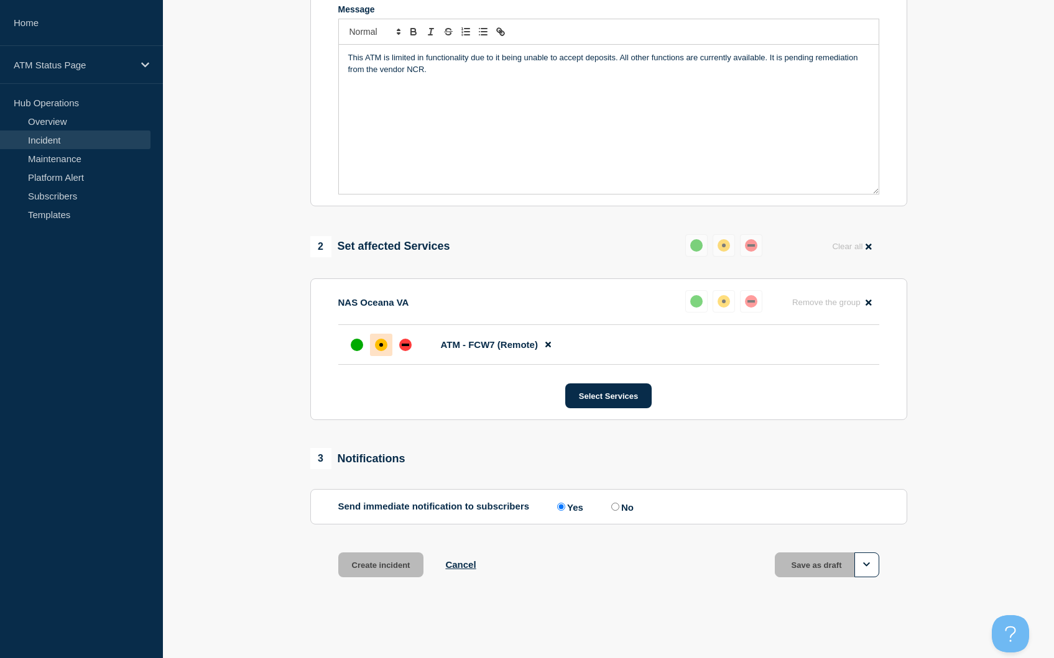
scroll to position [278, 0]
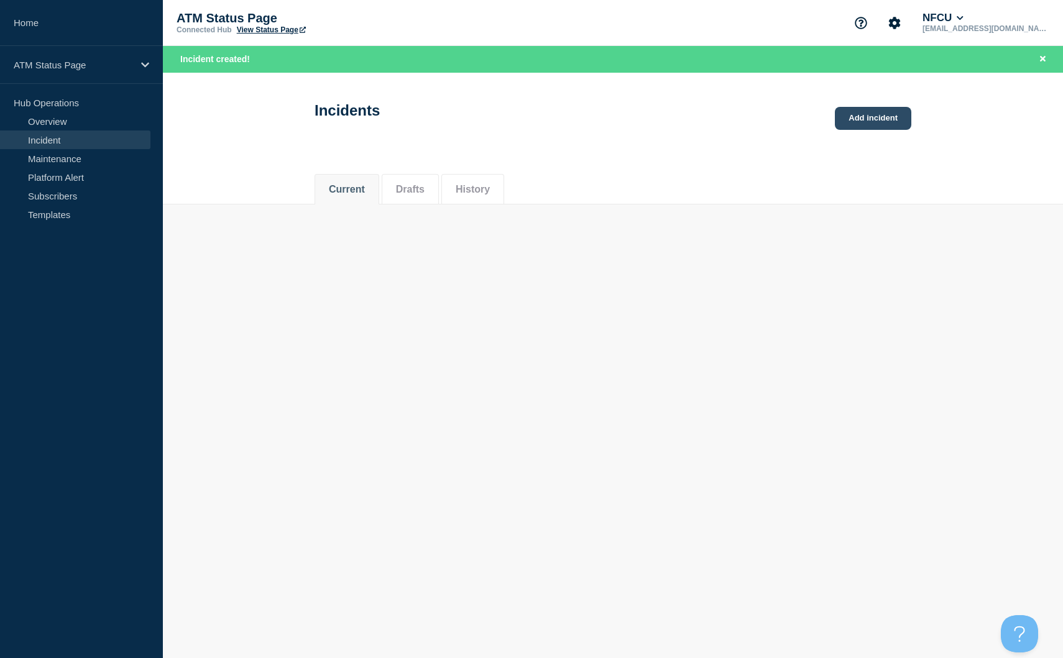
click at [895, 117] on link "Add incident" at bounding box center [873, 118] width 76 height 23
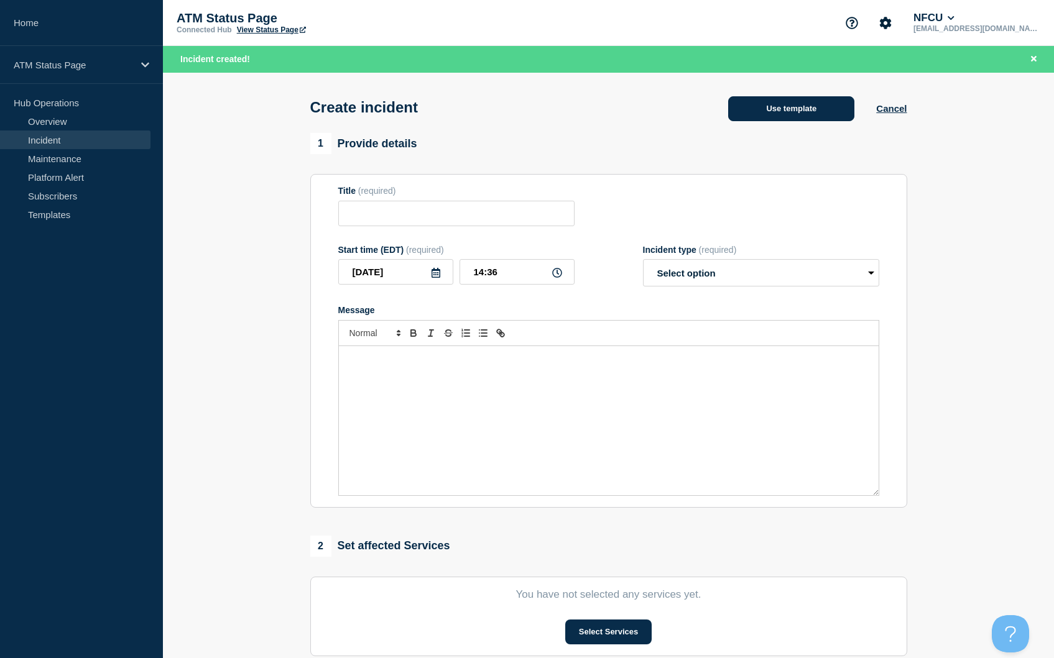
click at [805, 114] on button "Use template" at bounding box center [791, 108] width 126 height 25
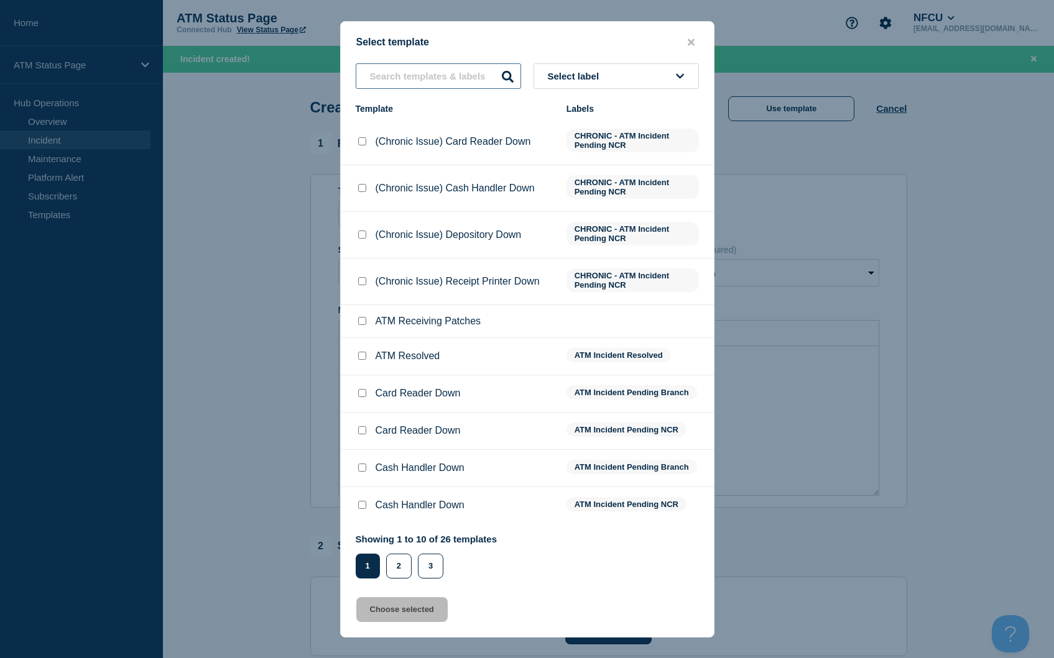
click at [421, 77] on input "text" at bounding box center [438, 75] width 165 height 25
click at [425, 59] on div "Select template Select label Template Labels (Chronic Issue) Card Reader Down C…" at bounding box center [527, 329] width 374 height 617
click at [423, 78] on input "text" at bounding box center [438, 75] width 165 height 25
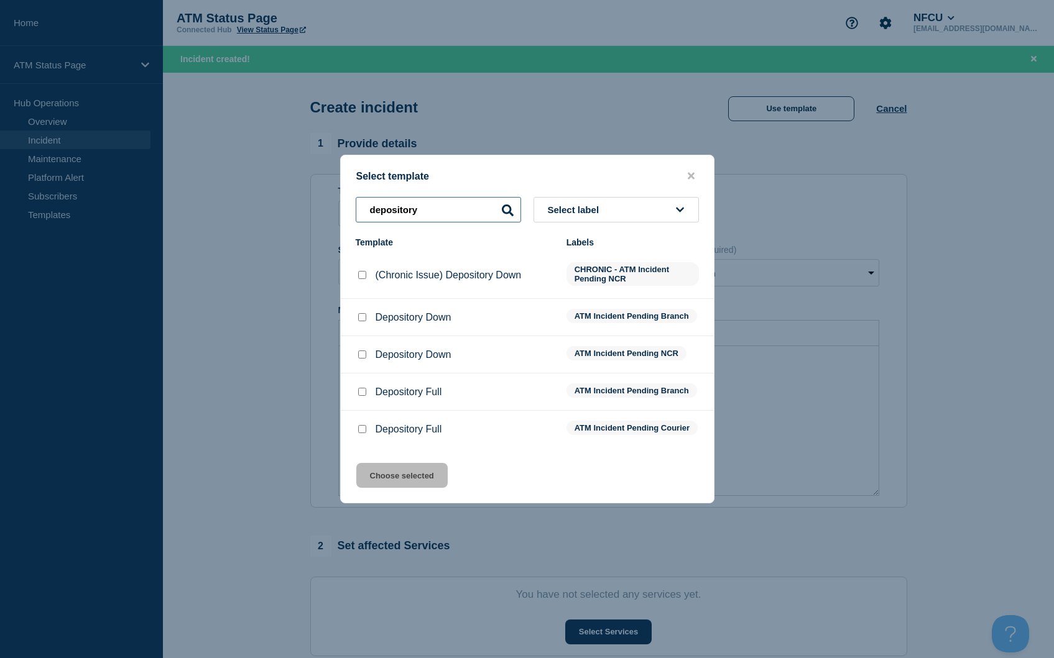
type input "depository"
click at [362, 313] on input "Depository Down checkbox" at bounding box center [362, 317] width 8 height 8
checkbox input "true"
click at [431, 485] on button "Choose selected" at bounding box center [401, 475] width 91 height 25
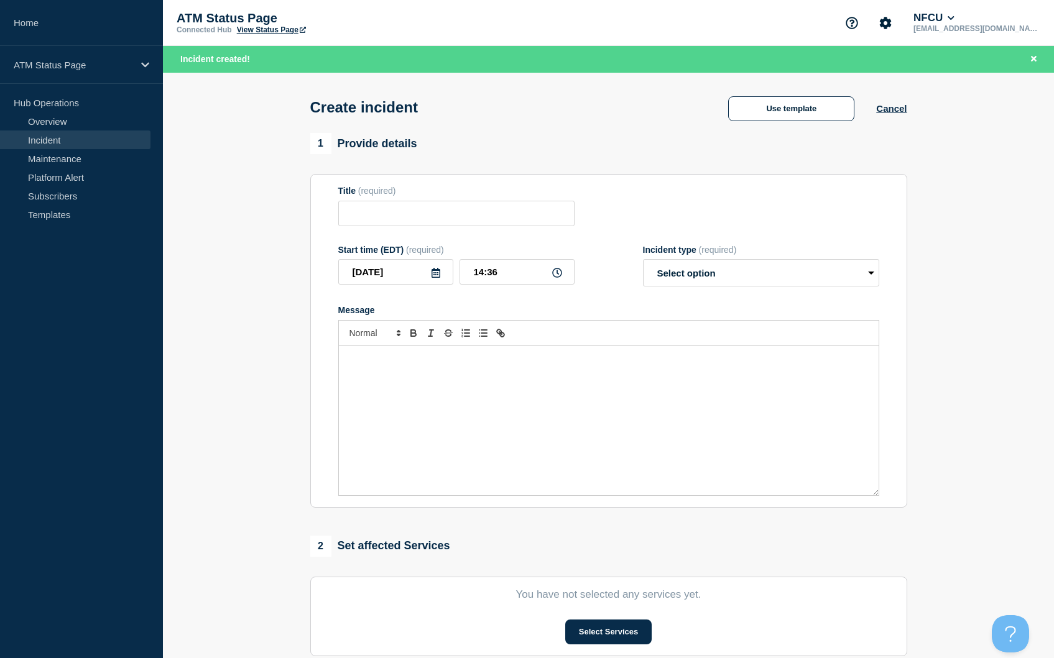
type input "Depository Down"
select select "identified"
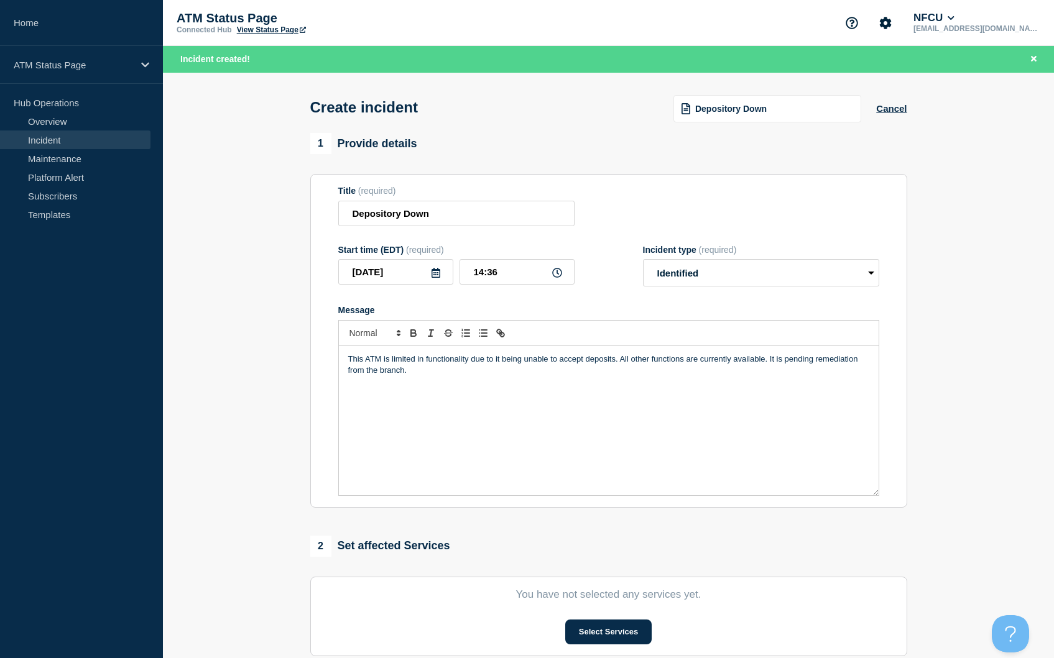
scroll to position [124, 0]
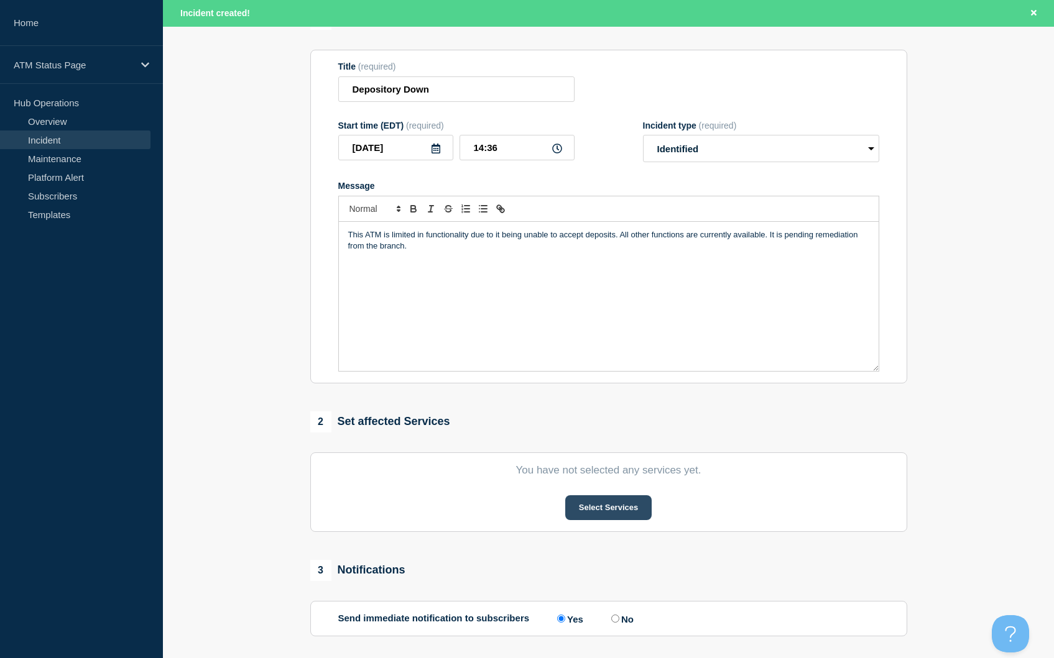
click at [599, 504] on button "Select Services" at bounding box center [608, 507] width 86 height 25
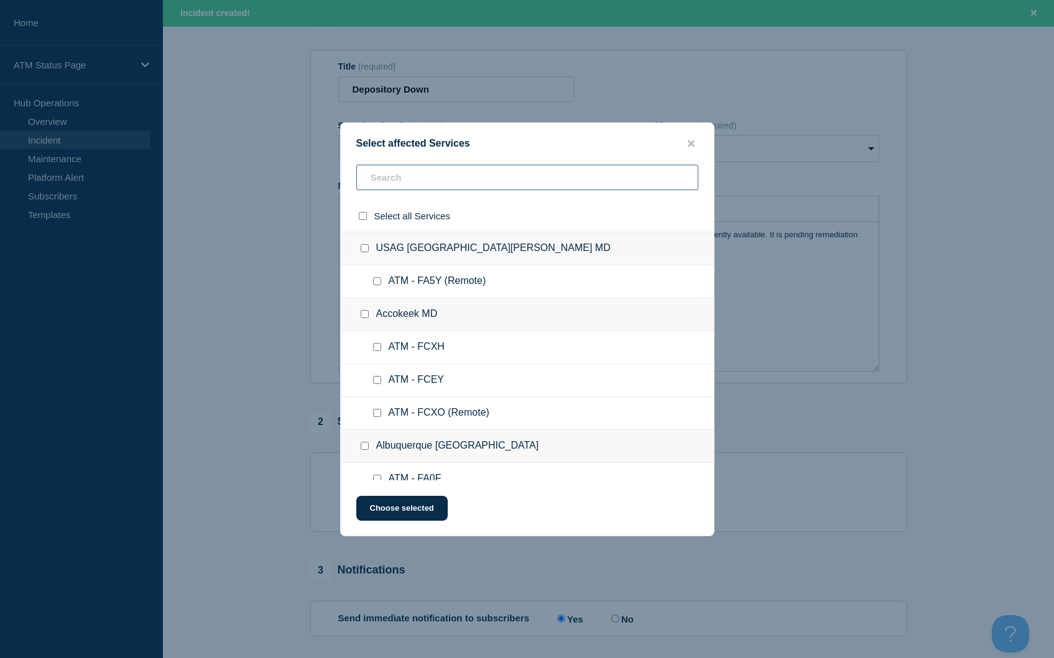
click at [385, 178] on input "text" at bounding box center [527, 177] width 342 height 25
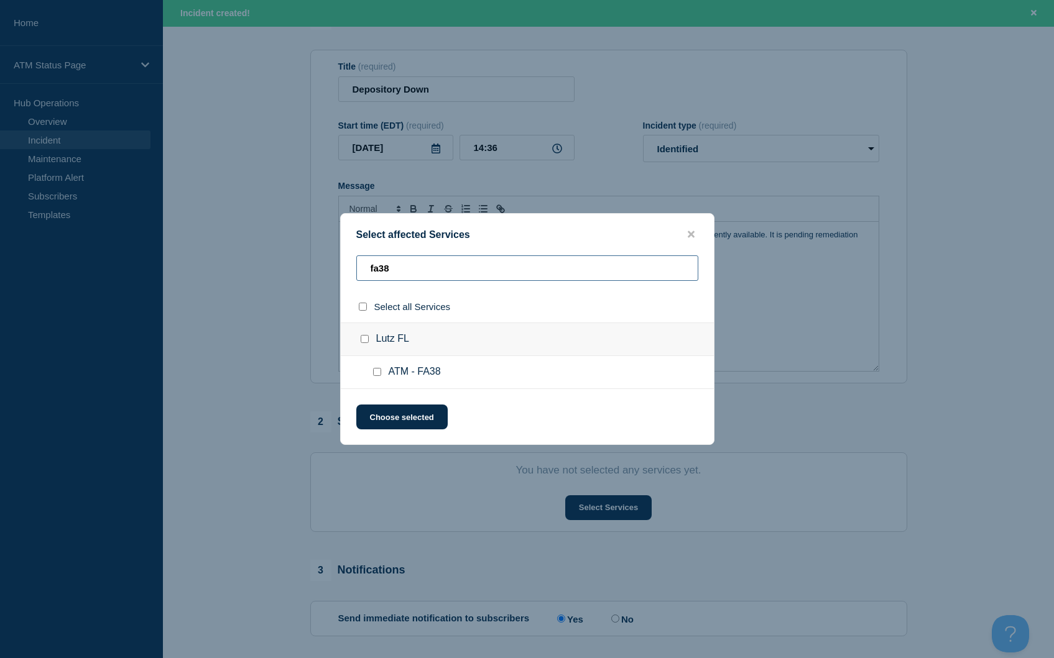
type input "fa38"
click at [366, 305] on input "select all checkbox" at bounding box center [363, 307] width 8 height 8
checkbox input "true"
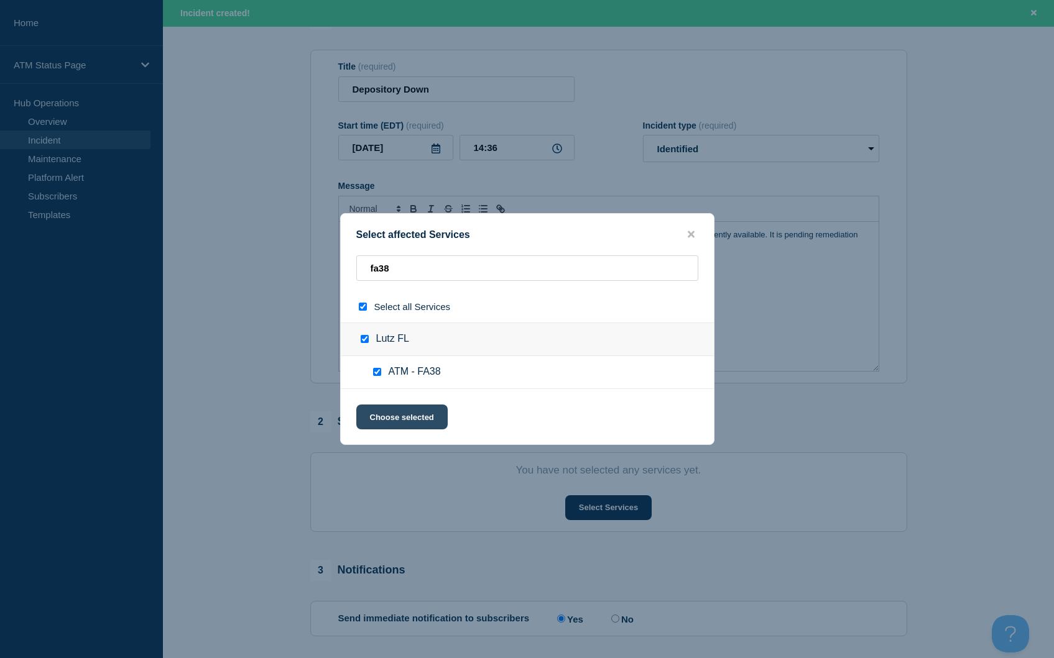
click at [392, 409] on button "Choose selected" at bounding box center [401, 417] width 91 height 25
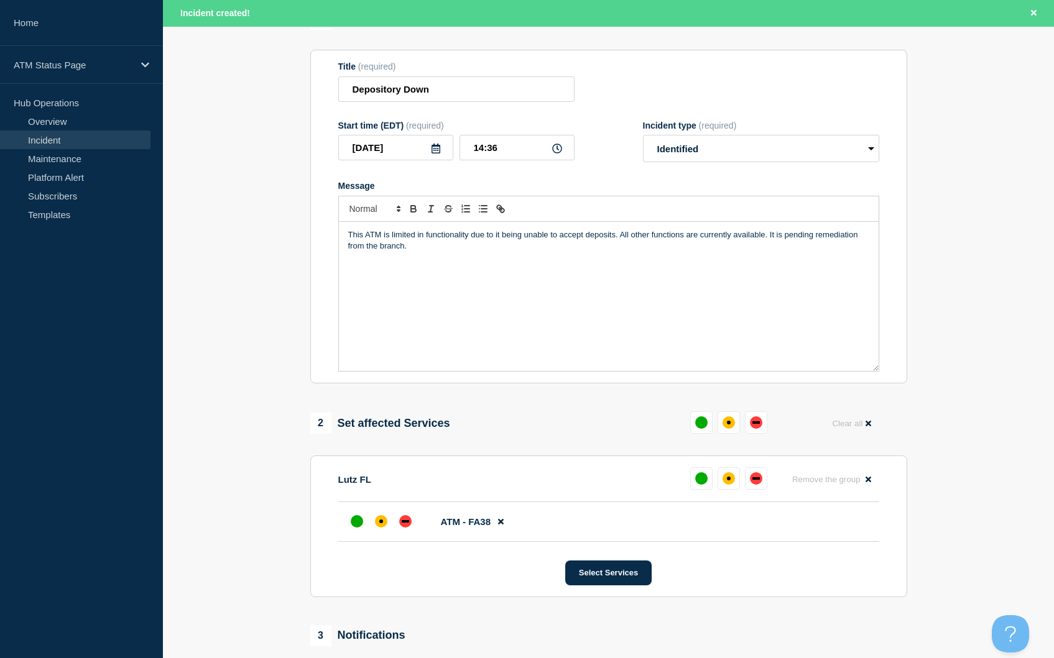
scroll to position [249, 0]
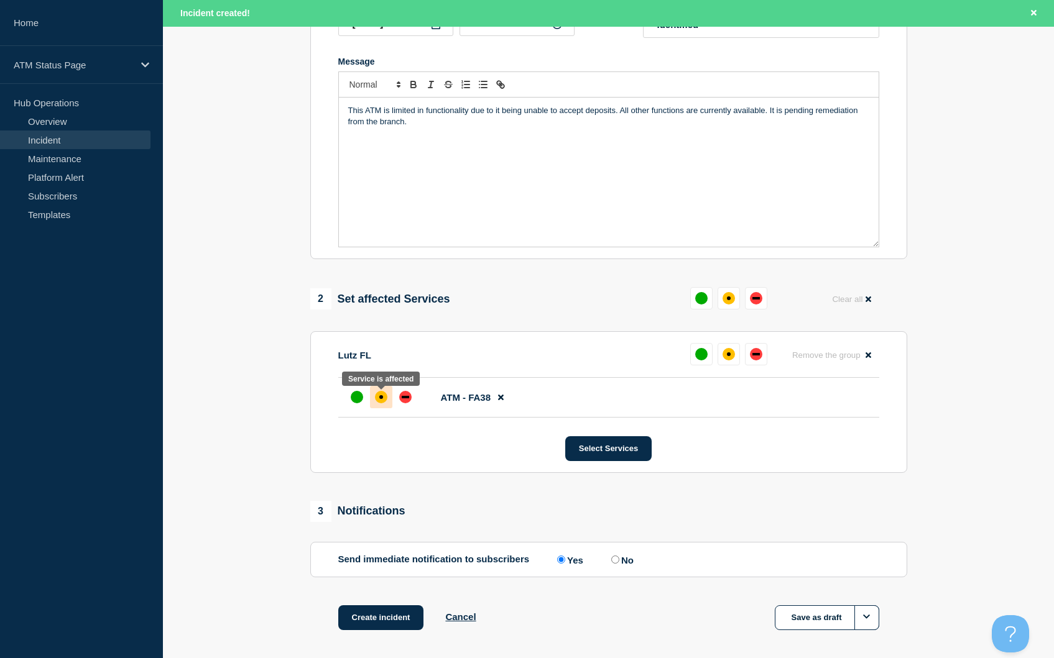
click at [378, 397] on div "affected" at bounding box center [381, 397] width 12 height 12
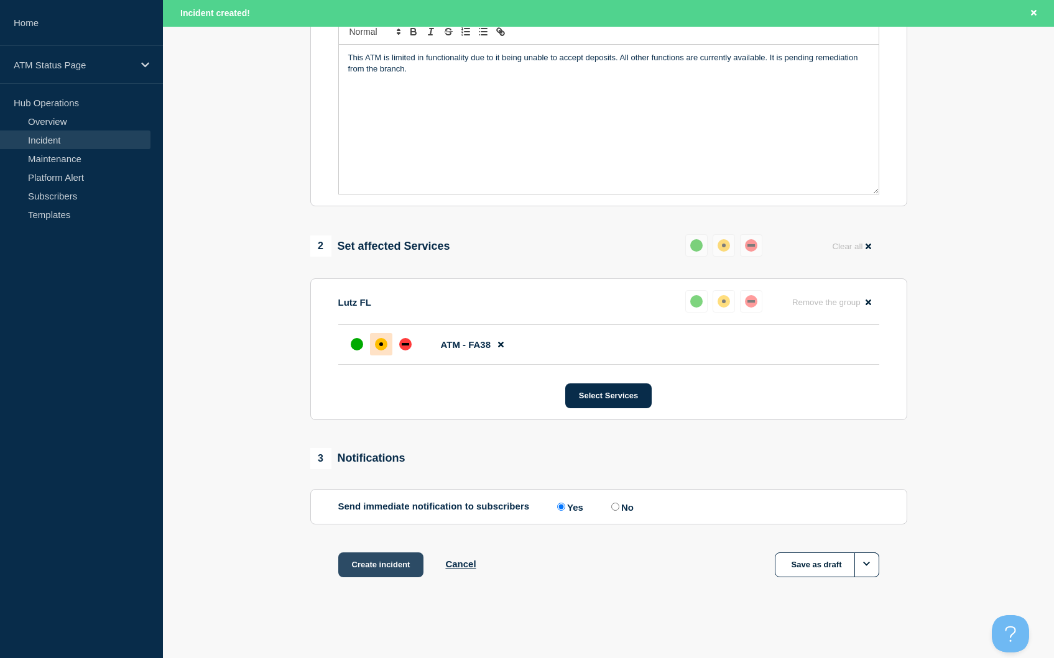
click at [383, 566] on button "Create incident" at bounding box center [381, 565] width 86 height 25
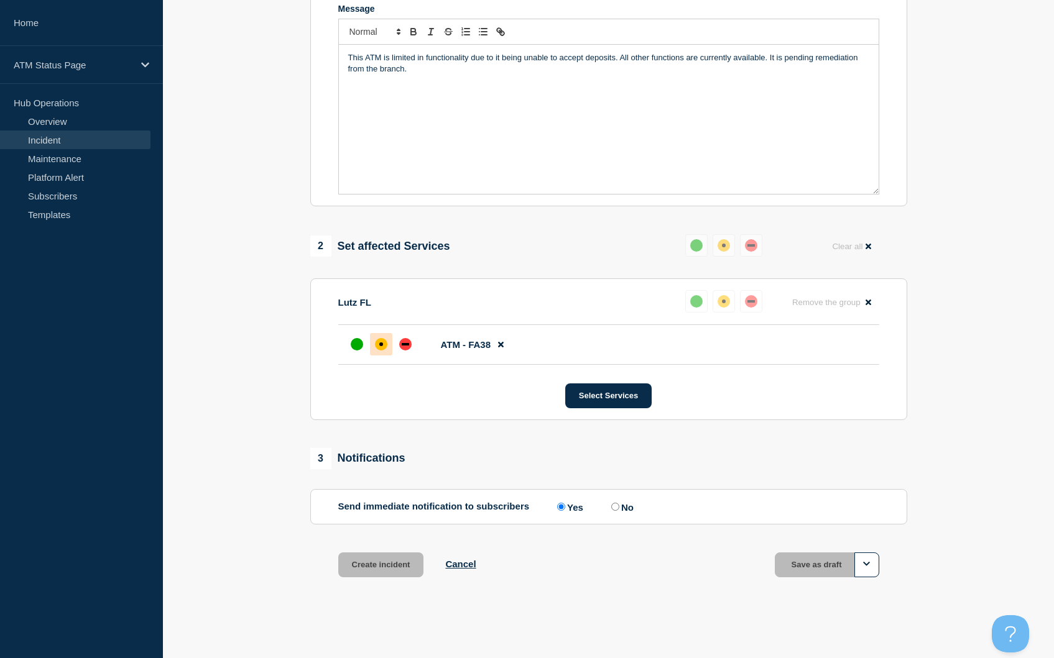
scroll to position [278, 0]
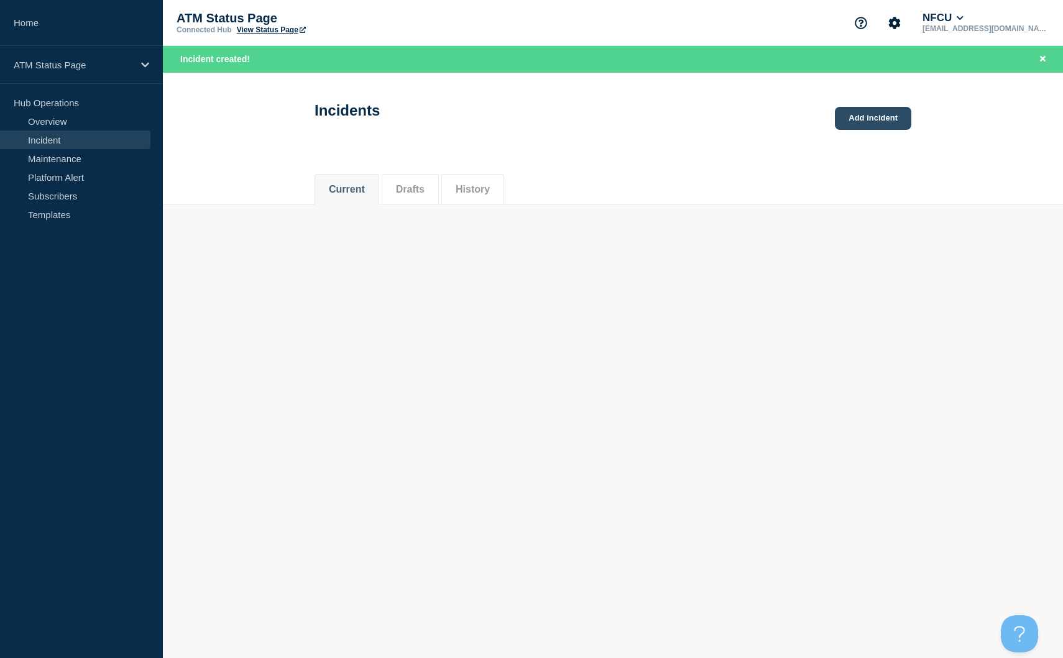
click at [876, 109] on link "Add incident" at bounding box center [873, 118] width 76 height 23
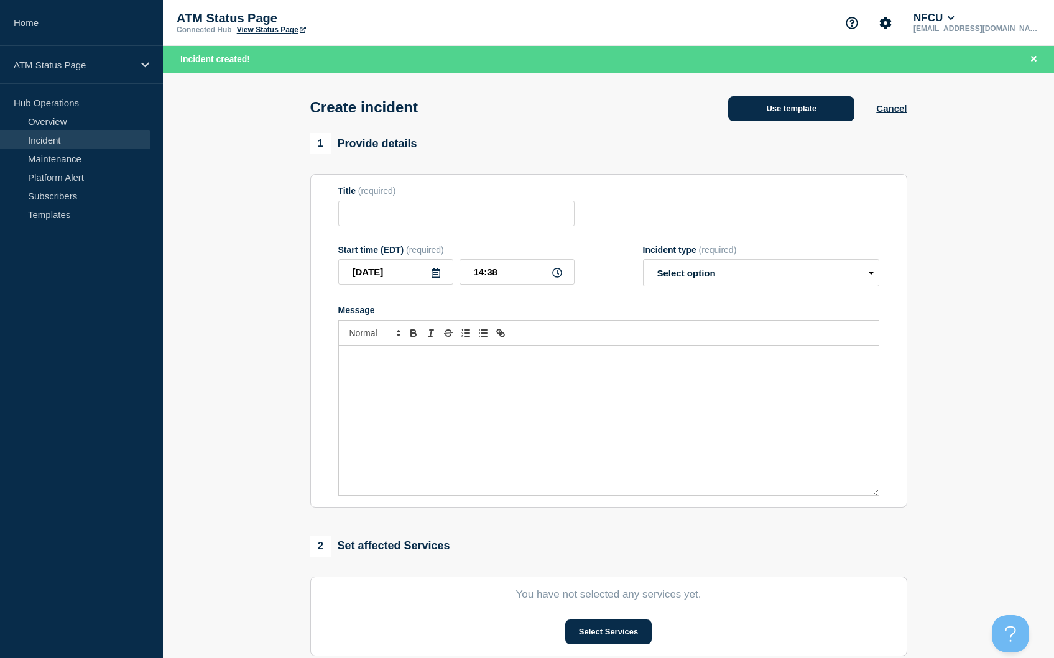
click at [765, 103] on button "Use template" at bounding box center [791, 108] width 126 height 25
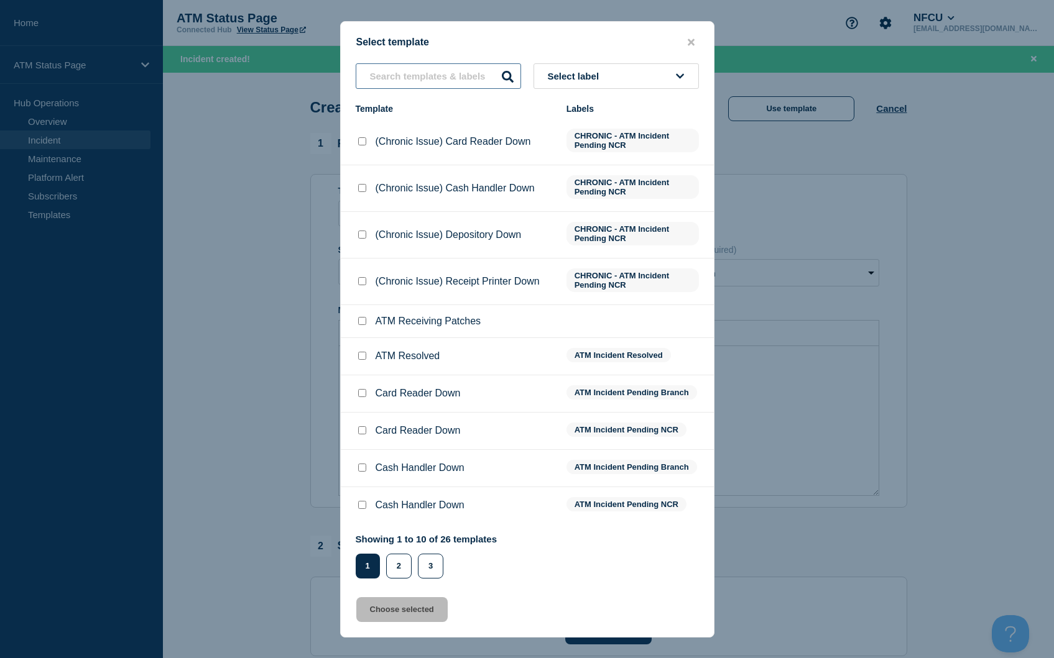
click at [467, 69] on input "text" at bounding box center [438, 75] width 165 height 25
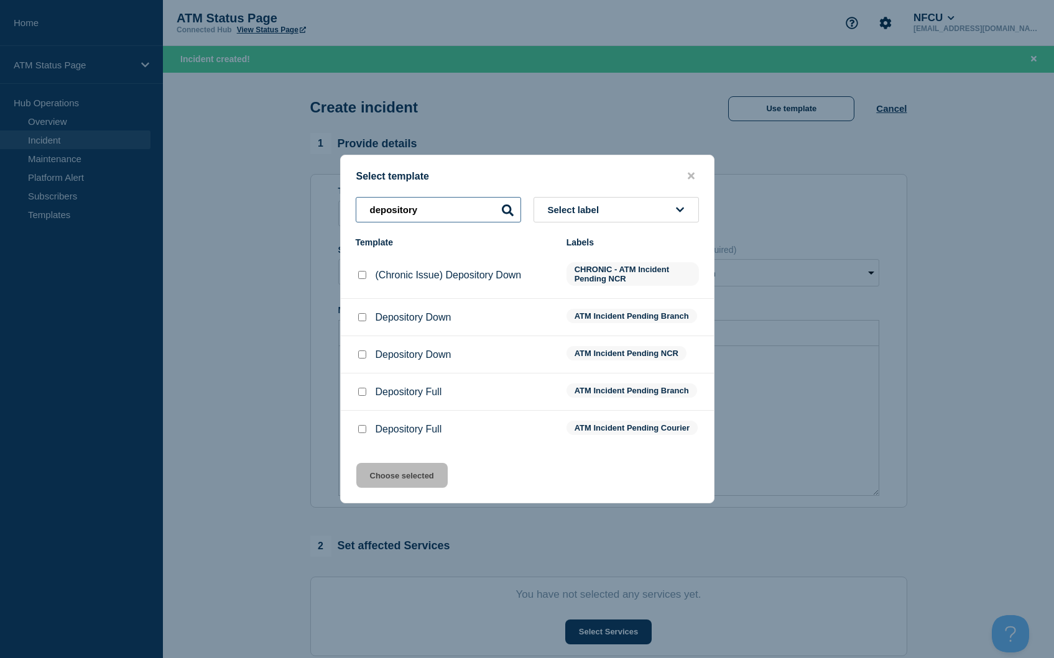
type input "depository"
click at [368, 311] on div "Depository Down" at bounding box center [455, 317] width 198 height 12
click at [359, 320] on div at bounding box center [362, 317] width 12 height 12
click at [364, 314] on input "Depository Down checkbox" at bounding box center [362, 317] width 8 height 8
checkbox input "true"
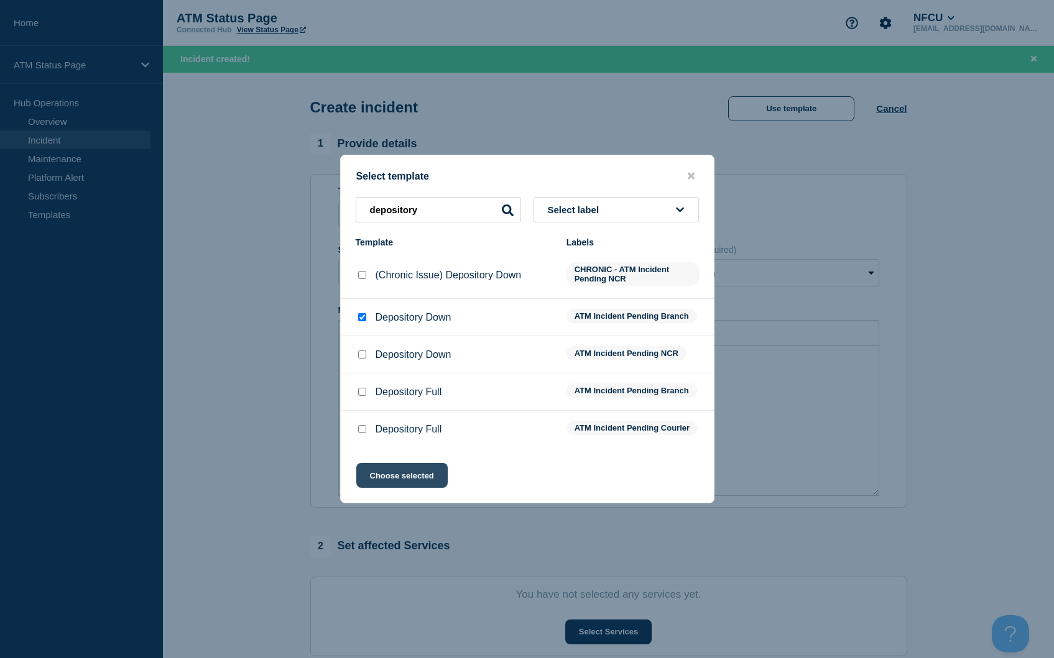
click at [393, 484] on button "Choose selected" at bounding box center [401, 475] width 91 height 25
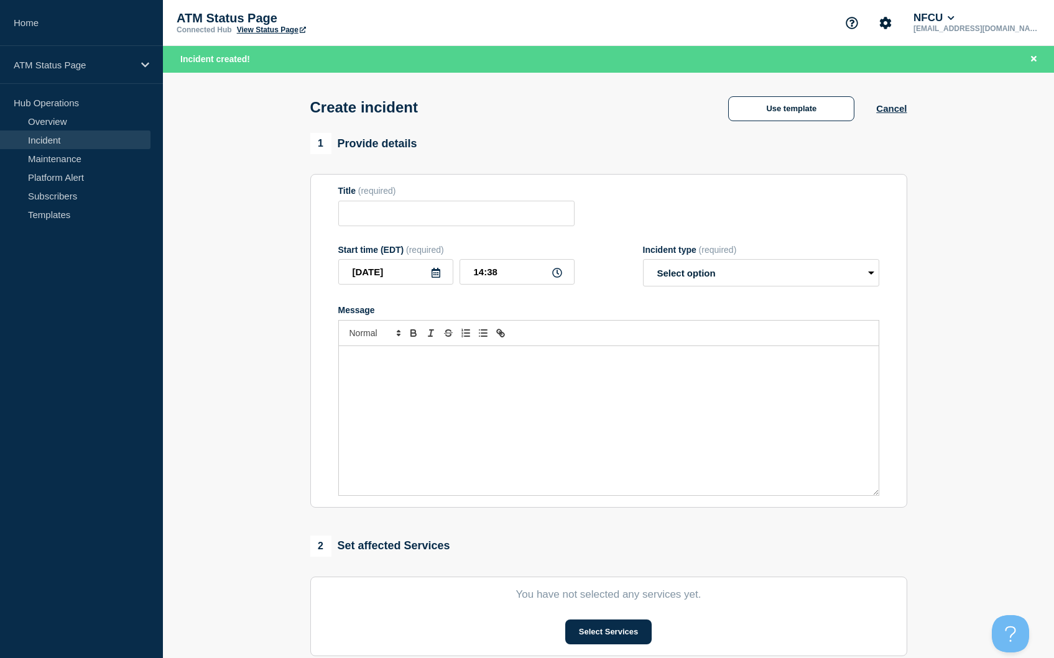
type input "Depository Down"
select select "identified"
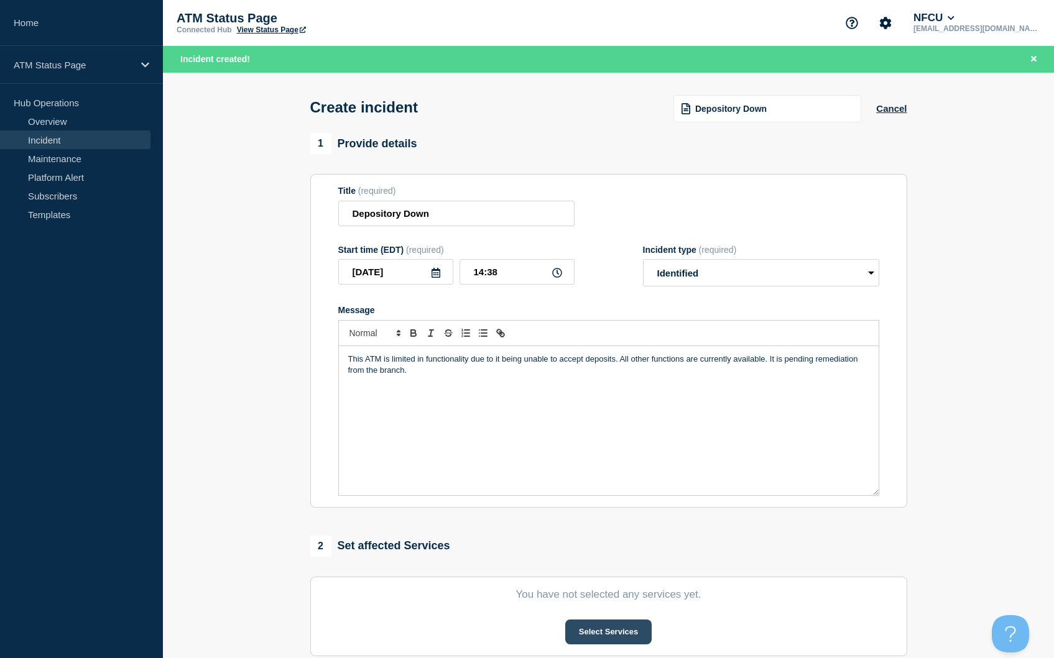
click at [616, 633] on button "Select Services" at bounding box center [608, 632] width 86 height 25
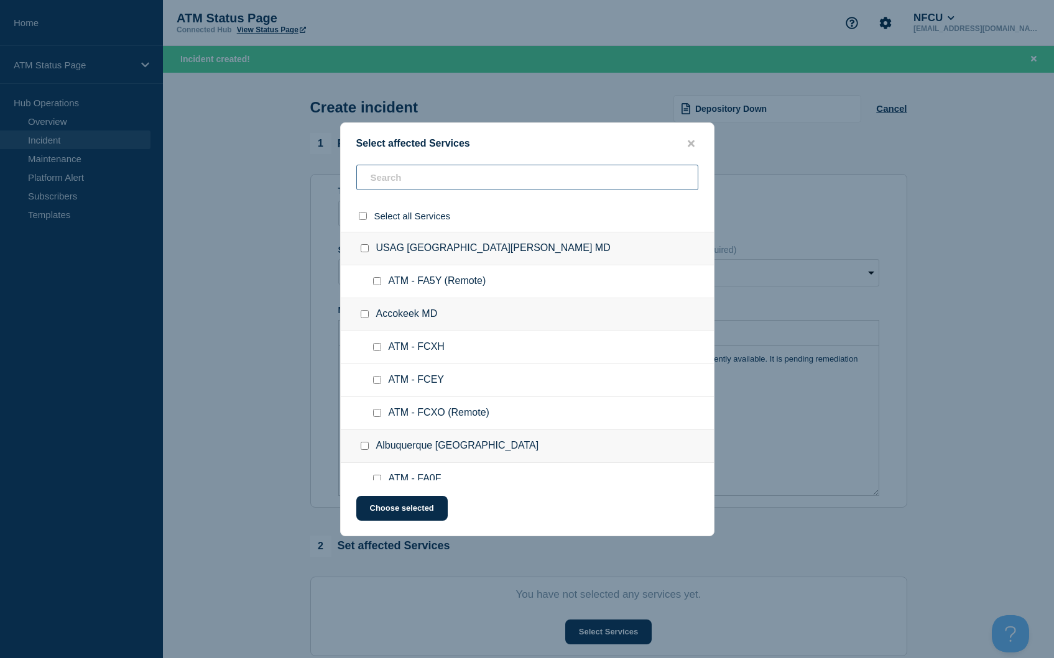
click at [409, 168] on input "text" at bounding box center [527, 177] width 342 height 25
click at [405, 186] on input "text" at bounding box center [527, 177] width 342 height 25
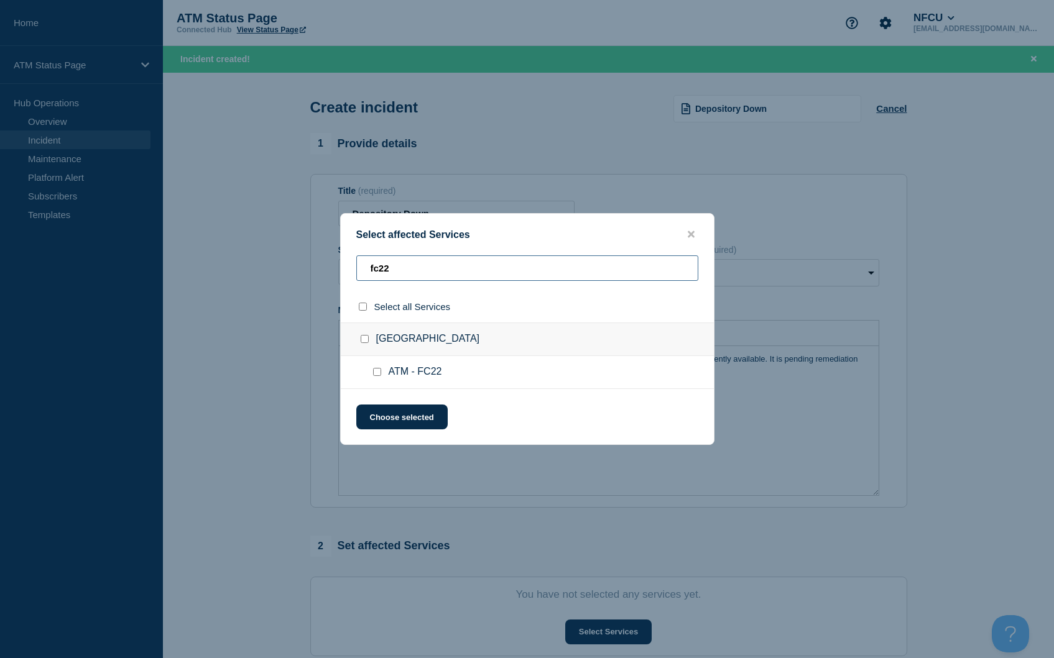
type input "fc22"
click at [364, 306] on input "select all checkbox" at bounding box center [363, 307] width 8 height 8
checkbox input "true"
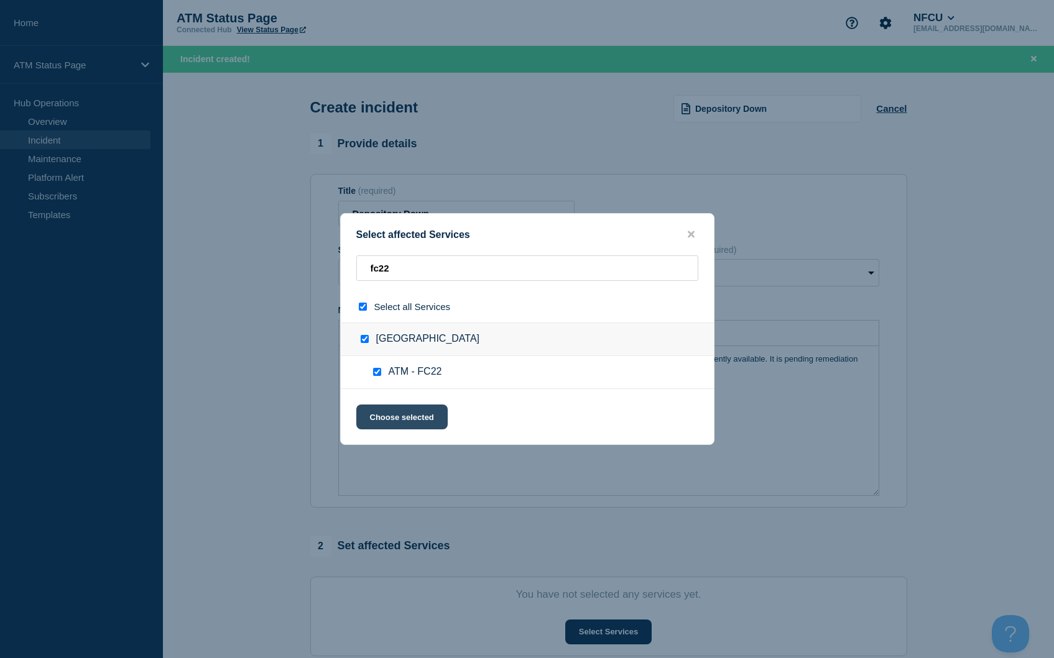
click at [418, 415] on button "Choose selected" at bounding box center [401, 417] width 91 height 25
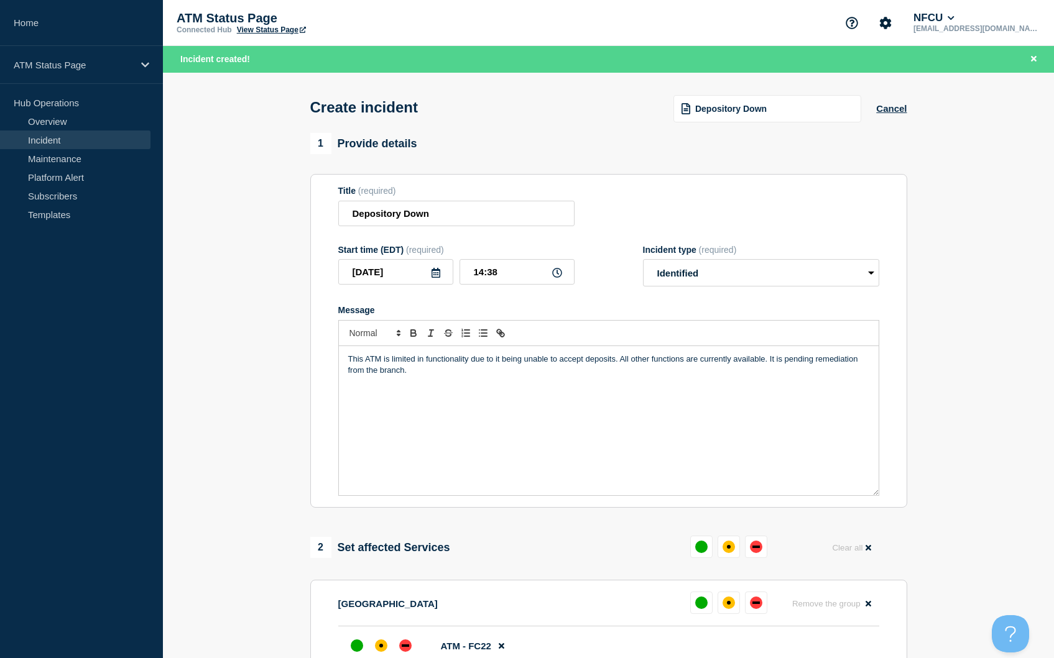
scroll to position [186, 0]
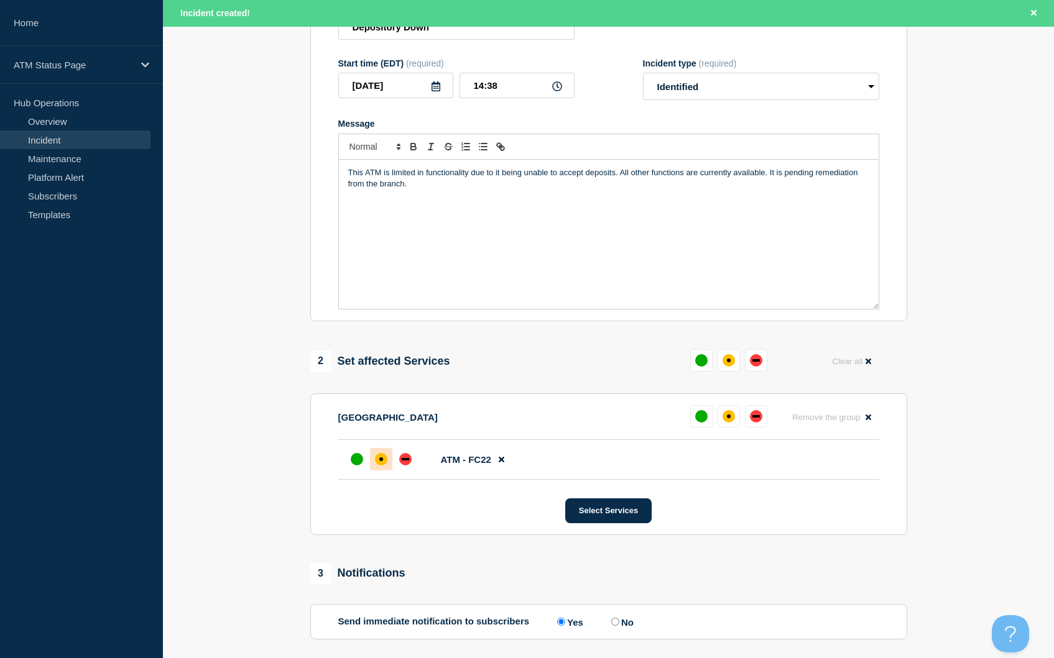
click at [378, 458] on div "affected" at bounding box center [381, 459] width 12 height 12
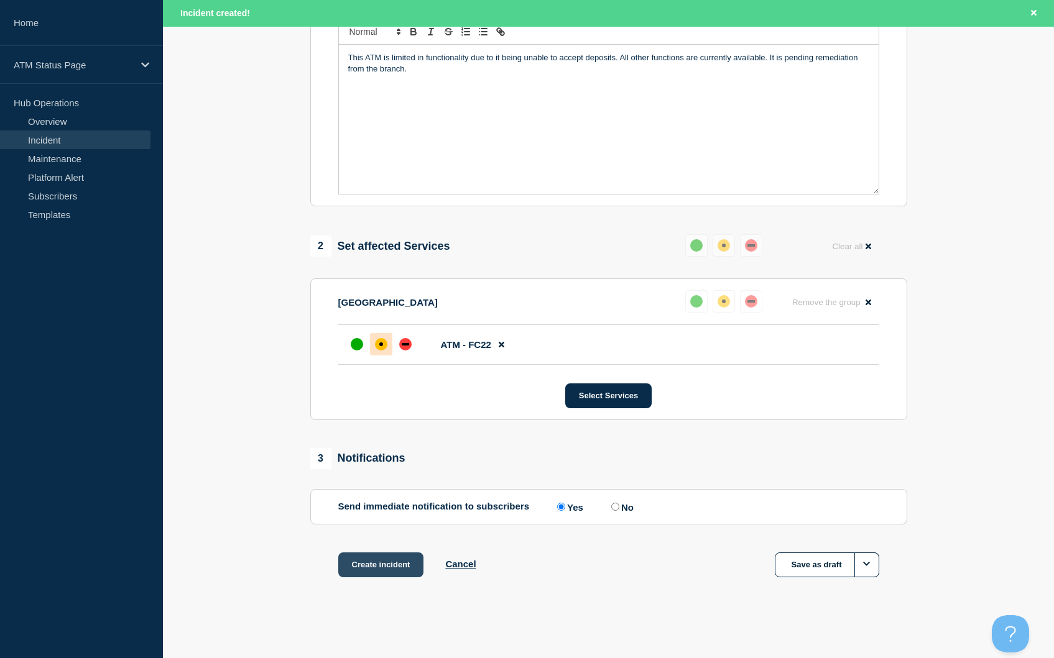
click at [395, 553] on button "Create incident" at bounding box center [381, 565] width 86 height 25
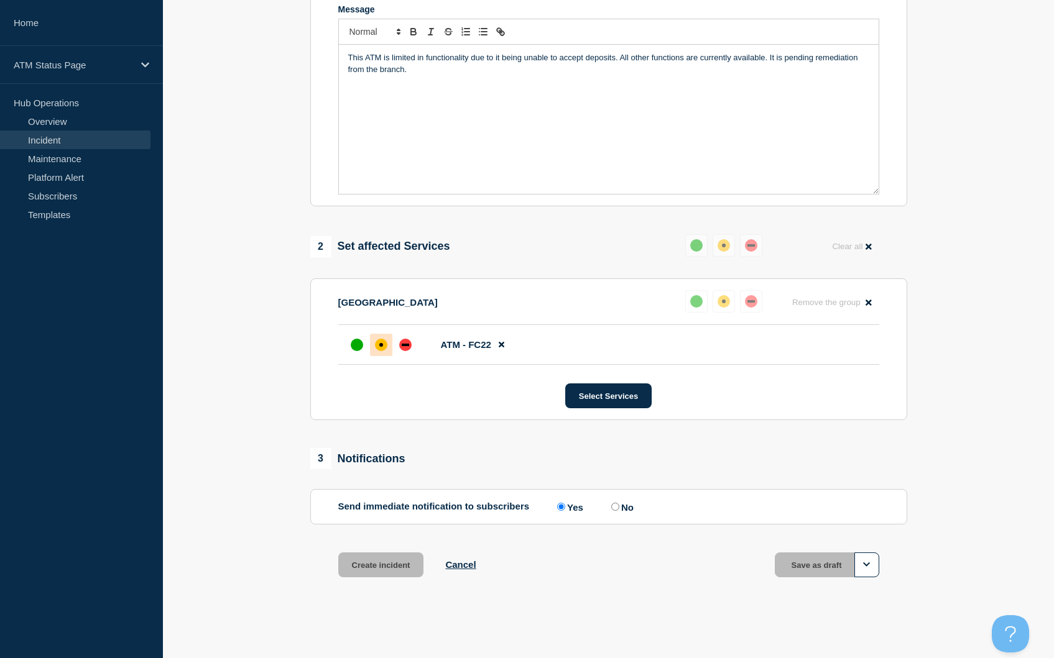
scroll to position [278, 0]
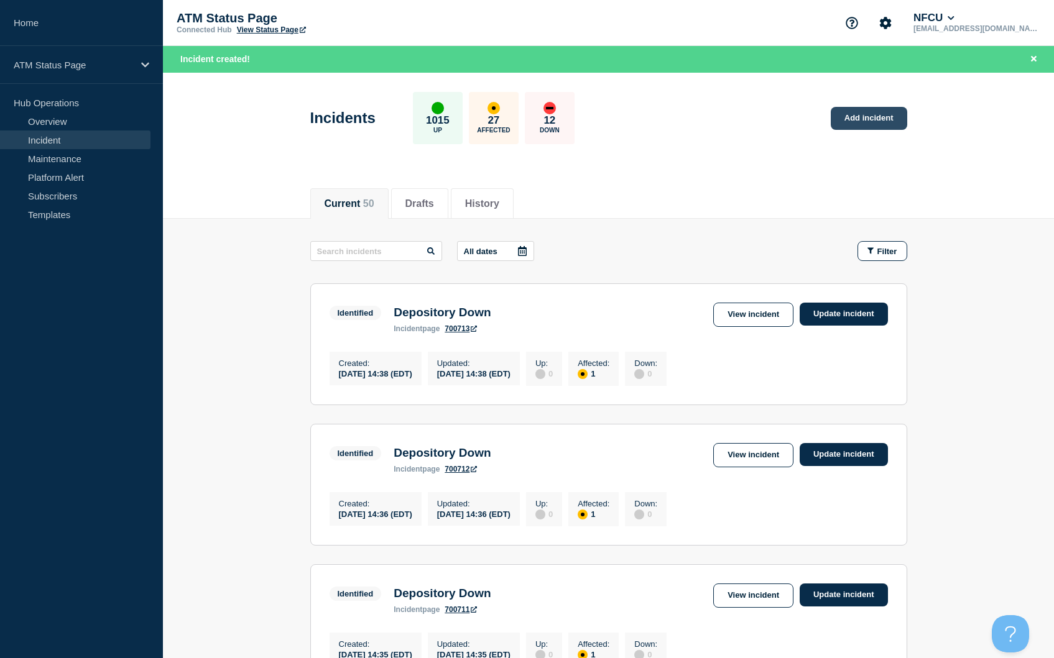
click at [882, 116] on link "Add incident" at bounding box center [868, 118] width 76 height 23
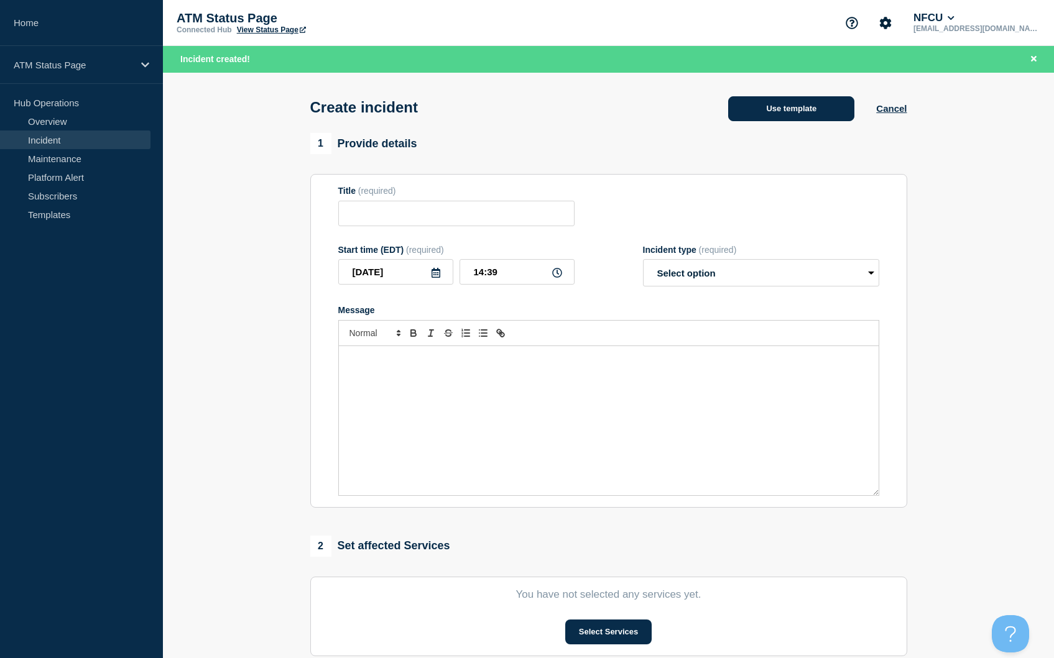
click at [762, 104] on button "Use template" at bounding box center [791, 108] width 126 height 25
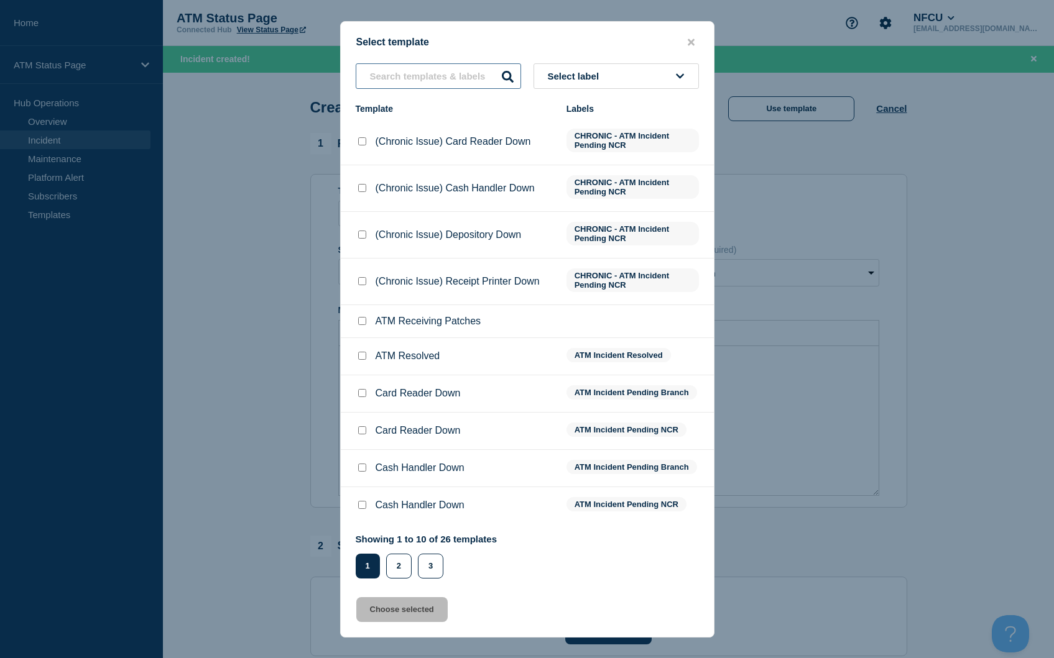
click at [419, 68] on input "text" at bounding box center [438, 75] width 165 height 25
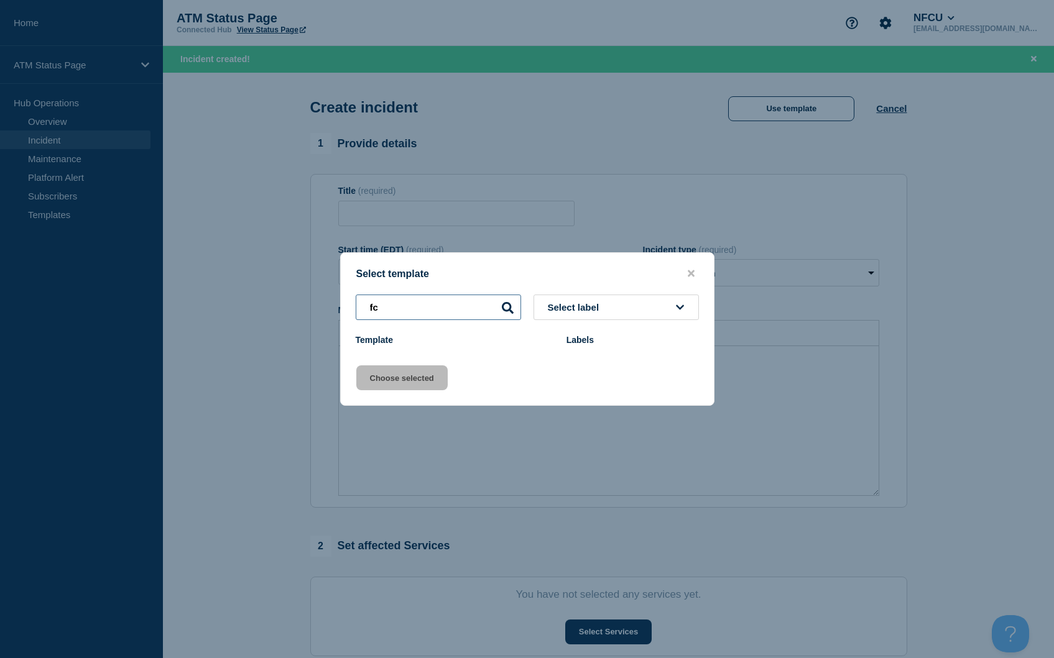
type input "f"
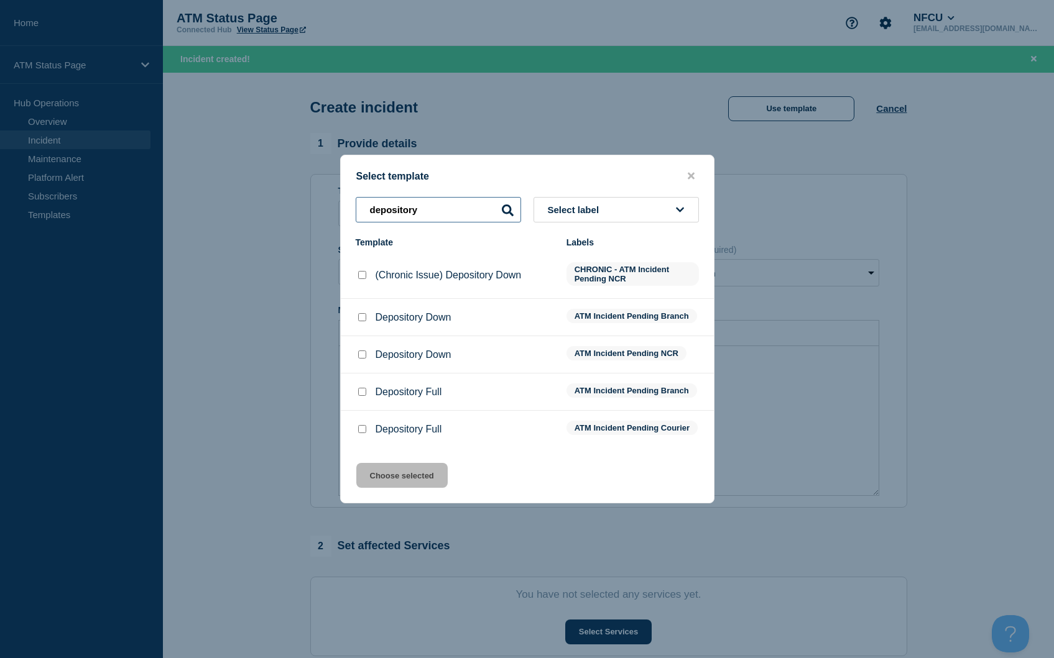
type input "depository"
click at [365, 313] on input "Depository Down checkbox" at bounding box center [362, 317] width 8 height 8
checkbox input "true"
click at [412, 487] on button "Choose selected" at bounding box center [401, 475] width 91 height 25
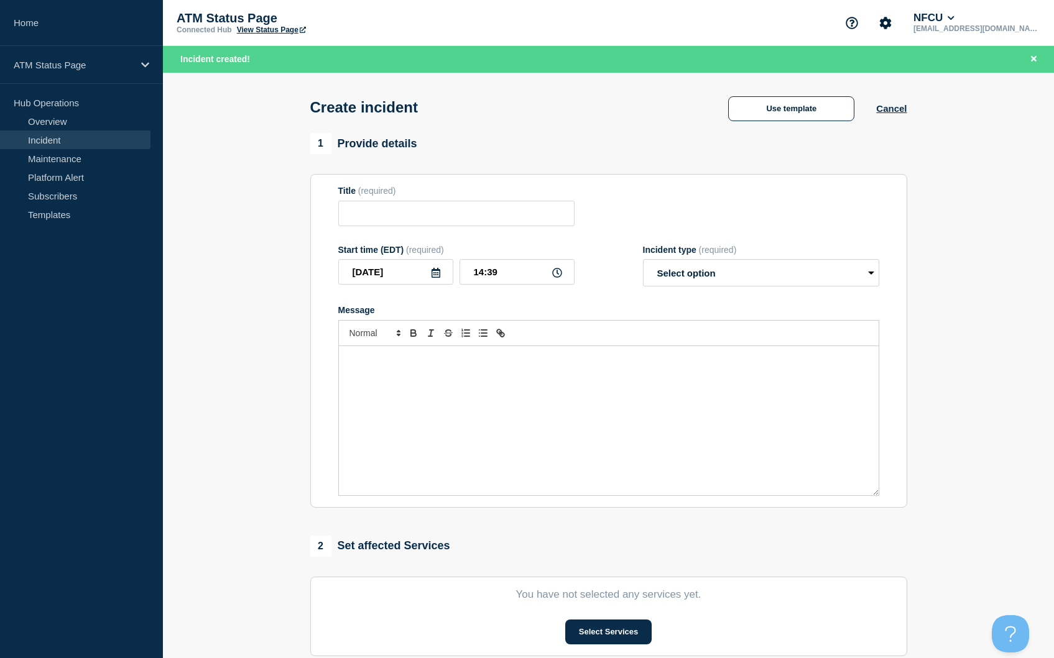
type input "Depository Down"
select select "identified"
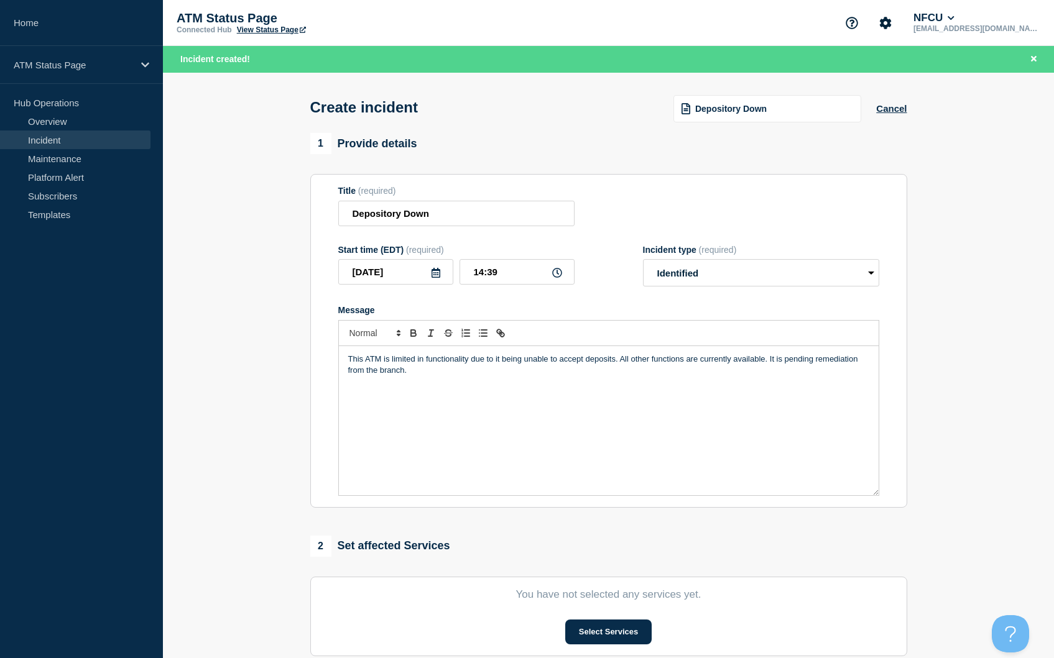
scroll to position [62, 0]
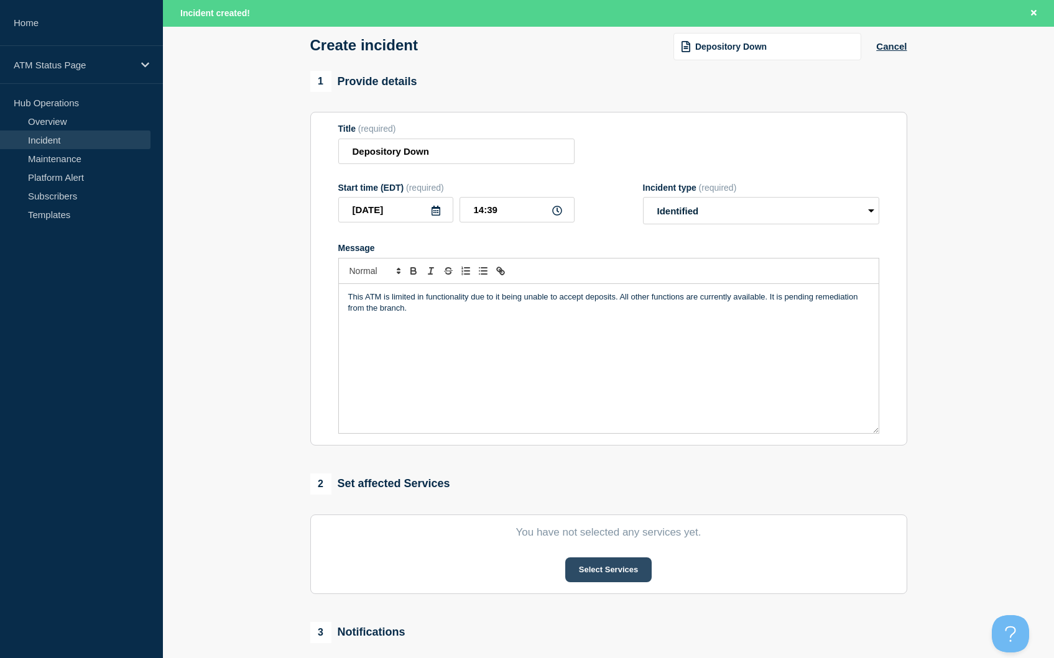
click at [593, 573] on button "Select Services" at bounding box center [608, 570] width 86 height 25
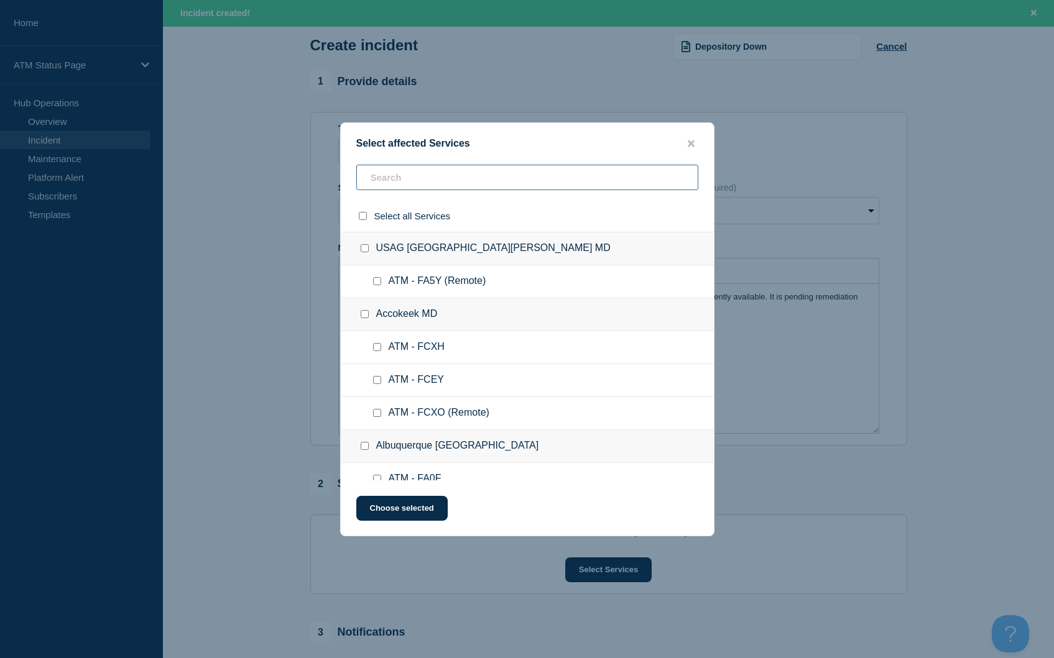
click at [401, 188] on input "text" at bounding box center [527, 177] width 342 height 25
click at [412, 167] on input "text" at bounding box center [527, 177] width 342 height 25
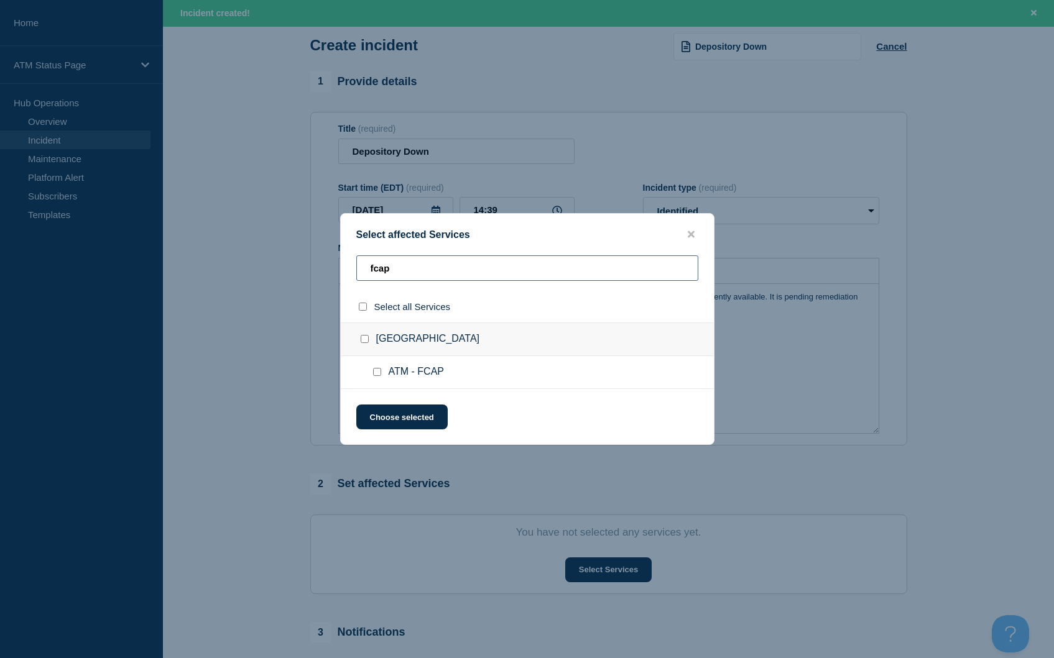
type input "fcap"
click at [364, 306] on input "select all checkbox" at bounding box center [363, 307] width 8 height 8
checkbox input "true"
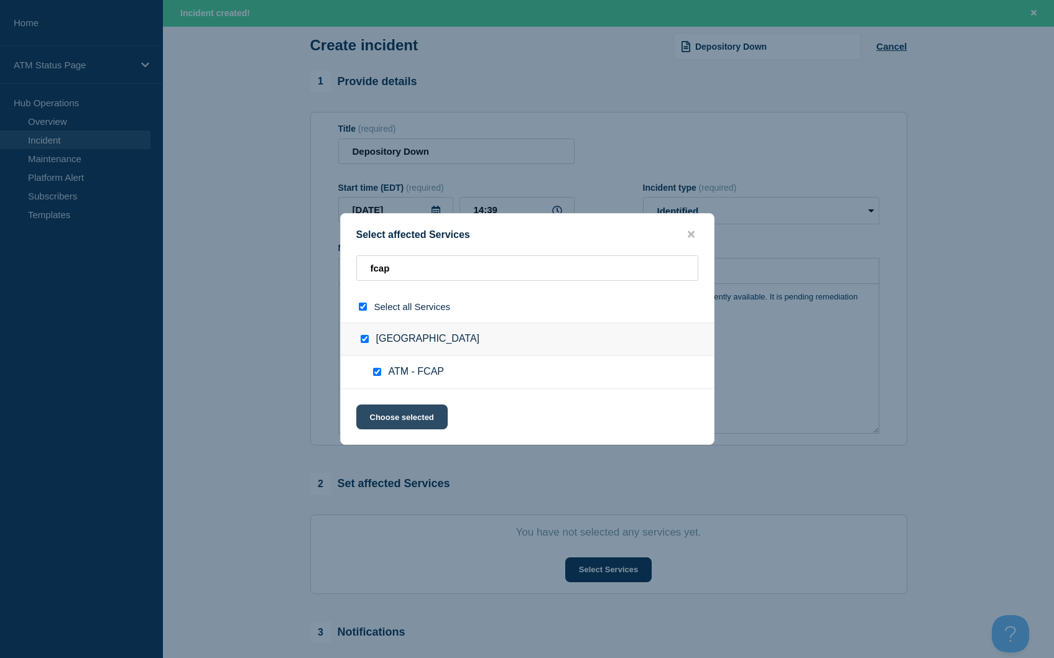
click at [398, 422] on button "Choose selected" at bounding box center [401, 417] width 91 height 25
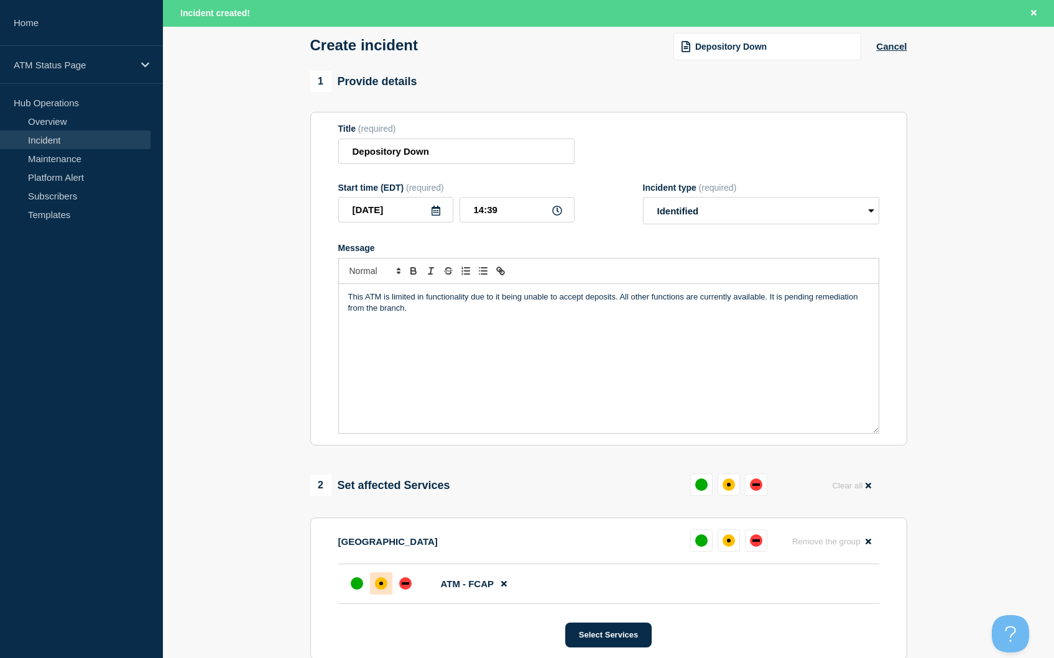
click at [386, 582] on div "affected" at bounding box center [381, 583] width 12 height 12
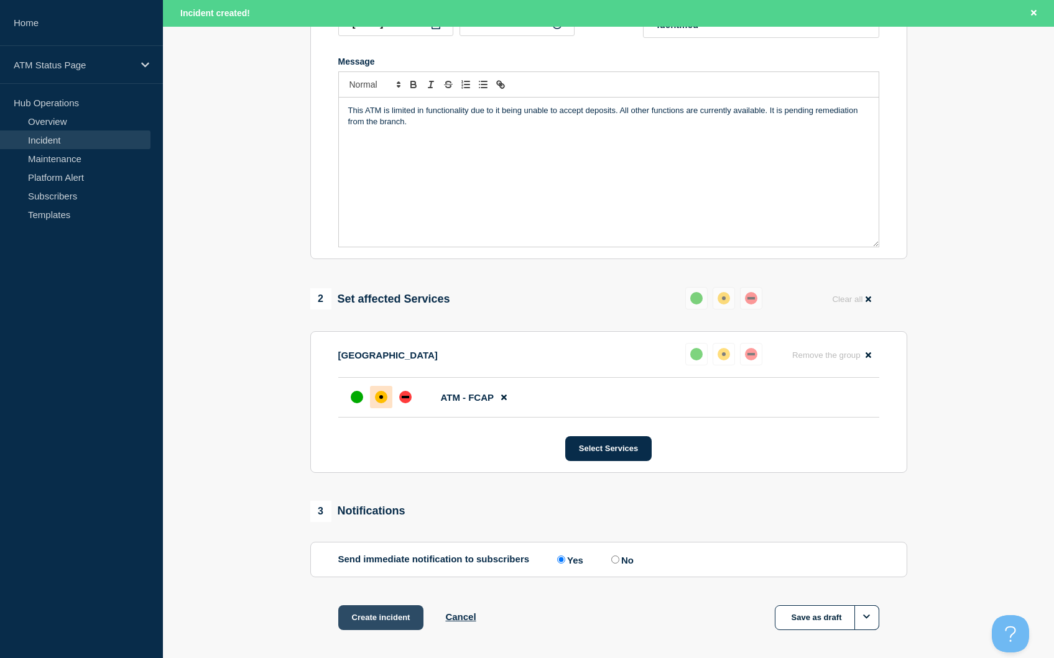
click at [372, 614] on button "Create incident" at bounding box center [381, 617] width 86 height 25
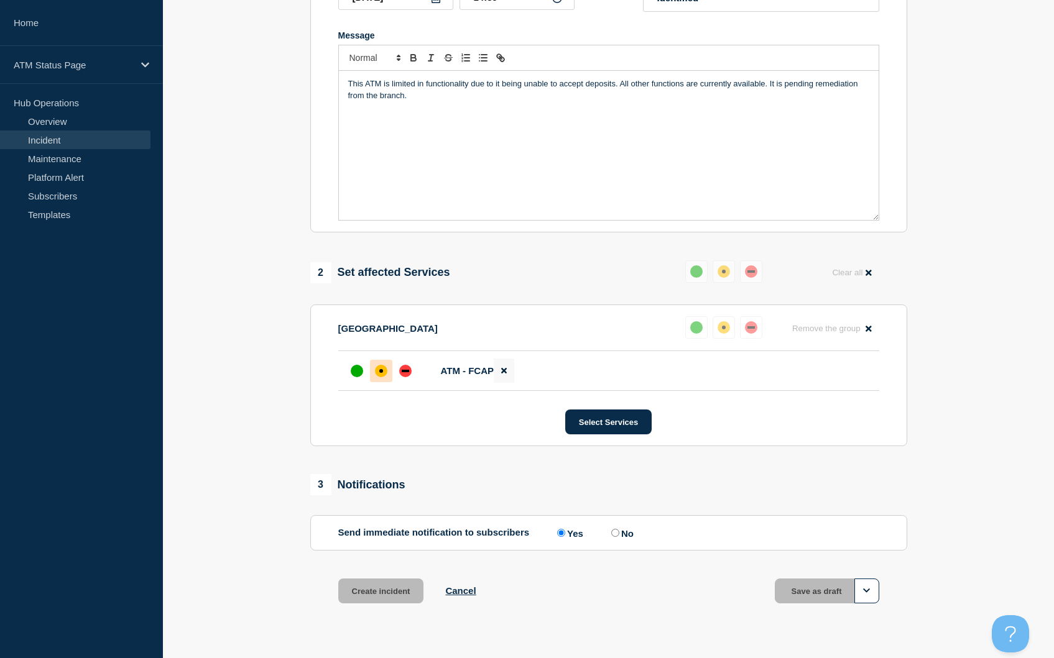
scroll to position [222, 0]
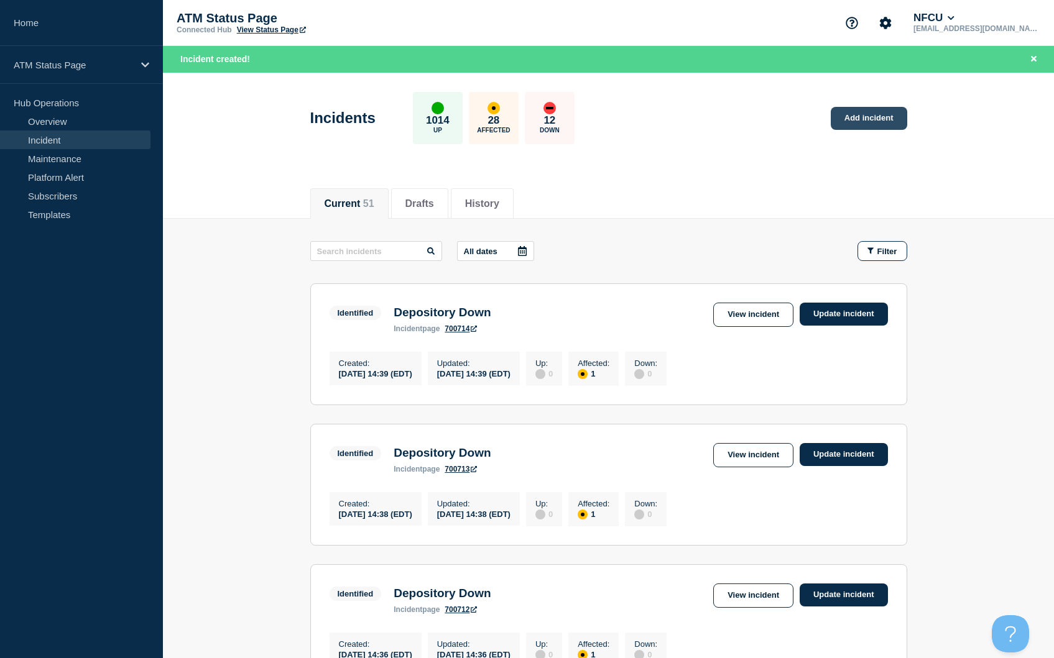
click at [854, 122] on link "Add incident" at bounding box center [868, 118] width 76 height 23
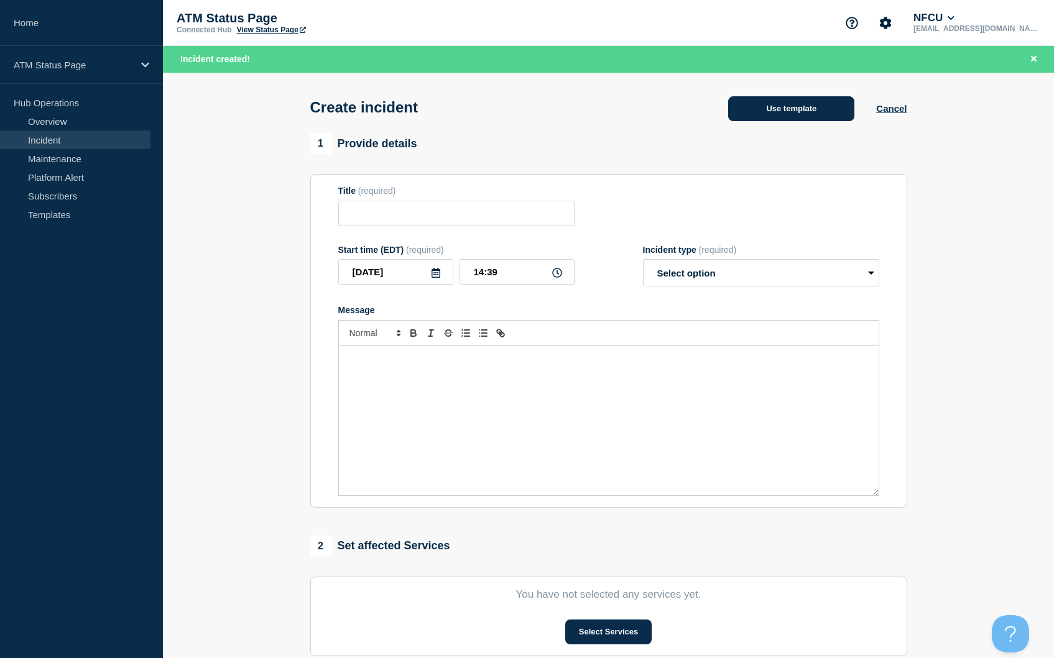
click at [777, 121] on button "Use template" at bounding box center [791, 108] width 126 height 25
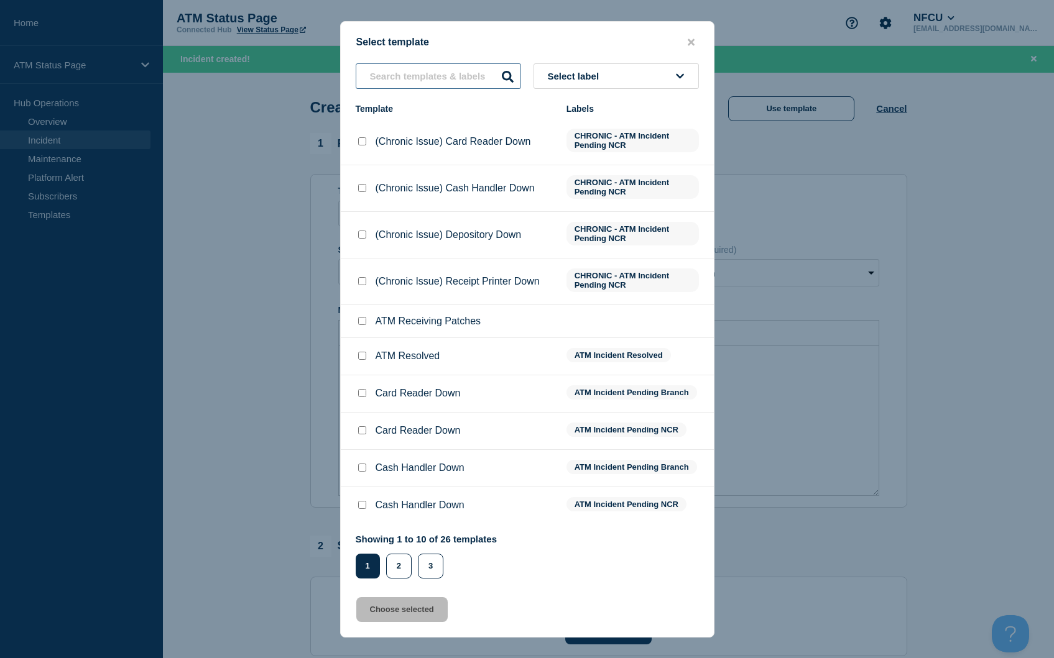
click at [440, 76] on input "text" at bounding box center [438, 75] width 165 height 25
click at [431, 83] on input "text" at bounding box center [438, 75] width 165 height 25
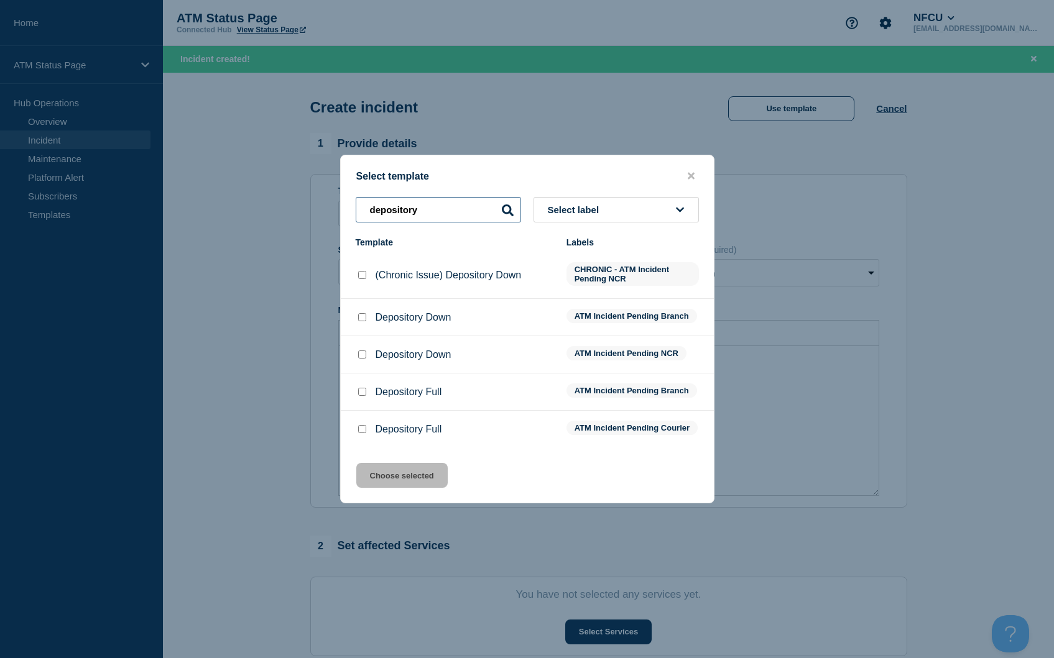
type input "depository"
click at [413, 170] on div "Select template" at bounding box center [527, 176] width 373 height 12
click at [688, 171] on icon "close button" at bounding box center [691, 176] width 7 height 10
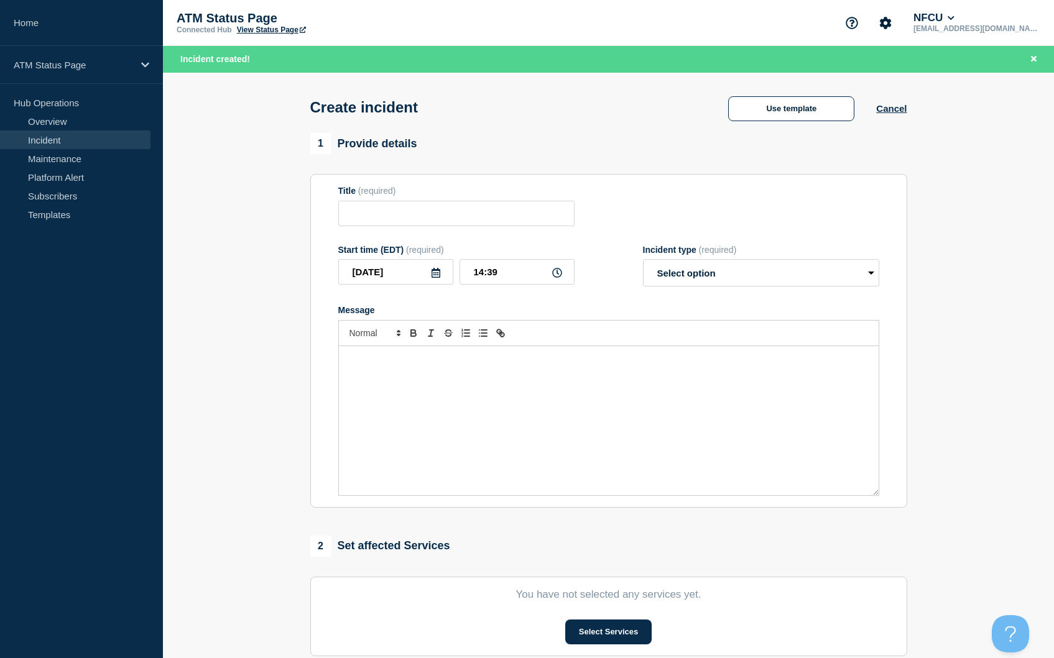
click at [364, 20] on p "ATM Status Page" at bounding box center [301, 18] width 249 height 14
